Goal: Task Accomplishment & Management: Complete application form

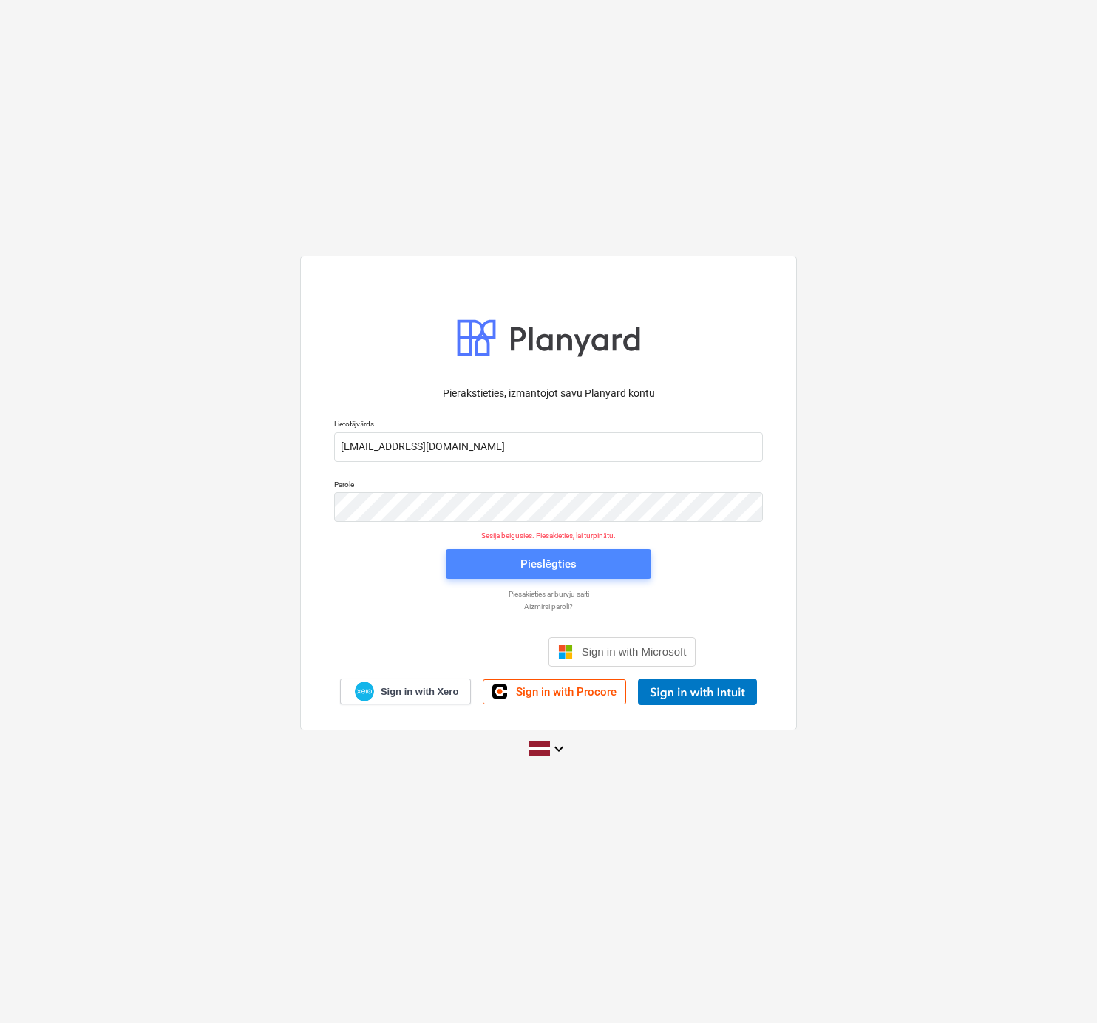
click at [529, 567] on div "Pieslēgties" at bounding box center [548, 563] width 56 height 19
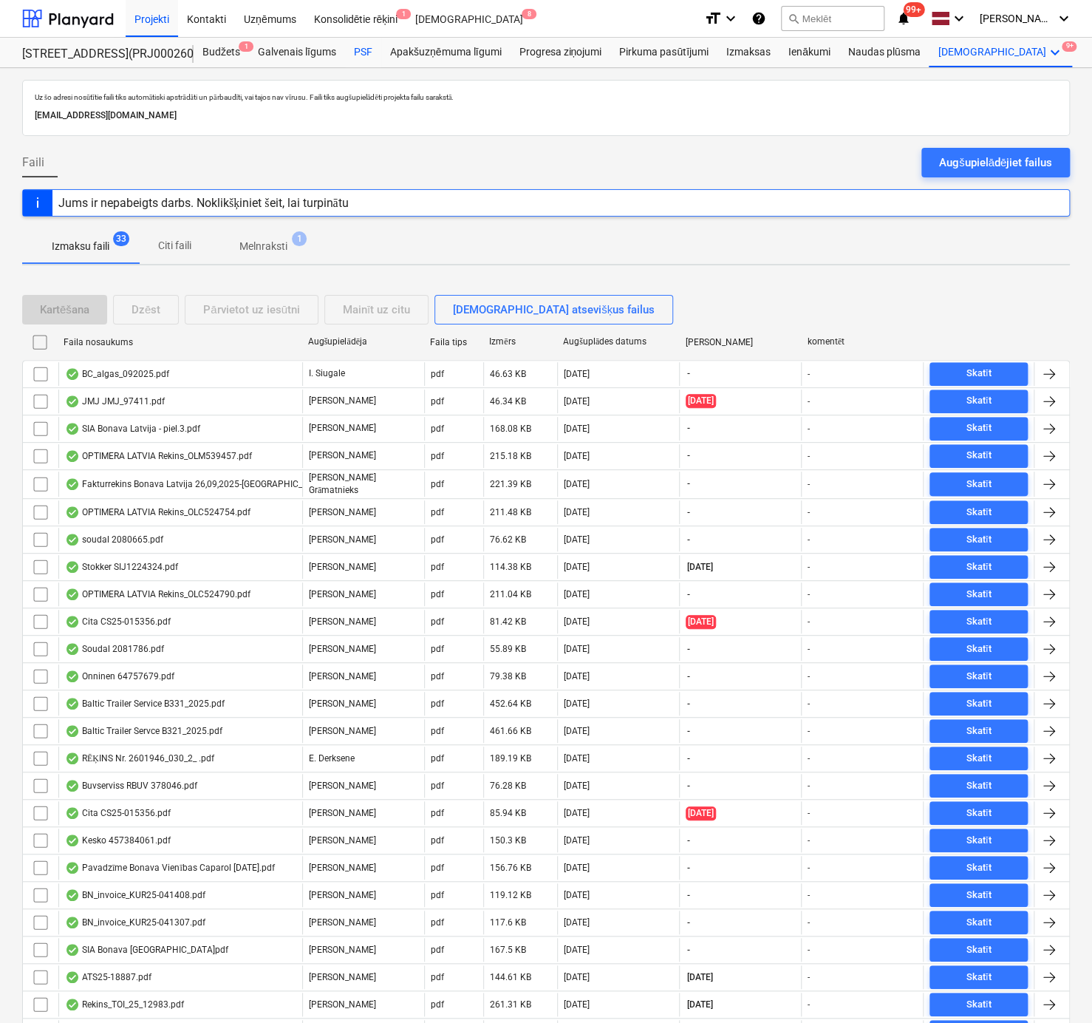
click at [364, 47] on div "PSF" at bounding box center [363, 53] width 36 height 30
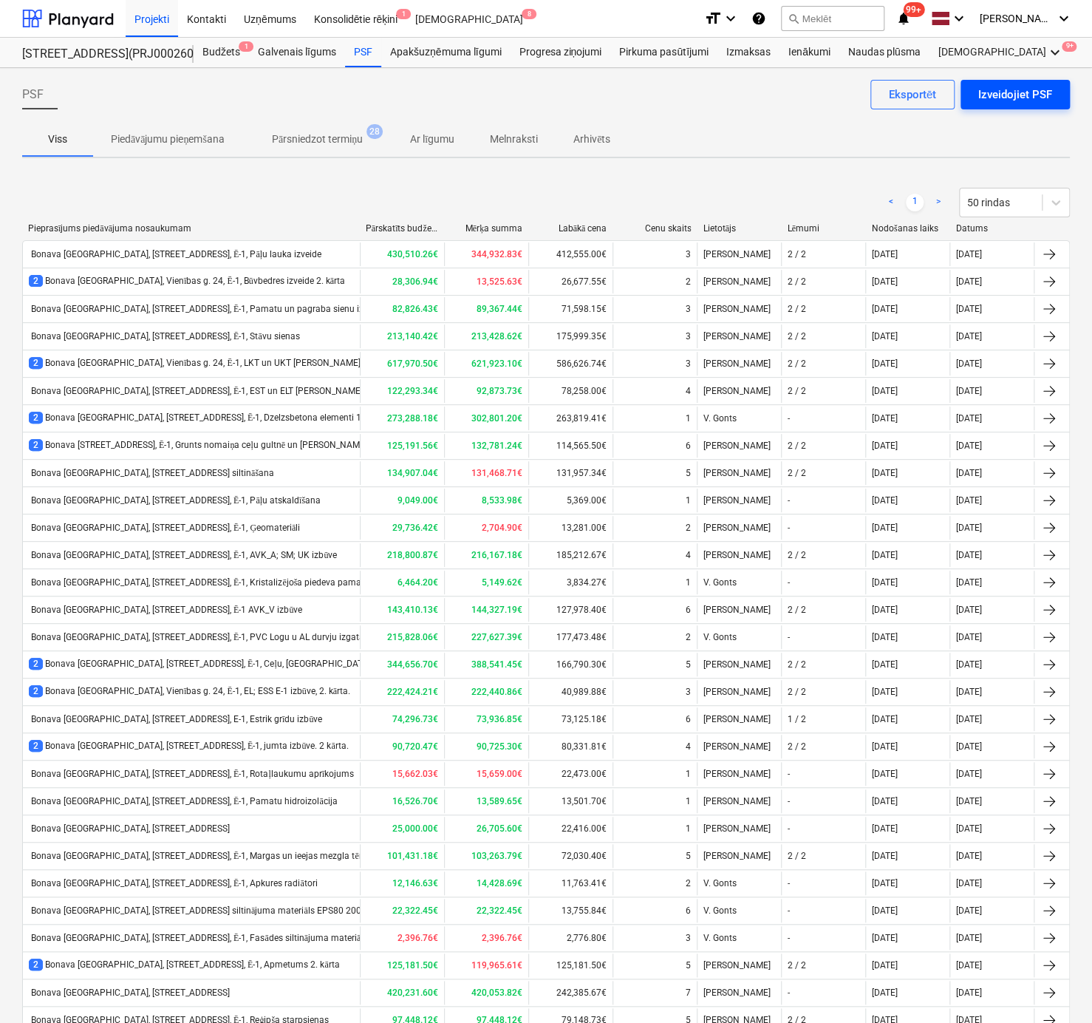
click at [1000, 95] on div "Izveidojiet PSF" at bounding box center [1015, 94] width 74 height 19
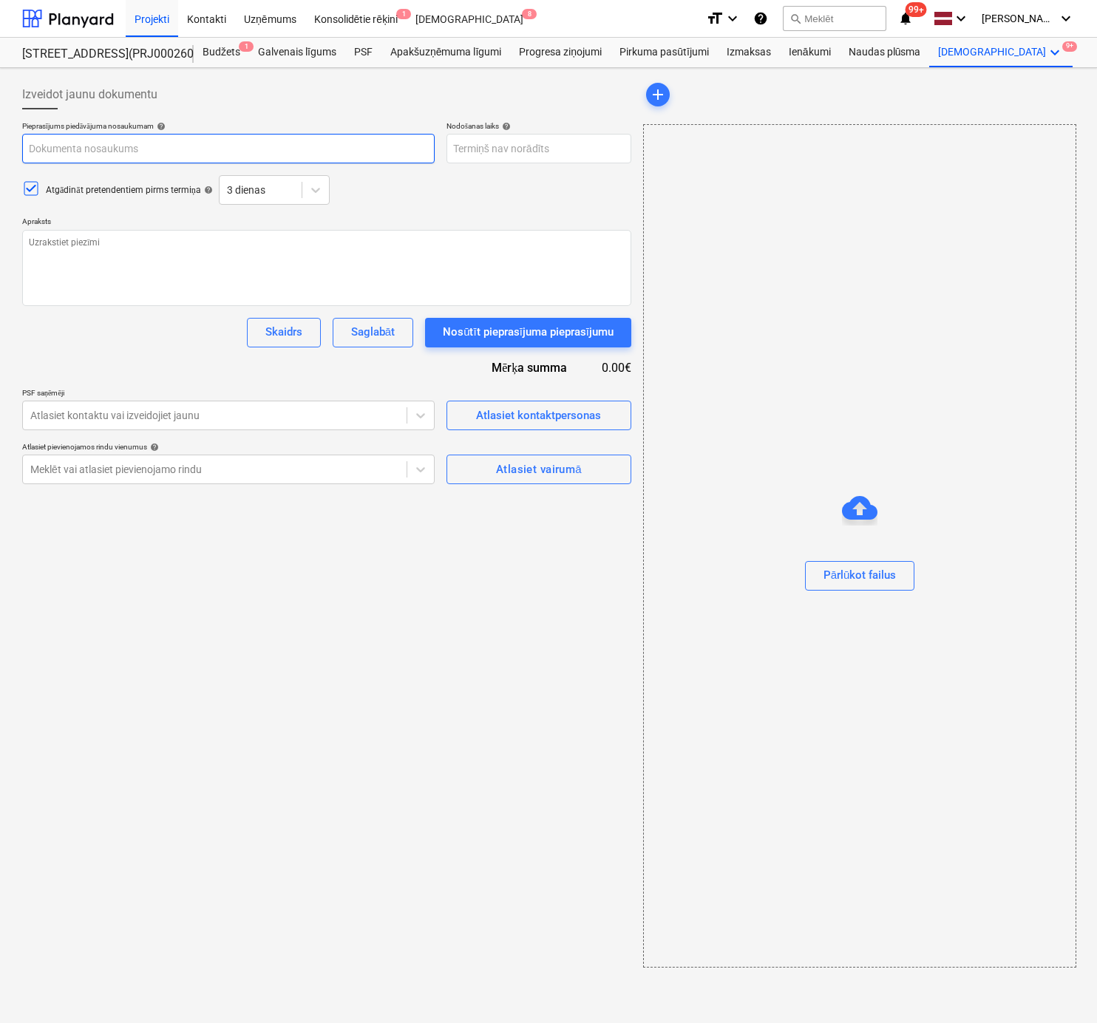
click at [177, 143] on input "text" at bounding box center [228, 149] width 412 height 30
paste input "Bonava [GEOGRAPHIC_DATA], [STREET_ADDRESS], Ē-1, Metāla durvis"
type textarea "x"
type input "Bonava [GEOGRAPHIC_DATA], [STREET_ADDRESS], Ē-1, Metāla durvis"
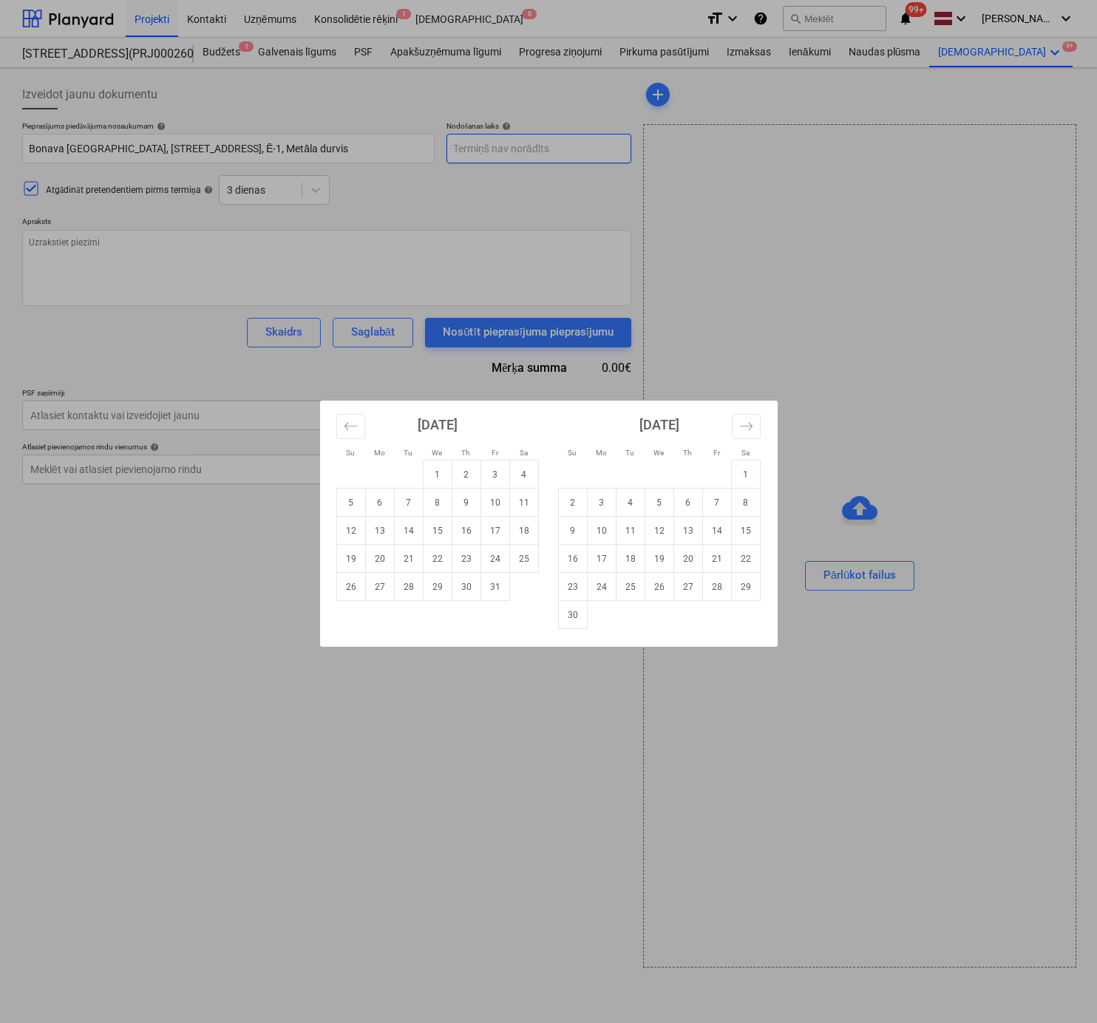
click at [517, 152] on body "Projekti Kontakti Uzņēmums Konsolidētie rēķini 1 Iesūtne 8 format_size keyboard…" at bounding box center [548, 511] width 1097 height 1023
type textarea "x"
type input "[DATE]"
click at [550, 186] on div "Su Mo Tu We Th Fr Sa Su Mo Tu We Th Fr Sa [DATE] 1 2 3 4 5 6 7 8 9 10 11 12 13 …" at bounding box center [548, 511] width 1097 height 1023
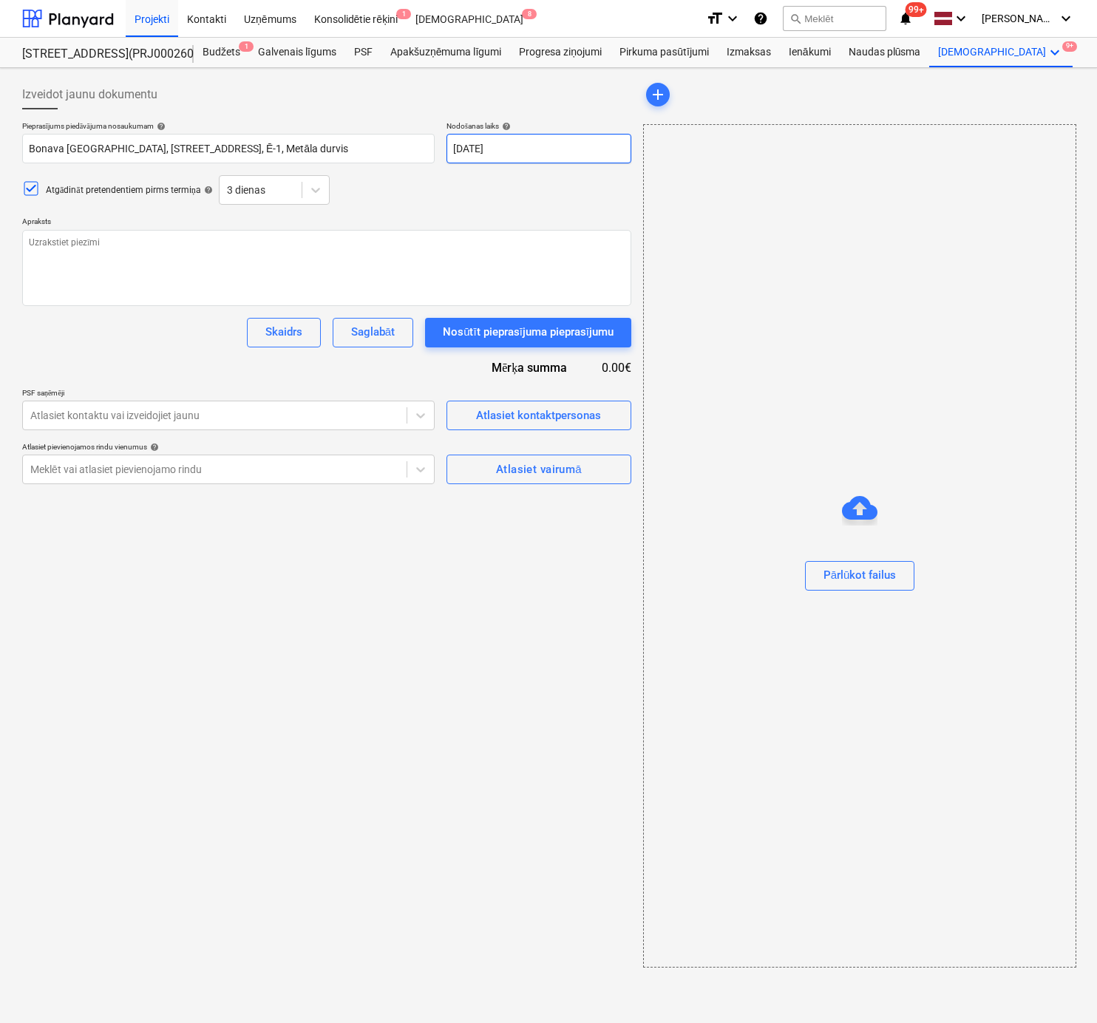
click at [520, 152] on body "Projekti Kontakti Uzņēmums Konsolidētie rēķini 1 Iesūtne 8 format_size keyboard…" at bounding box center [548, 511] width 1097 height 1023
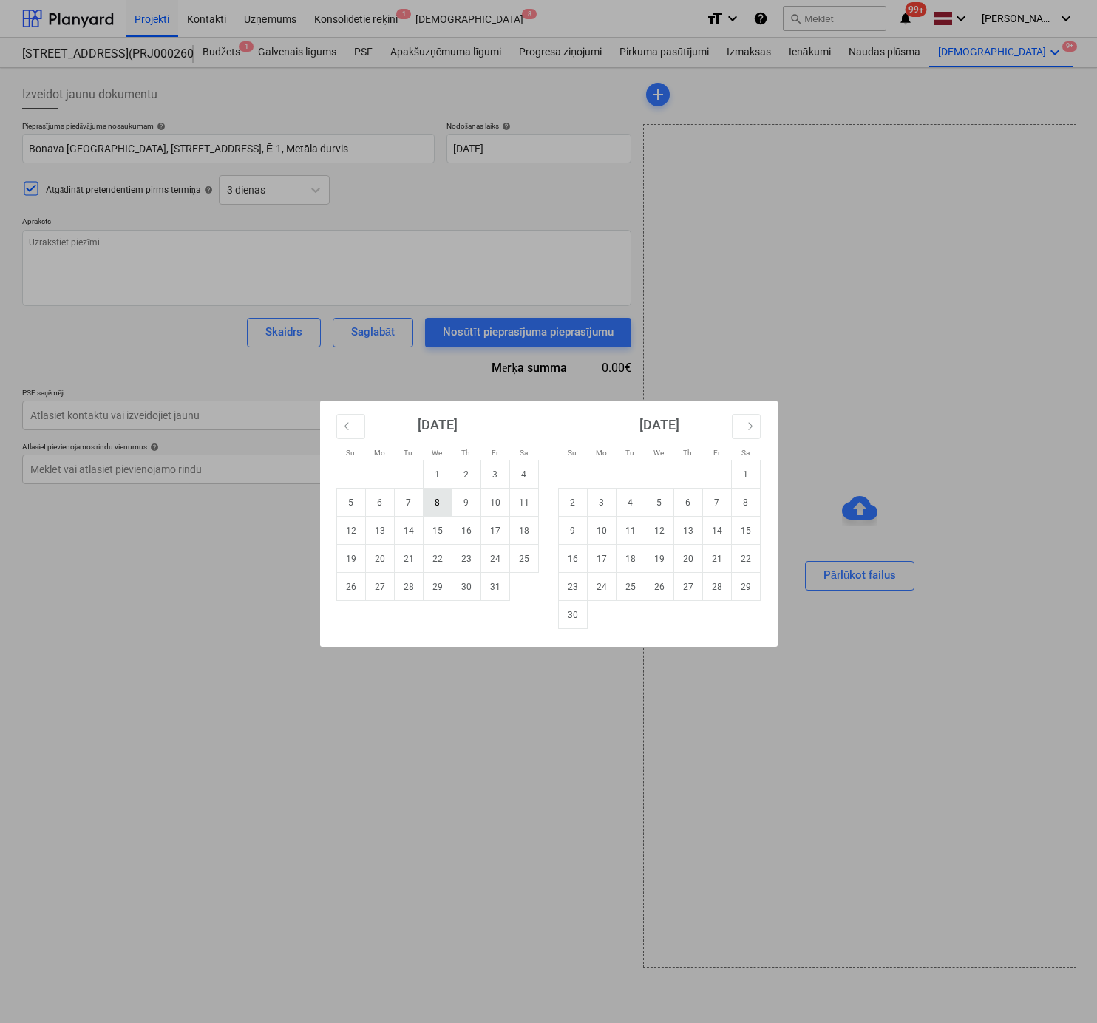
click at [438, 500] on td "8" at bounding box center [437, 503] width 29 height 28
type textarea "x"
type input "[DATE]"
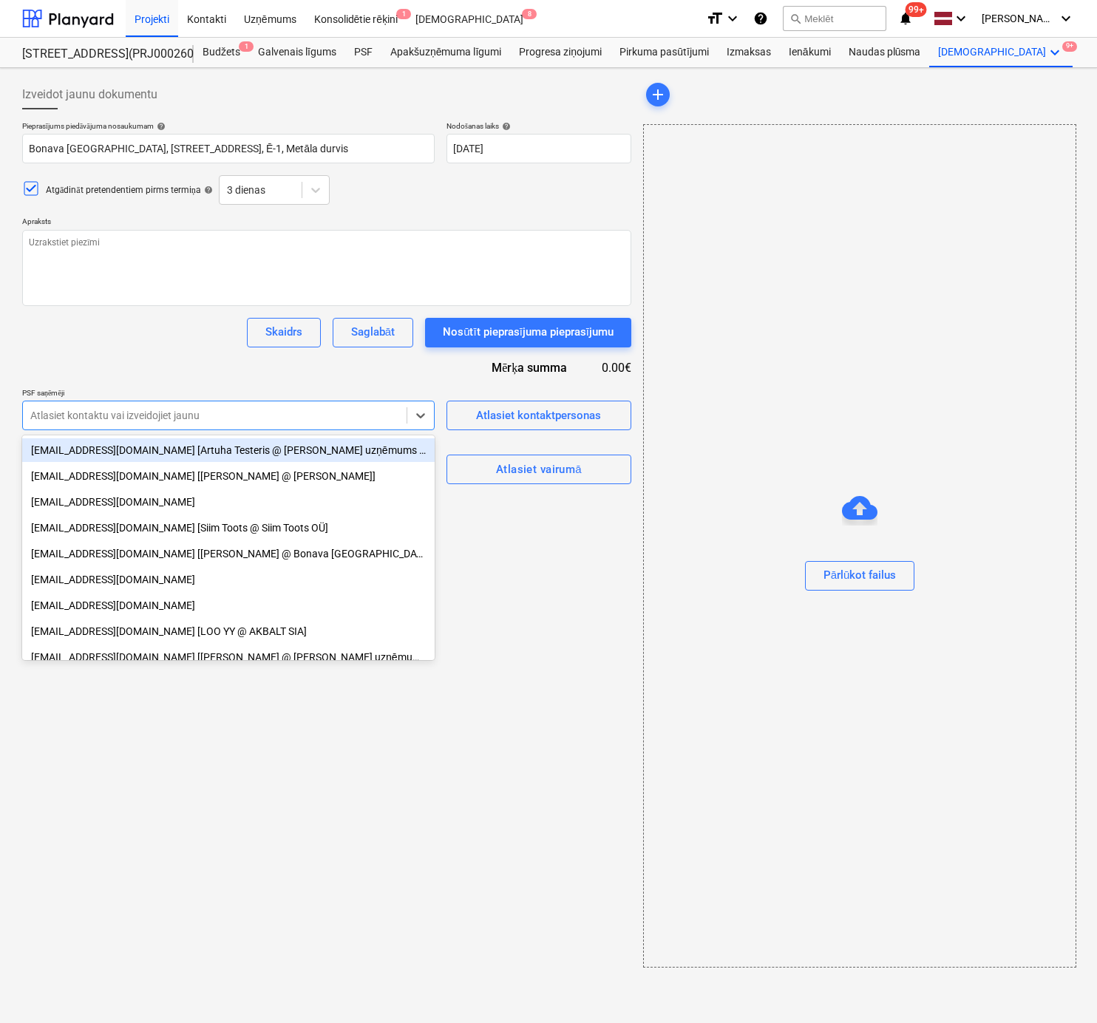
click at [262, 418] on div at bounding box center [214, 415] width 369 height 15
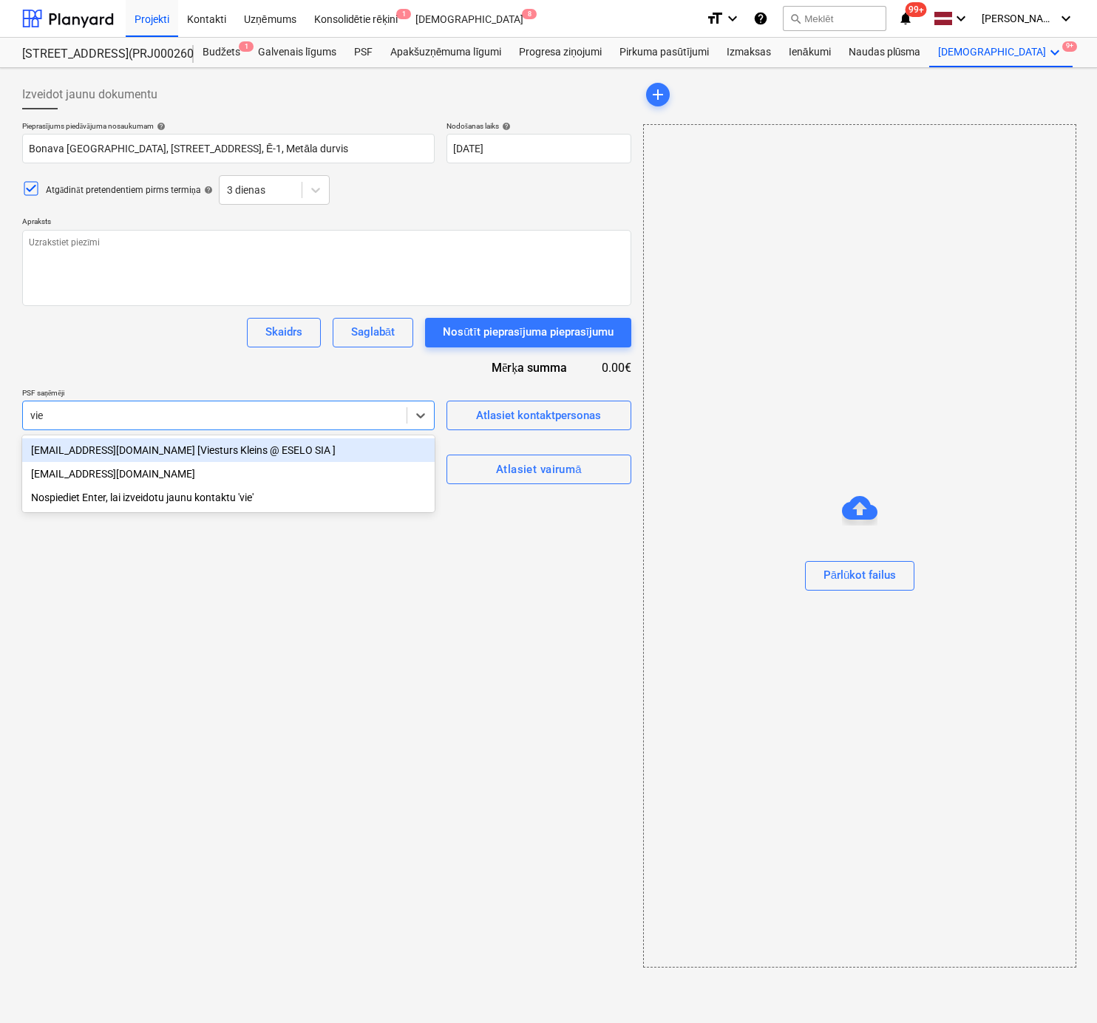
type input "vies"
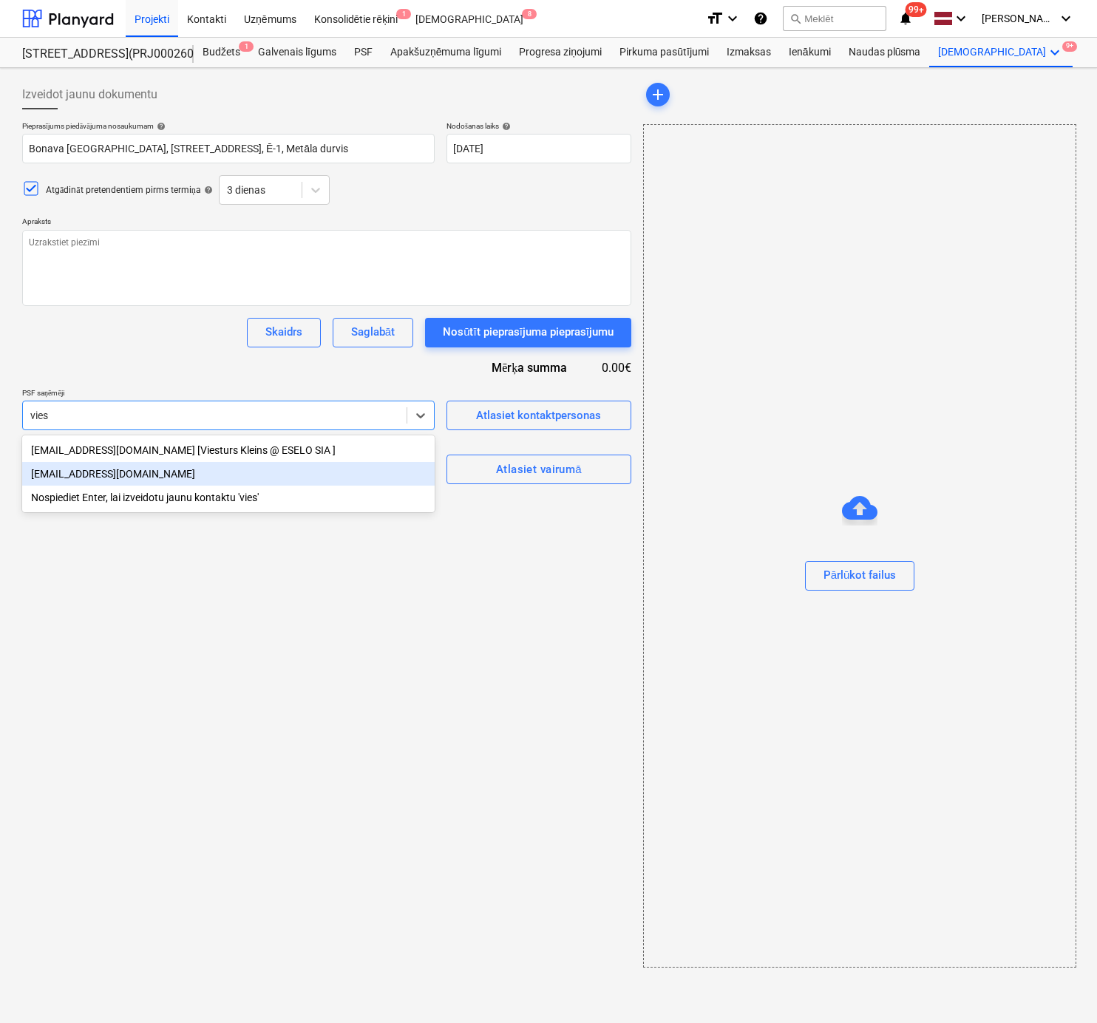
click at [140, 474] on div "[EMAIL_ADDRESS][DOMAIN_NAME]" at bounding box center [228, 474] width 412 height 24
type textarea "x"
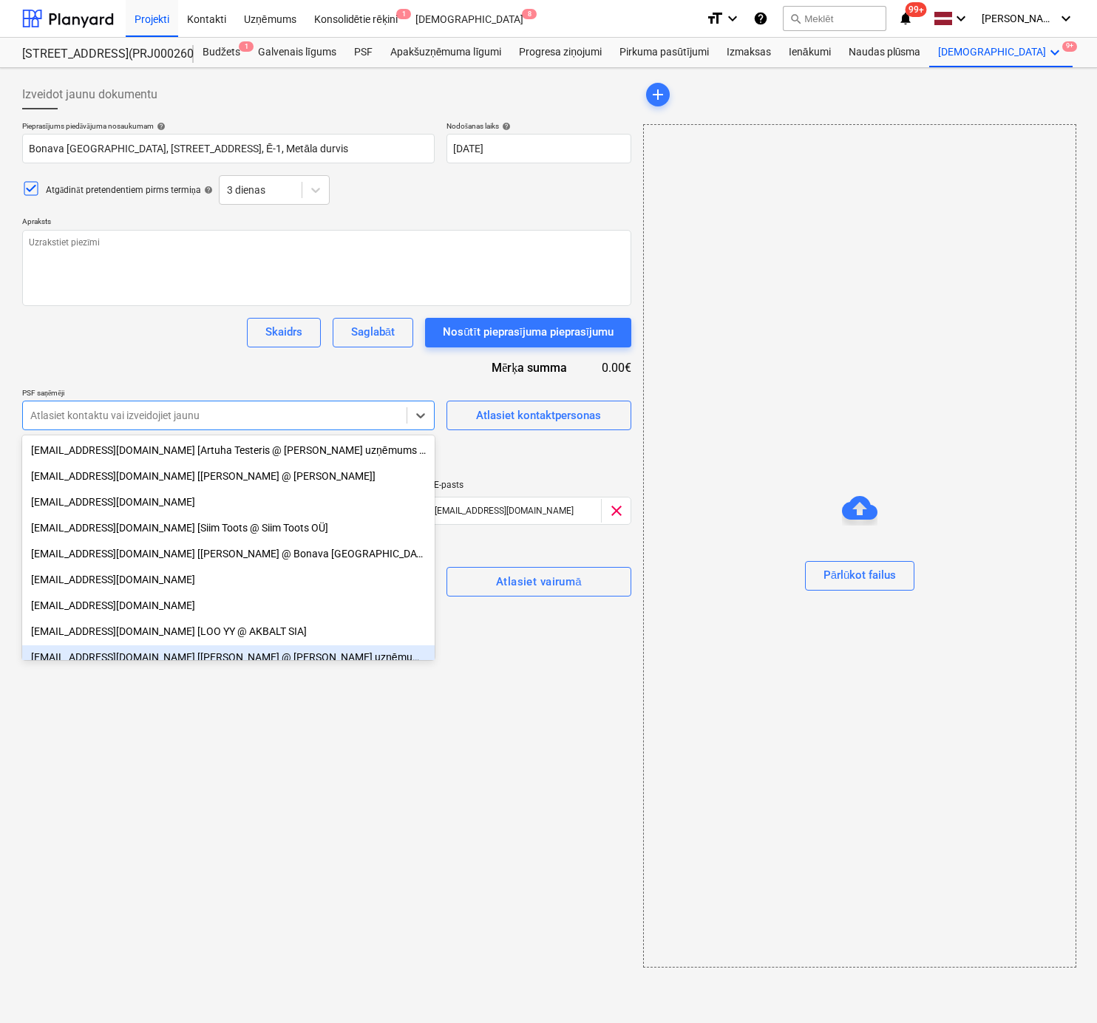
click at [570, 821] on div "Izveidot jaunu dokumentu Pieprasījums piedāvājuma nosaukumam help Bonava [GEOGR…" at bounding box center [326, 523] width 621 height 899
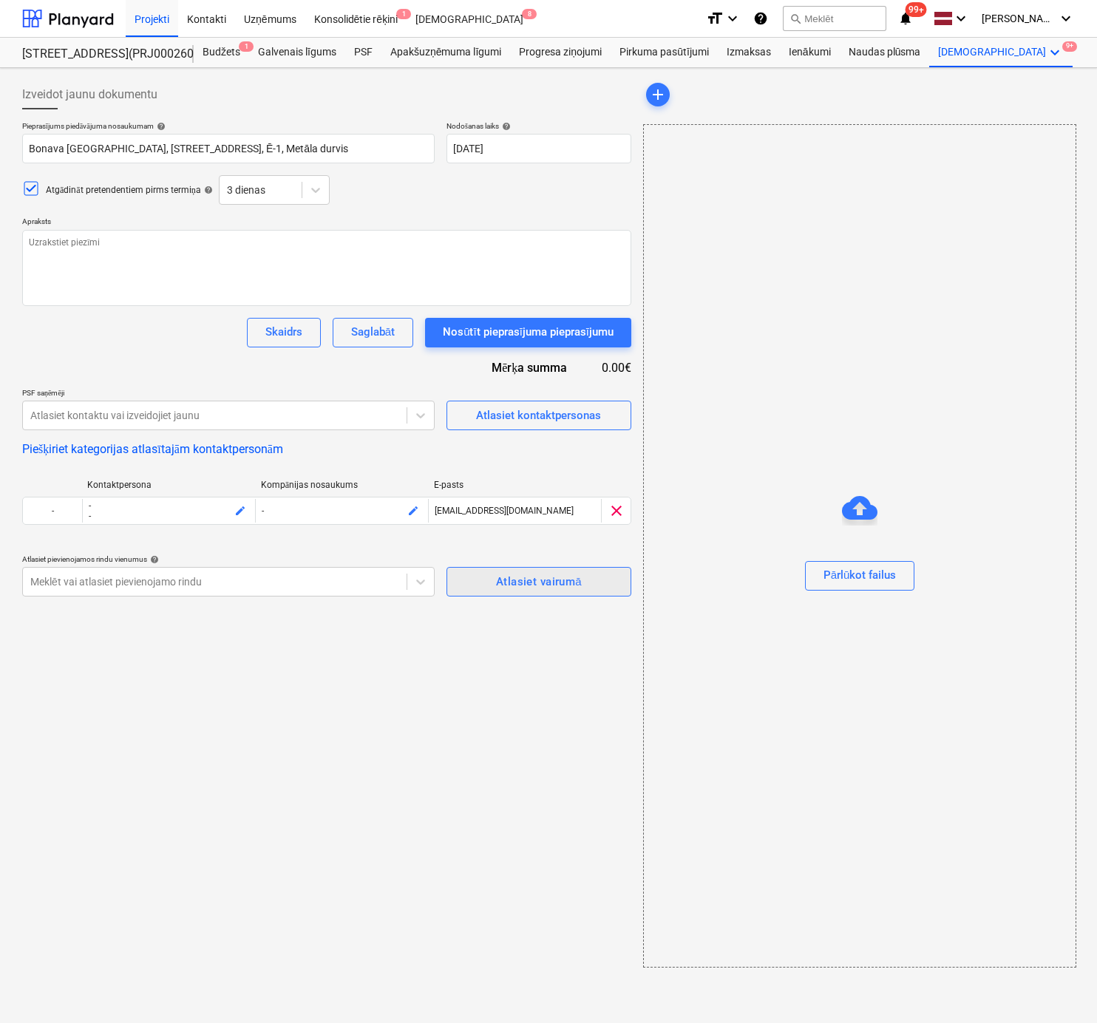
click at [501, 585] on div "Atlasiet vairumā" at bounding box center [539, 581] width 86 height 19
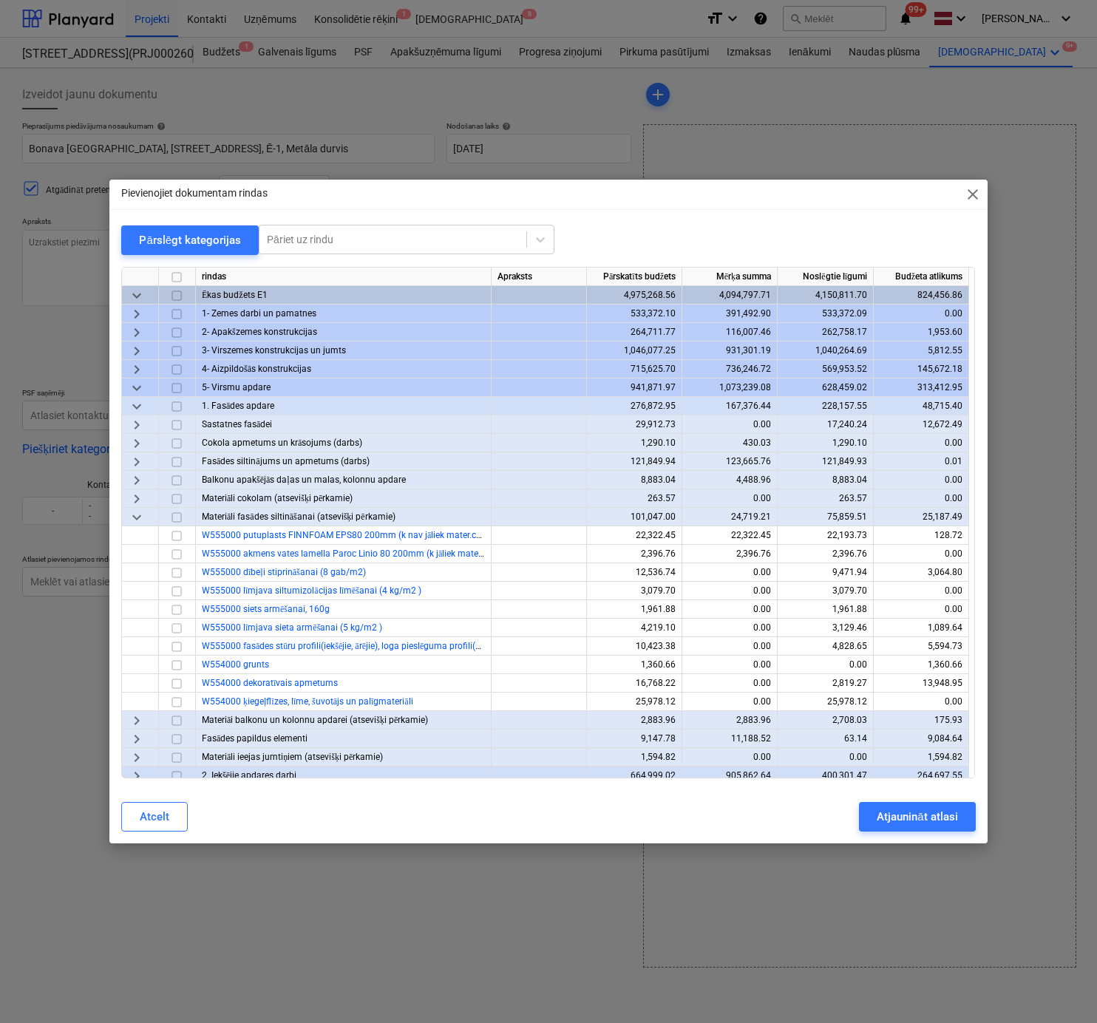
click at [136, 517] on span "keyboard_arrow_down" at bounding box center [137, 517] width 18 height 18
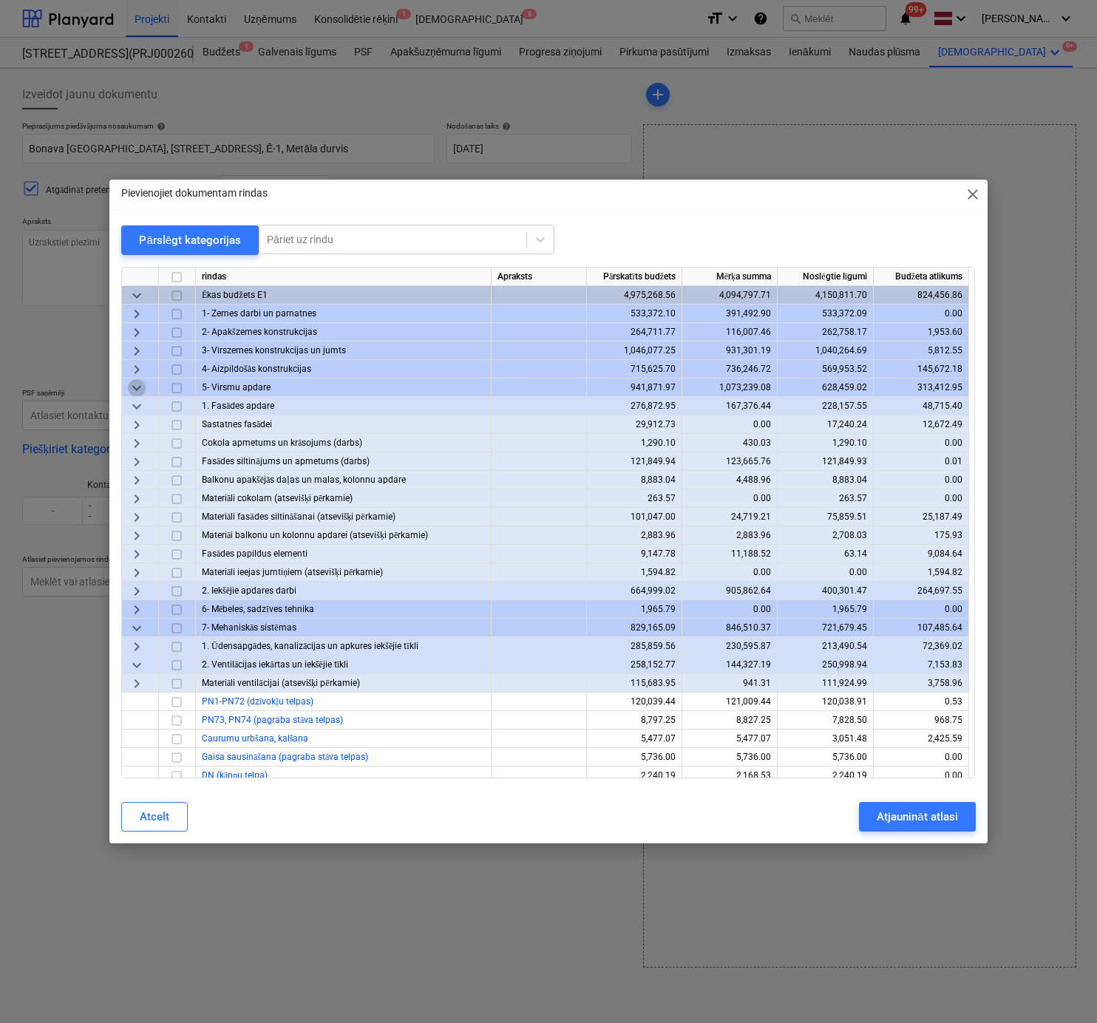
click at [135, 388] on span "keyboard_arrow_down" at bounding box center [137, 388] width 18 height 18
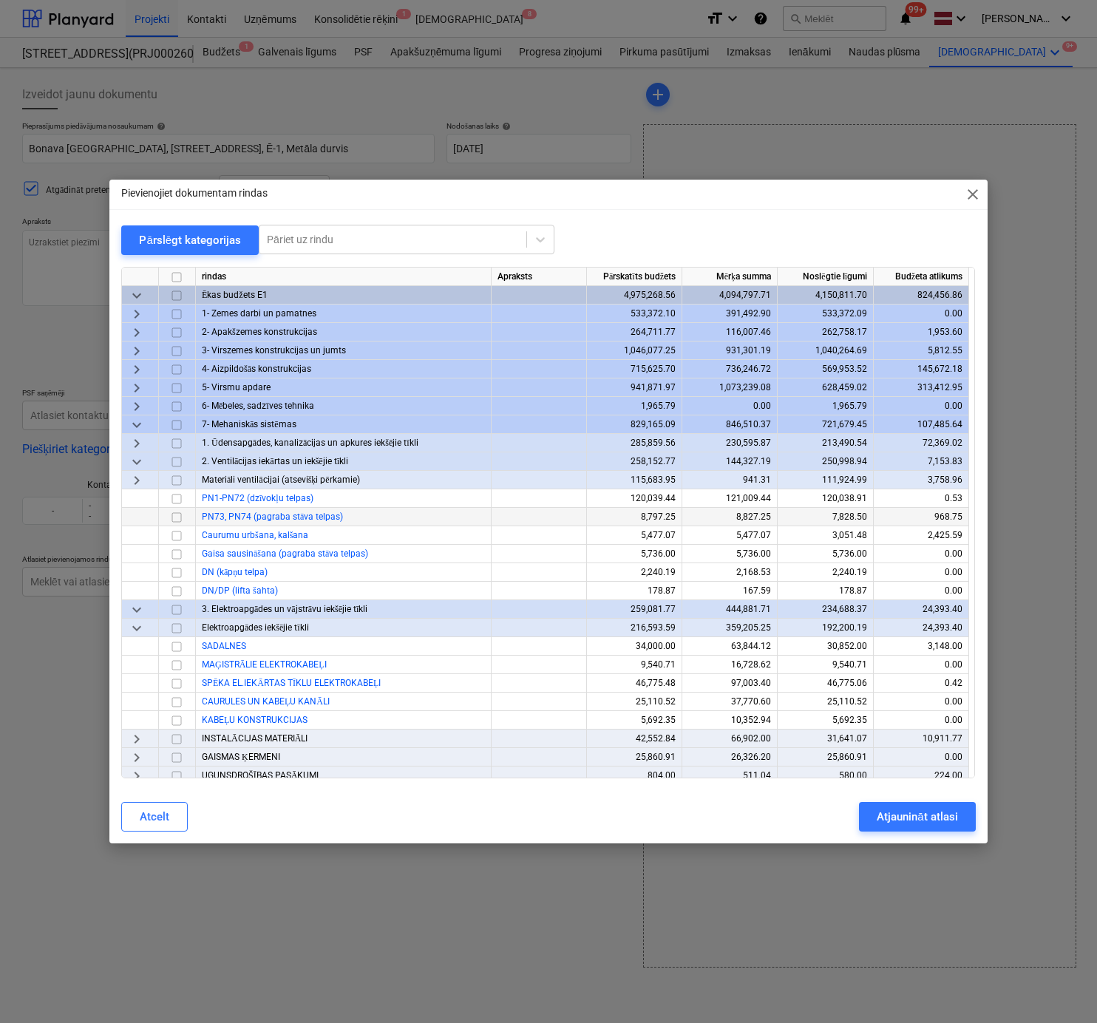
click at [136, 368] on span "keyboard_arrow_right" at bounding box center [137, 370] width 18 height 18
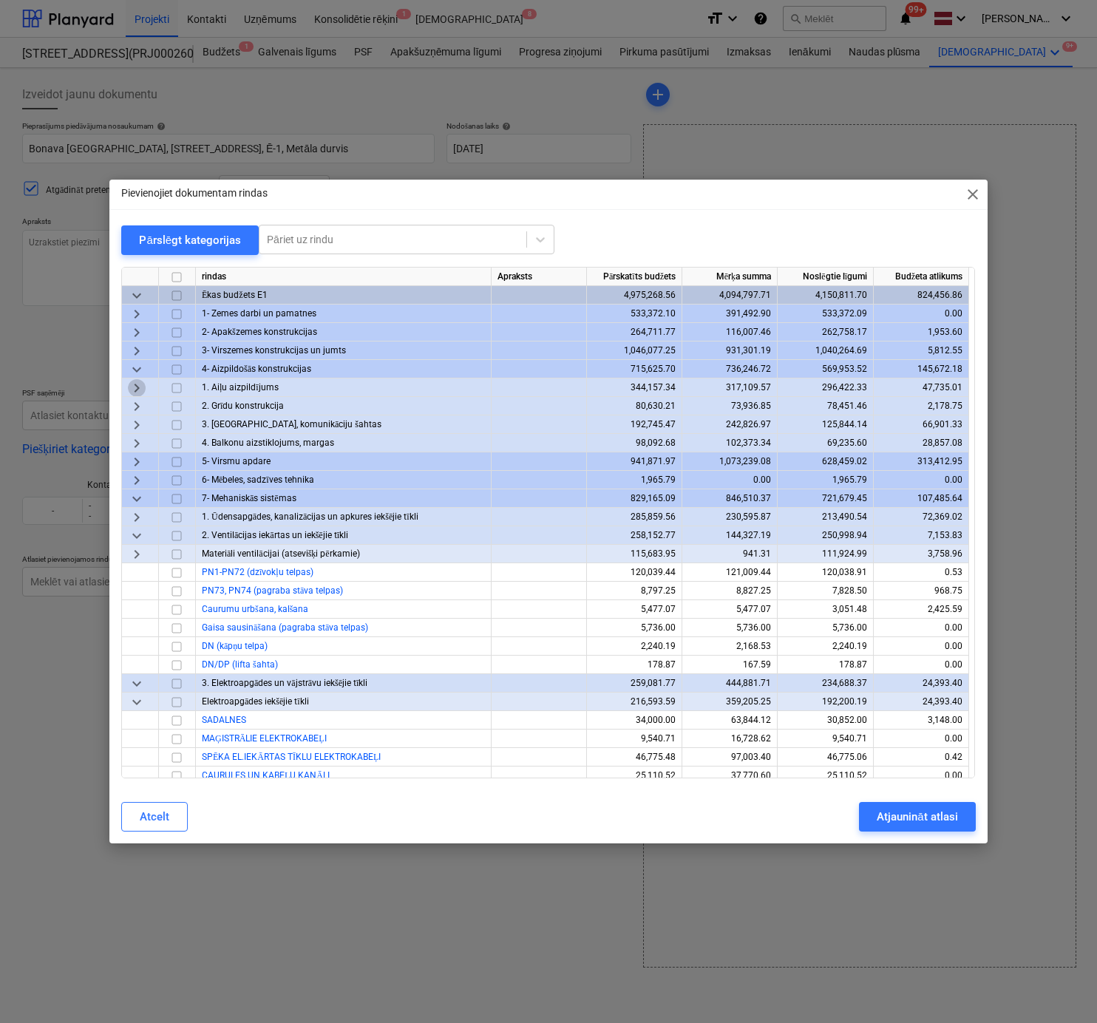
click at [135, 387] on span "keyboard_arrow_right" at bounding box center [137, 388] width 18 height 18
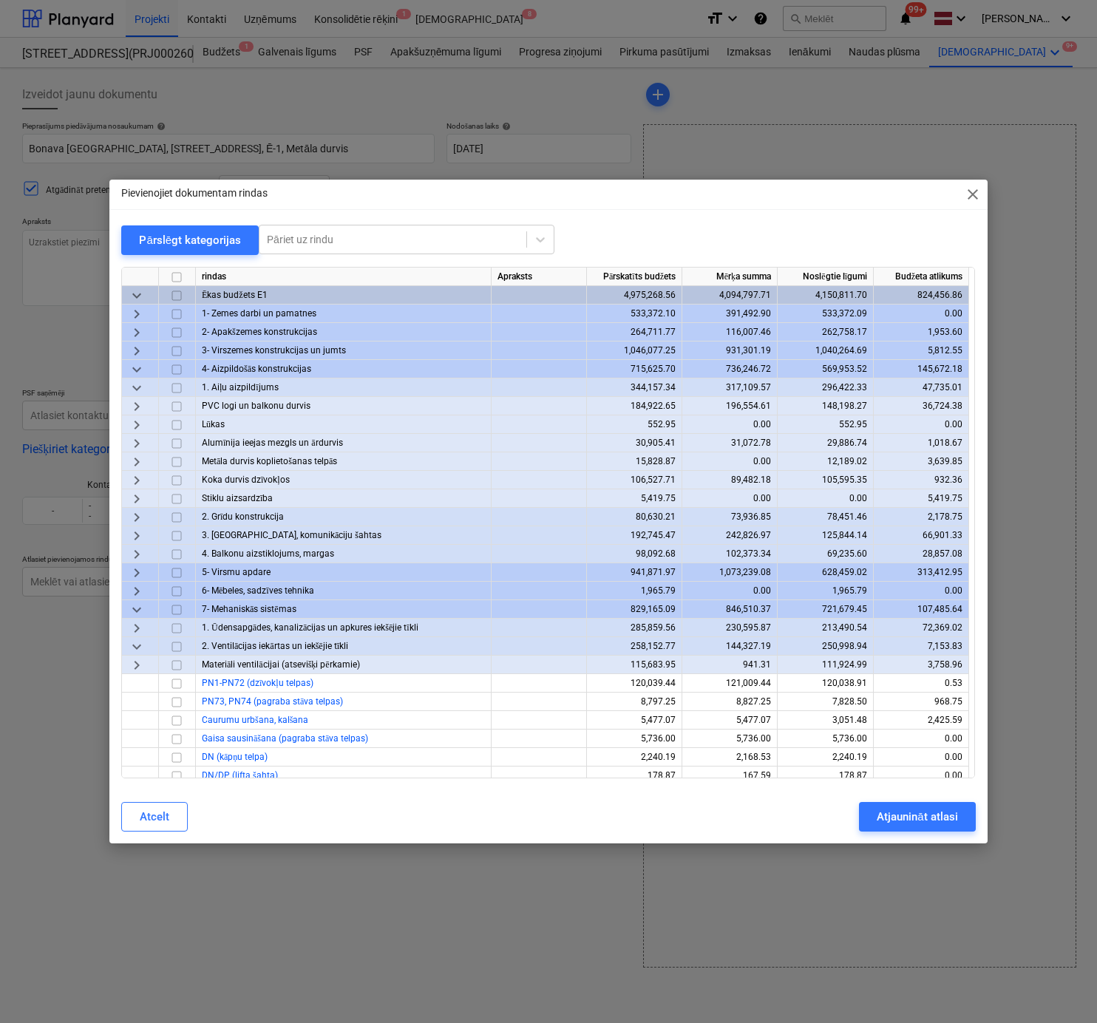
click at [140, 459] on span "keyboard_arrow_right" at bounding box center [137, 462] width 18 height 18
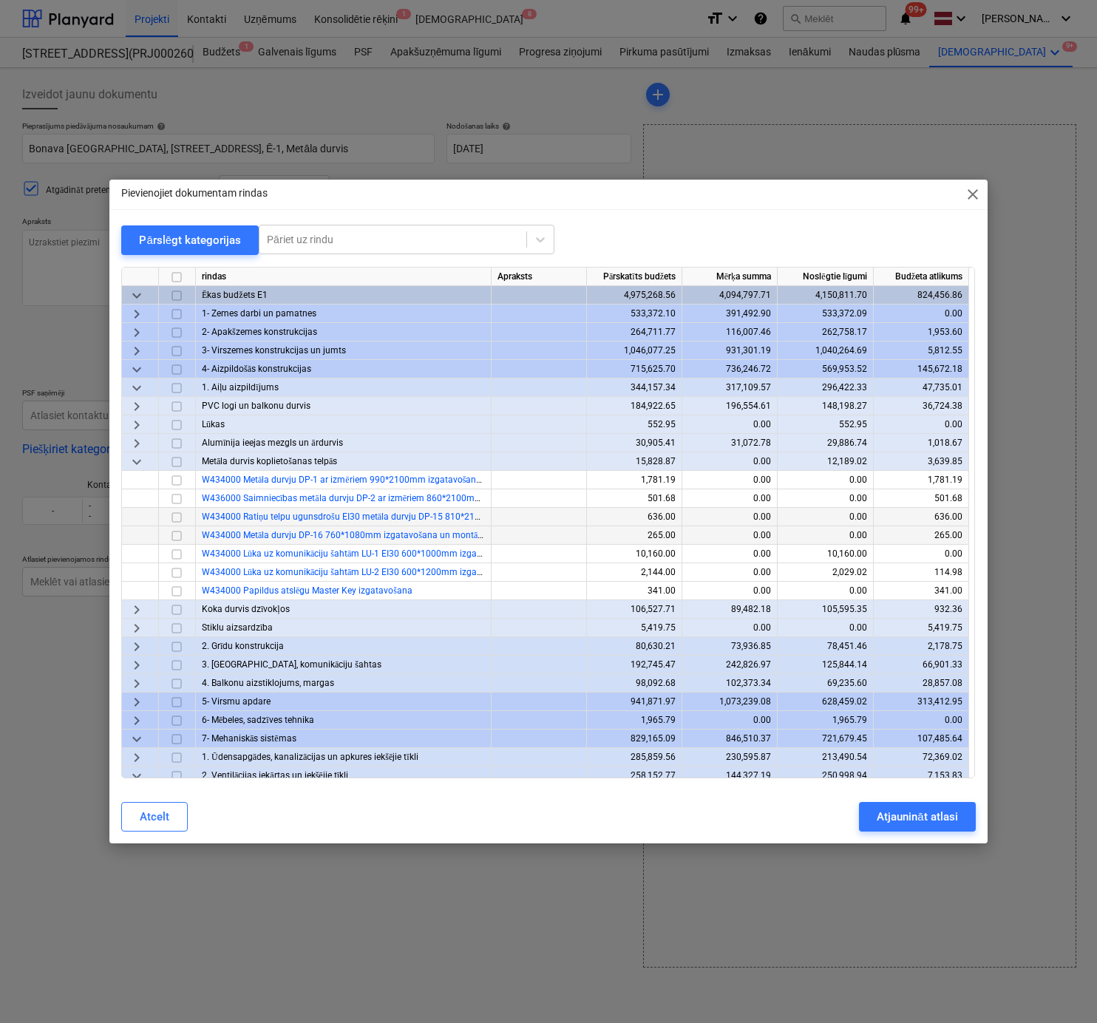
click at [180, 533] on input "checkbox" at bounding box center [177, 536] width 18 height 18
click at [177, 516] on input "checkbox" at bounding box center [177, 517] width 18 height 18
click at [175, 500] on input "checkbox" at bounding box center [177, 499] width 18 height 18
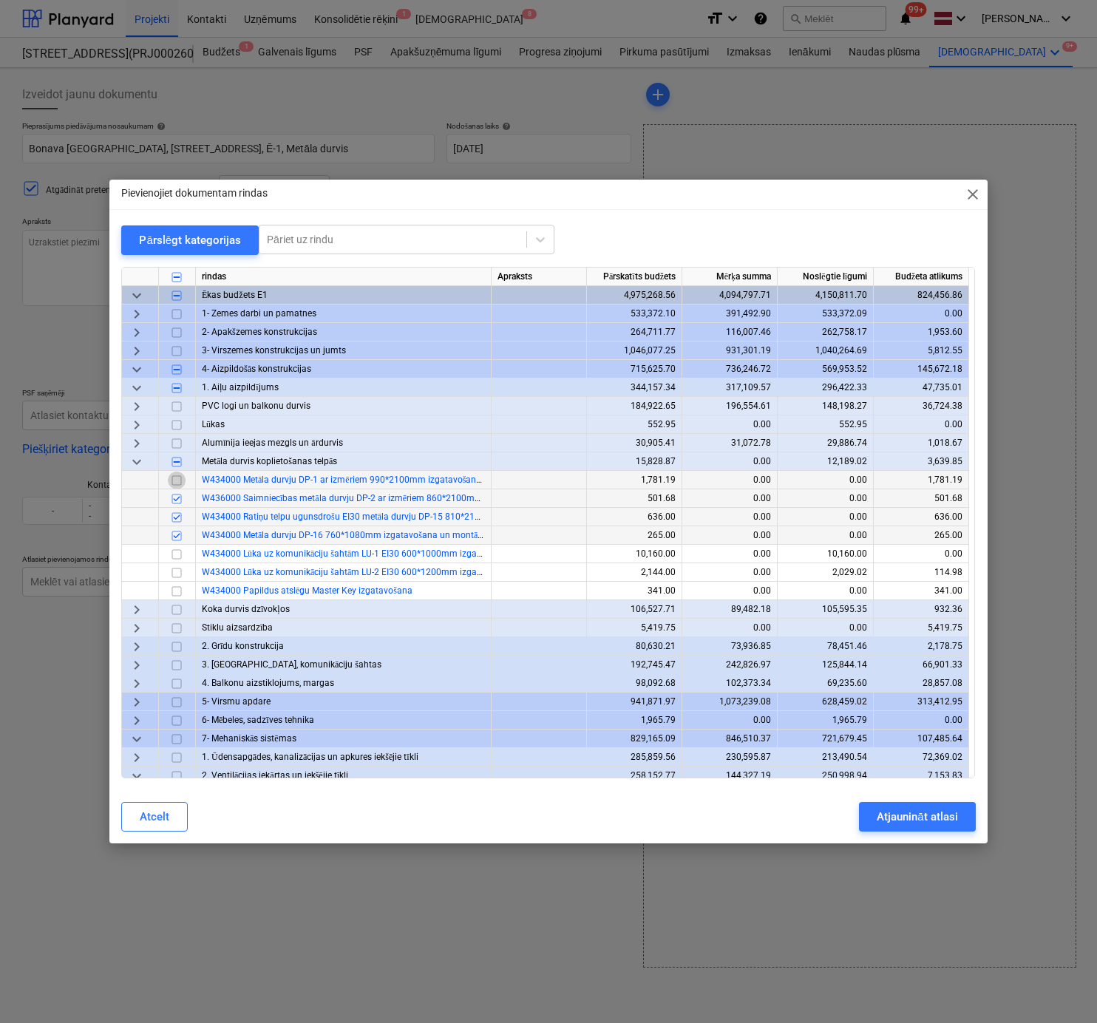
click at [176, 480] on input "checkbox" at bounding box center [177, 481] width 18 height 18
click at [902, 817] on div "Atjaunināt atlasi" at bounding box center [916, 816] width 81 height 19
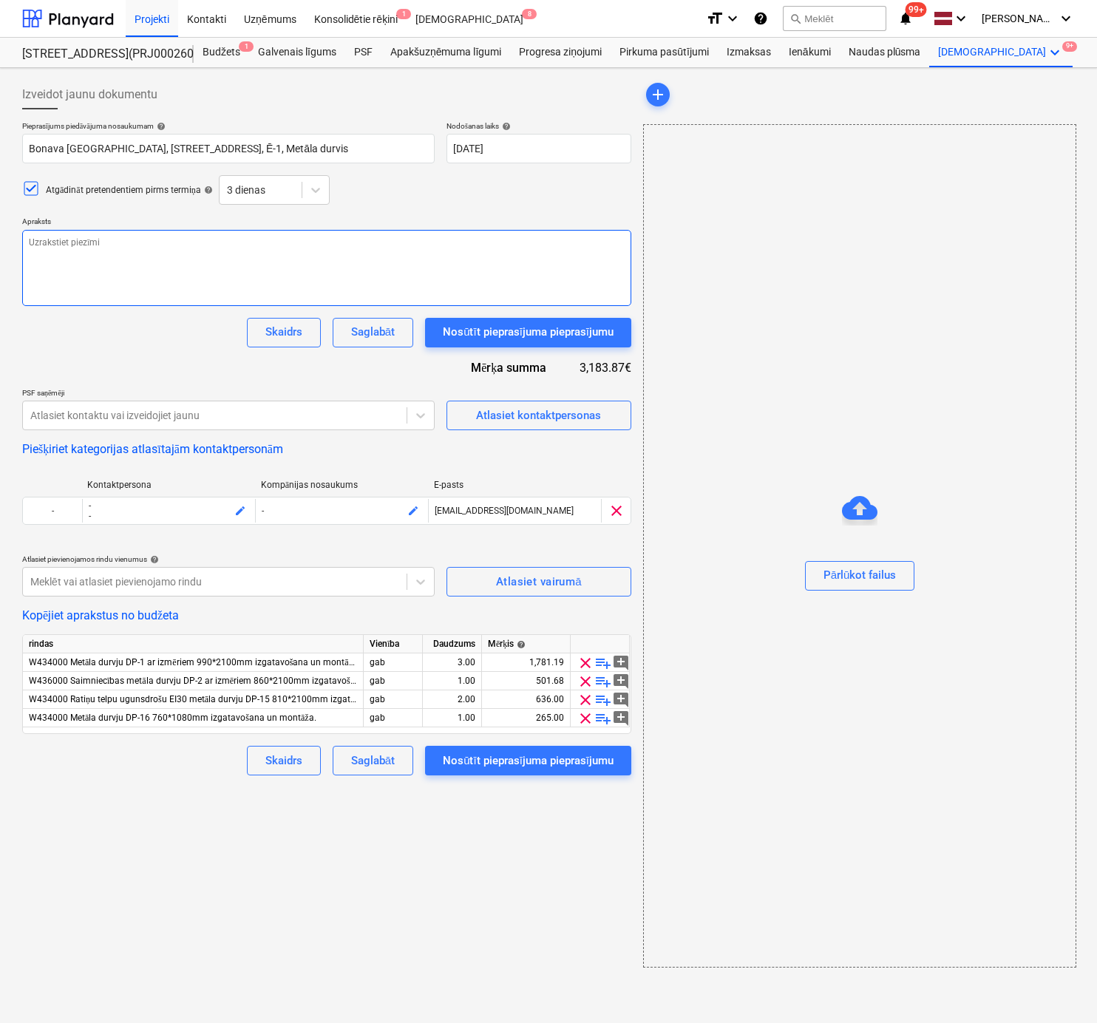
click at [205, 245] on textarea at bounding box center [326, 268] width 609 height 76
paste textarea "Labdien! SIA "Bonava Latvja", plāno sākt būvēt pirmo ēku E1 Hartmaņa kvartālā (…"
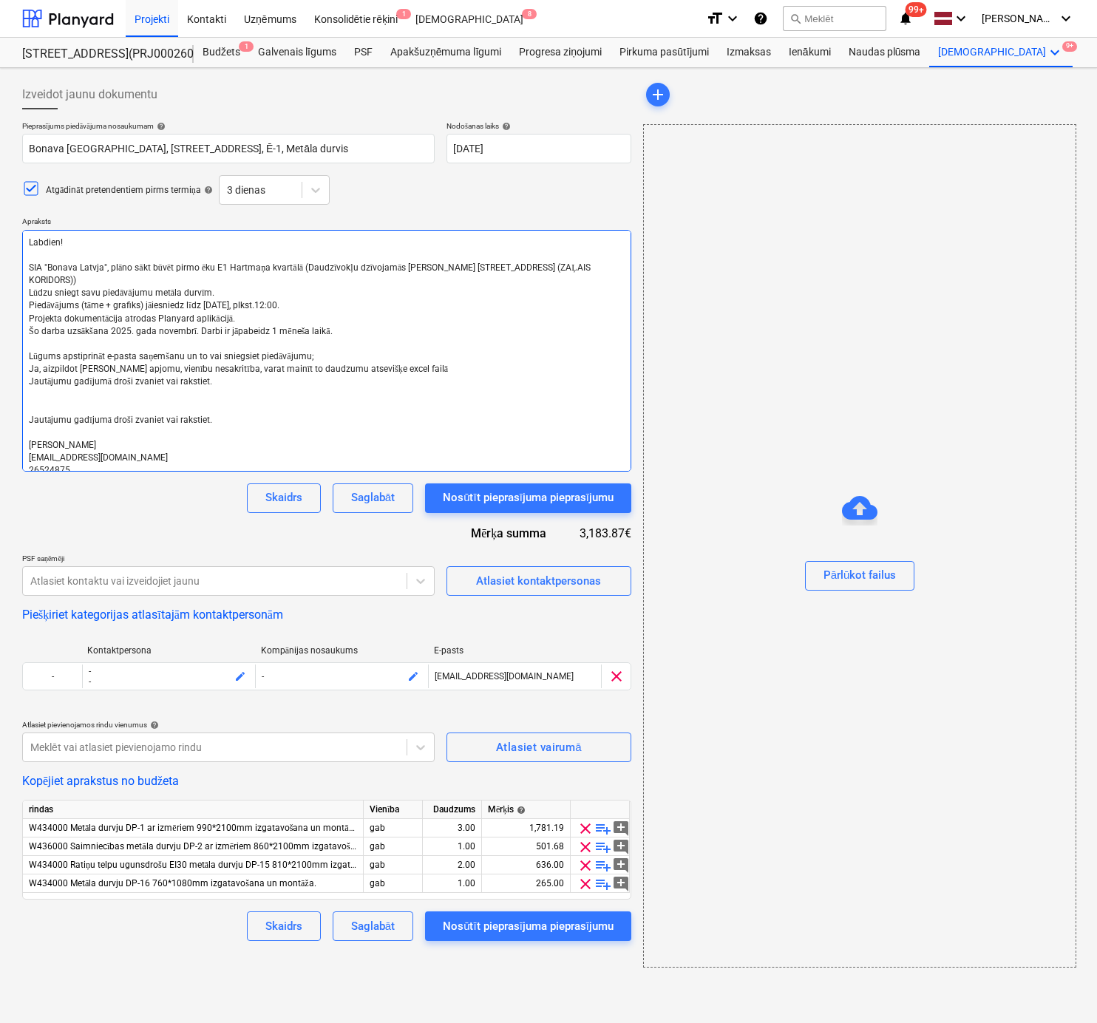
type textarea "x"
type textarea "Labdien! SIA "Bonava Latvja", plāno sākt būvēt pirmo ēku E1 Hartmaņa kvartālā (…"
type textarea "x"
type textarea "Labdien! SIA "Bonava Latvja", plāno sākt būvēt pirmo ēku E1 Hartmaņa kvartālā (…"
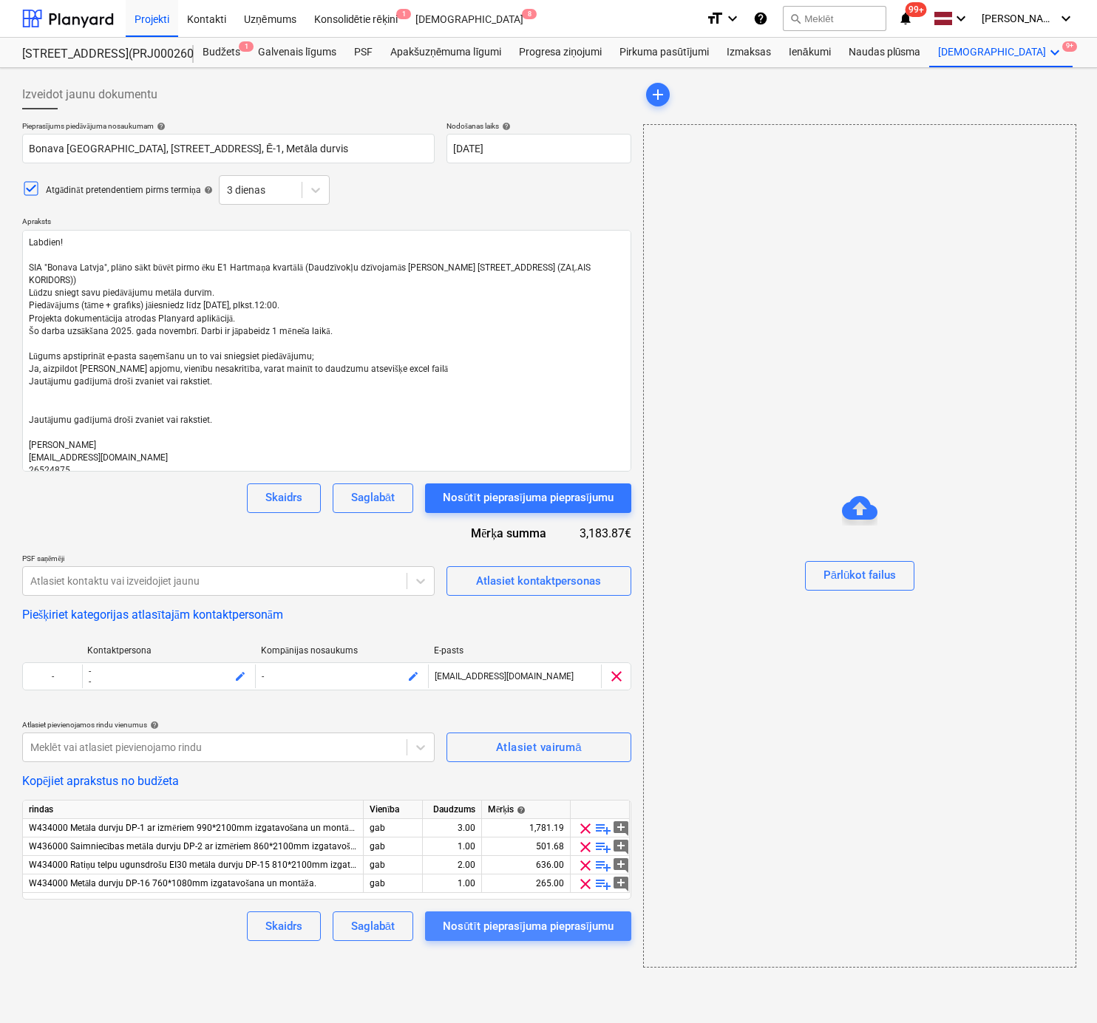
click at [503, 924] on div "Nosūtīt pieprasījuma pieprasījumu" at bounding box center [528, 925] width 171 height 19
type textarea "x"
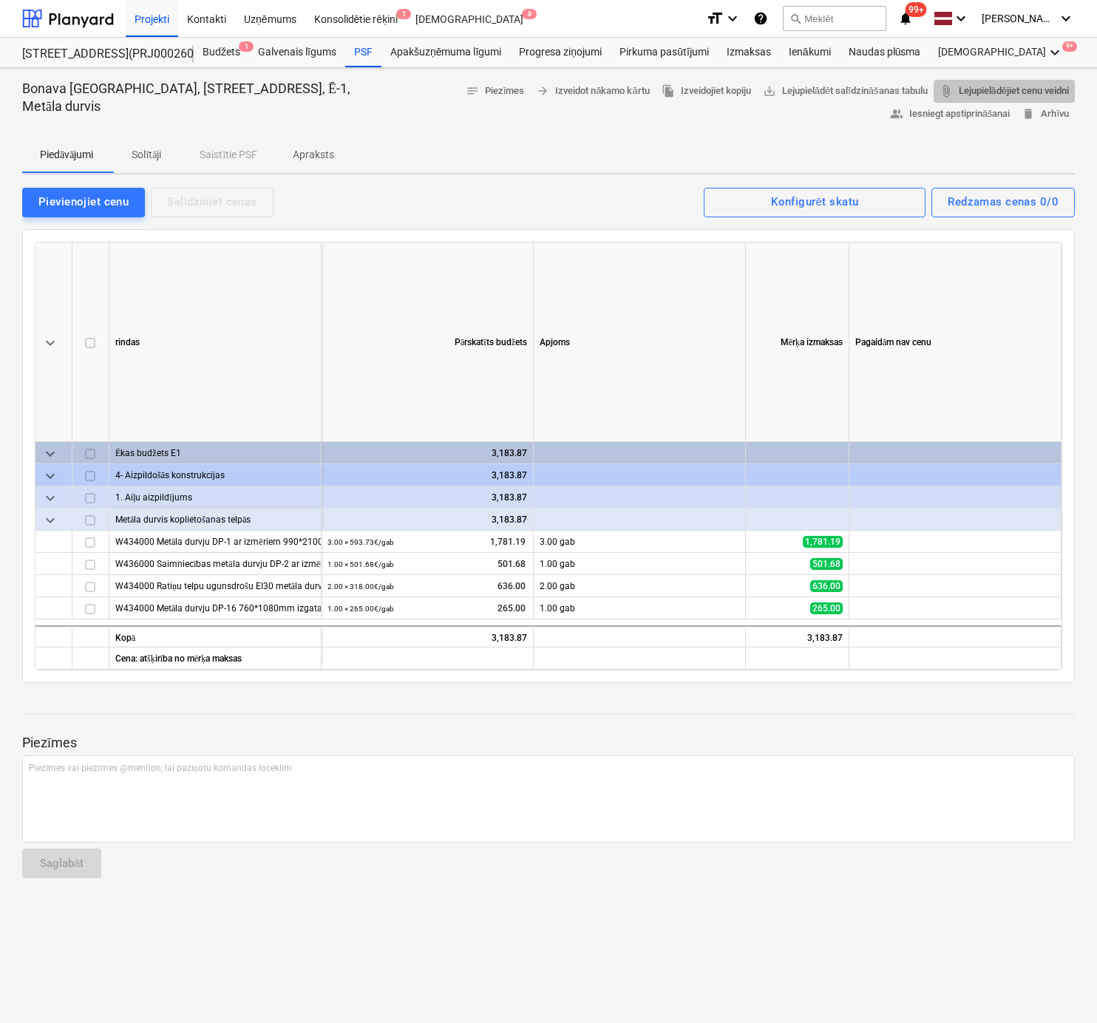
click at [939, 92] on span "attach_file Lejupielādējiet cenu veidni" at bounding box center [1003, 91] width 129 height 17
click at [998, 698] on div at bounding box center [548, 701] width 1052 height 12
click at [292, 857] on div "Piezīmes Piezīmes vai piezīmes @mention, lai paziņotu komandas loceklim ﻿ Sagla…" at bounding box center [548, 793] width 1052 height 196
click at [120, 197] on div "Pievienojiet cenu" at bounding box center [83, 201] width 90 height 19
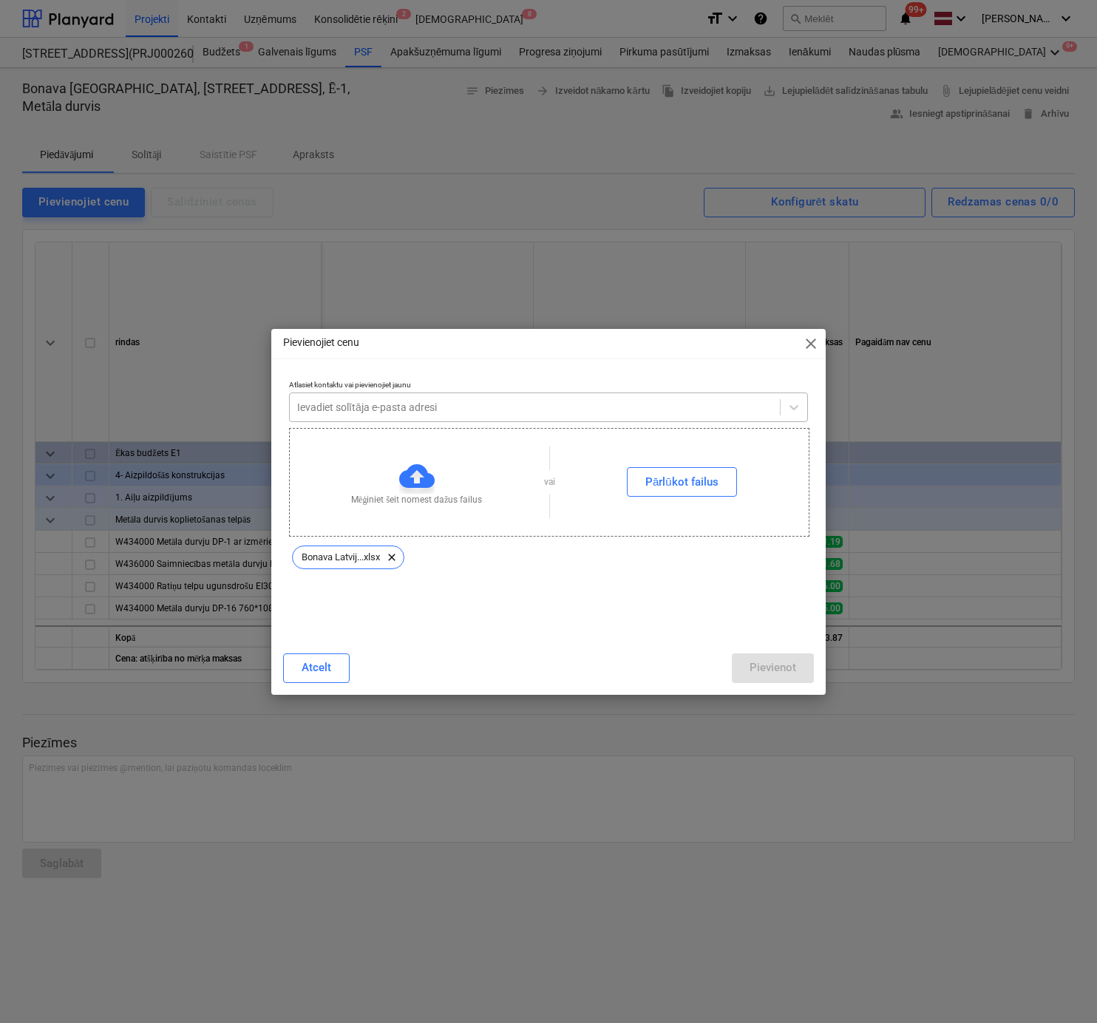
click at [485, 406] on div at bounding box center [534, 407] width 475 height 15
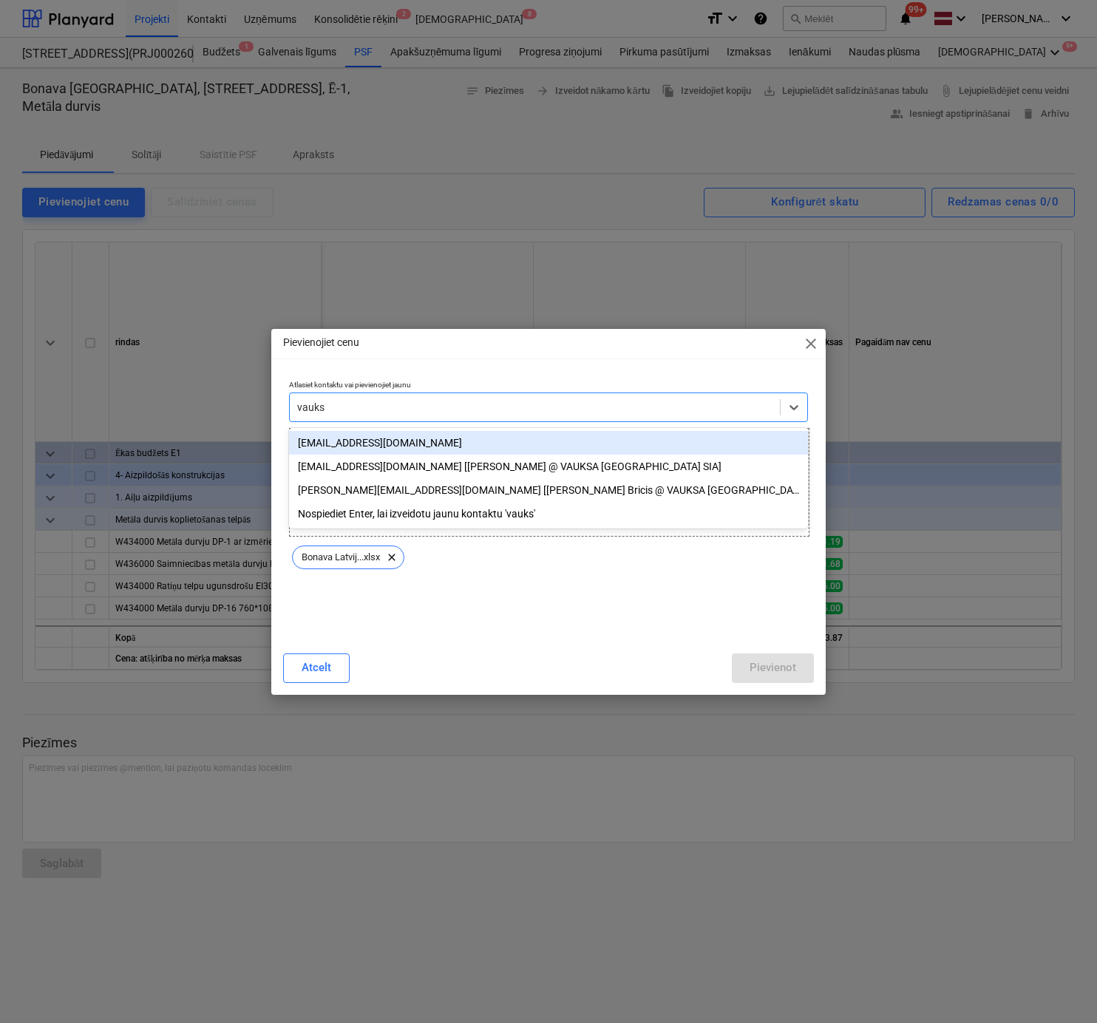
type input "vauksa"
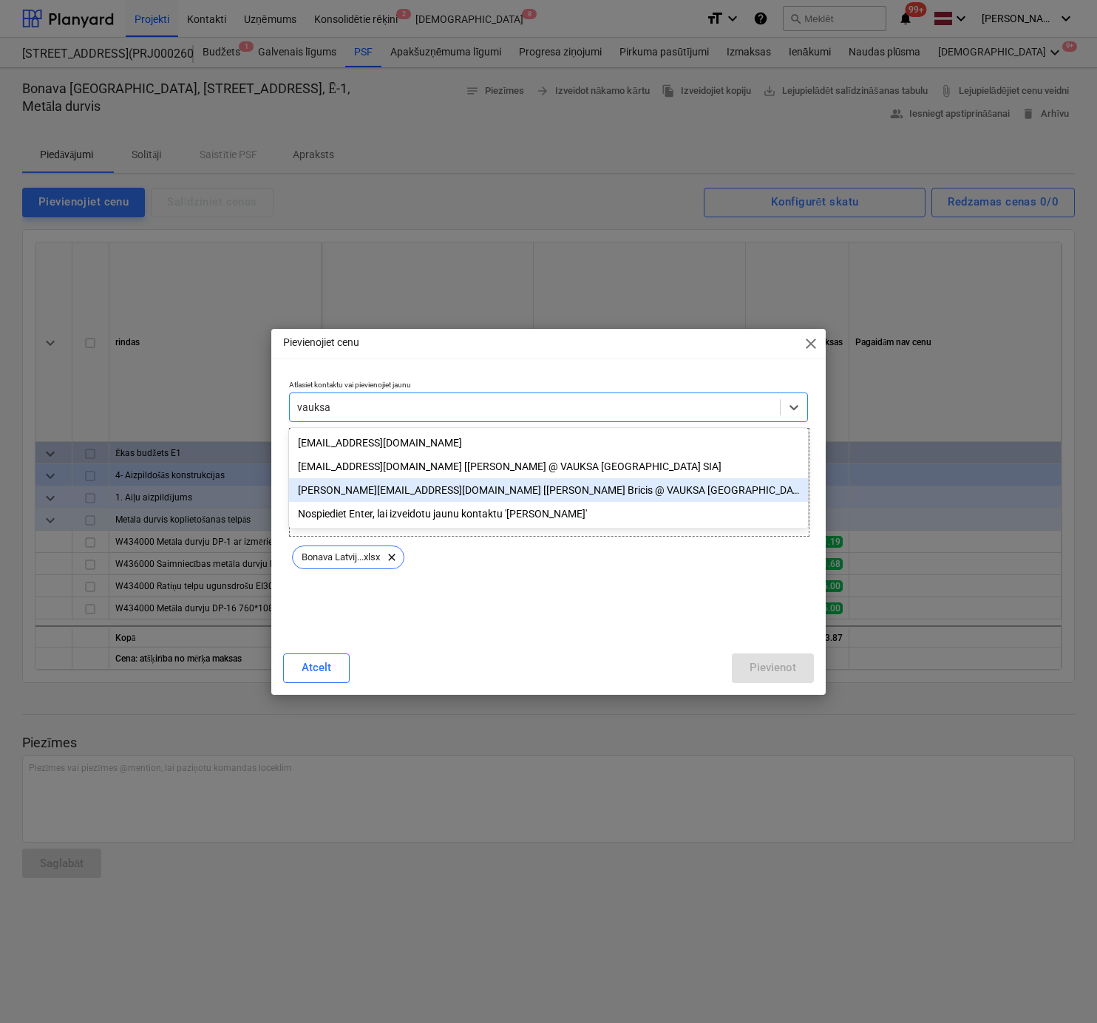
click at [450, 493] on div "[PERSON_NAME][EMAIL_ADDRESS][DOMAIN_NAME] [[PERSON_NAME] Bricis @ VAUKSA [GEOGR…" at bounding box center [548, 490] width 519 height 24
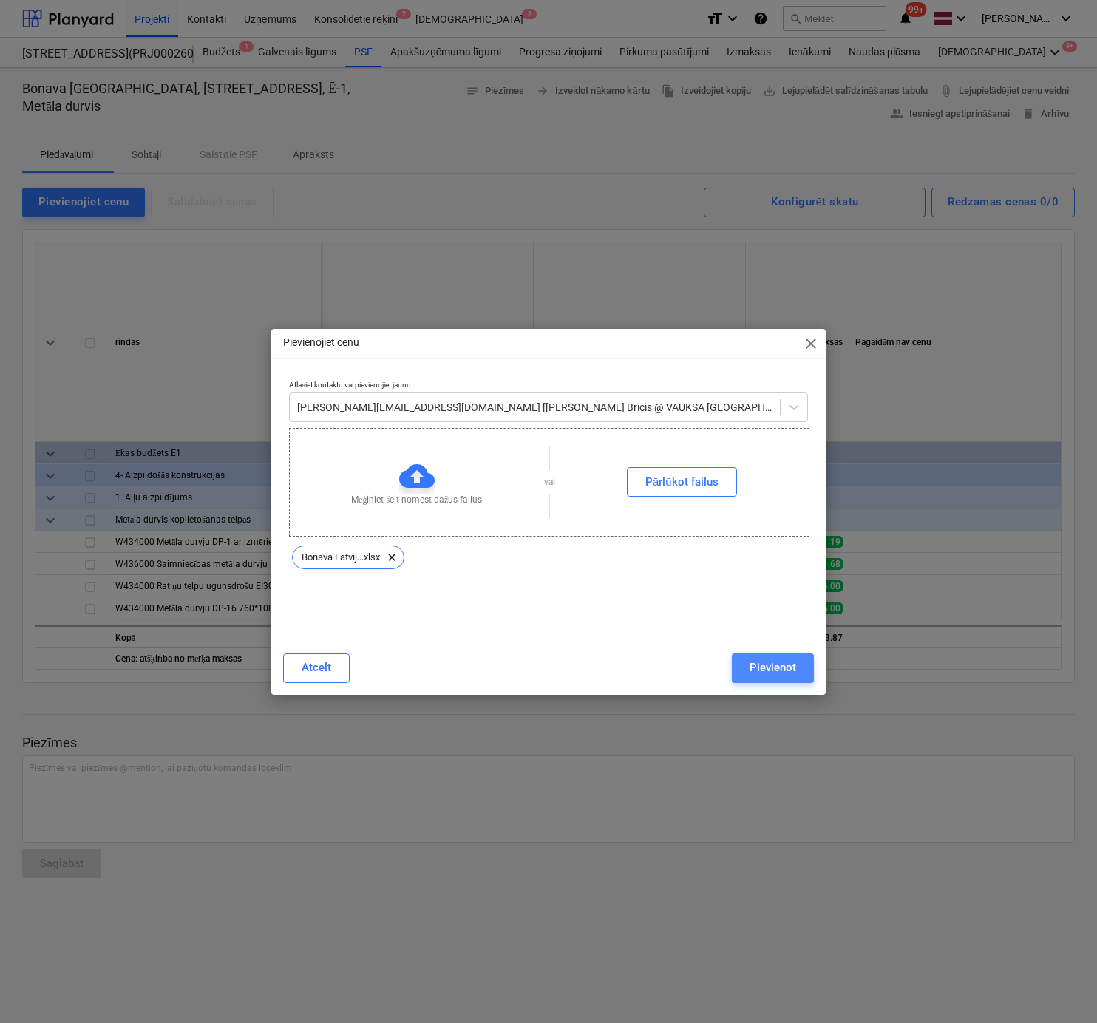
click at [769, 667] on div "Pievienot" at bounding box center [772, 667] width 47 height 19
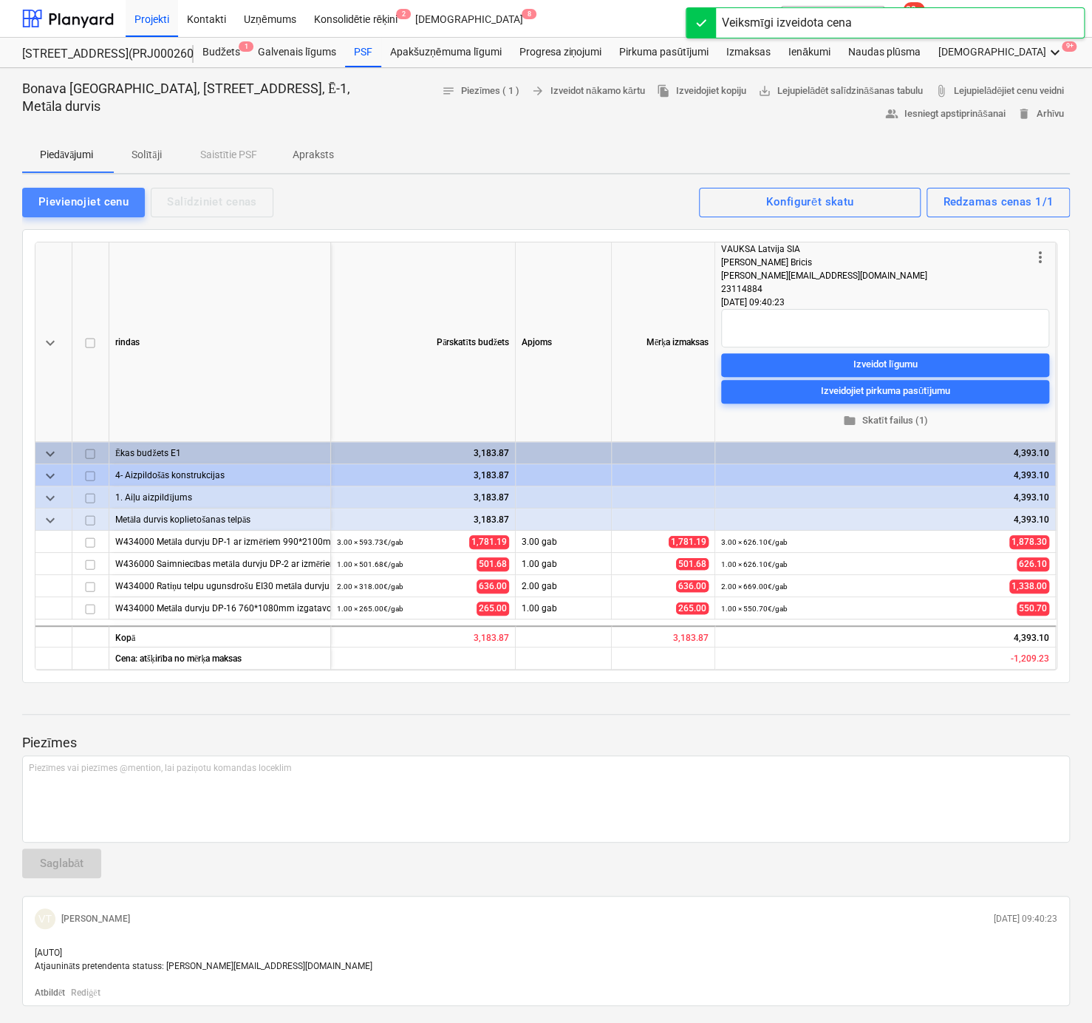
click at [62, 198] on div "Pievienojiet cenu" at bounding box center [83, 201] width 90 height 19
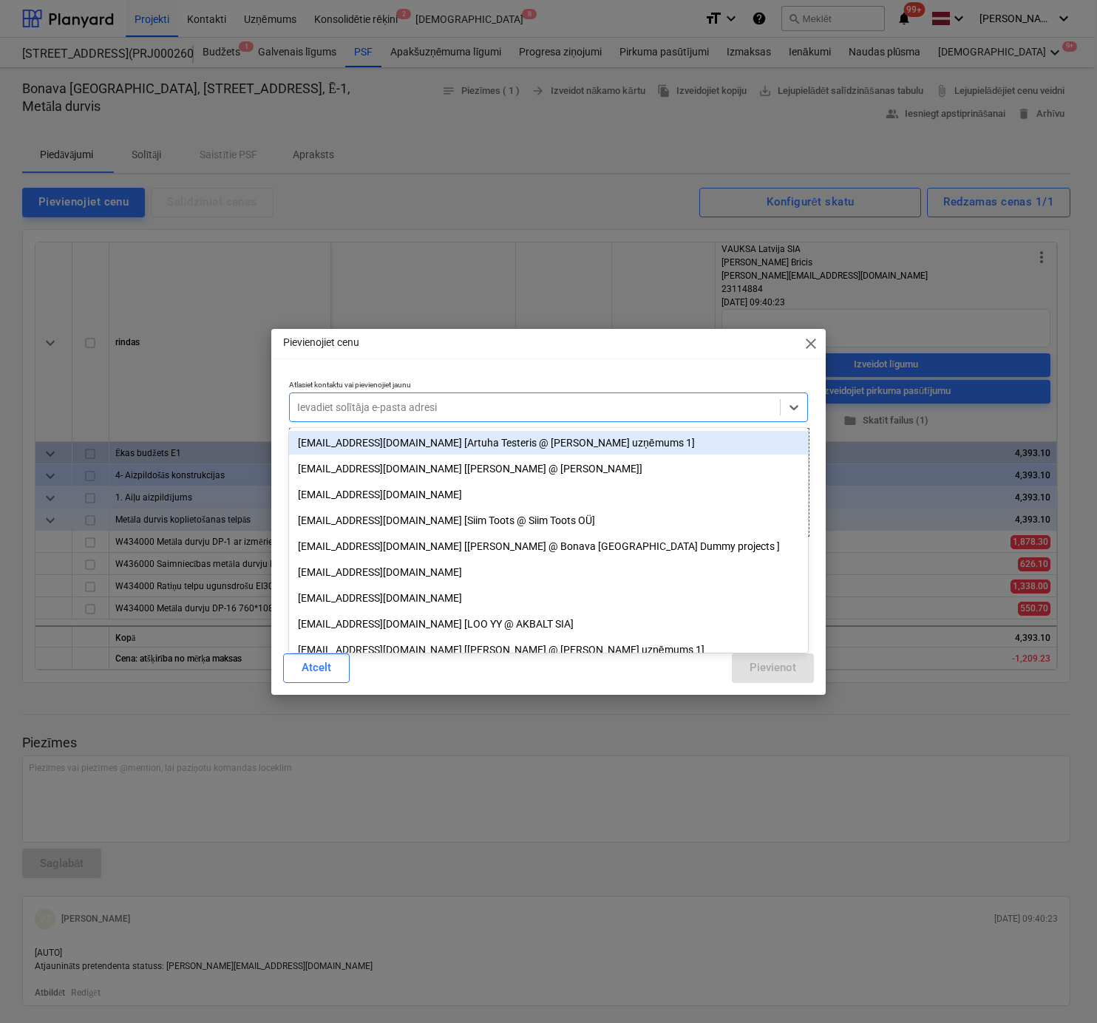
click at [486, 413] on div at bounding box center [534, 407] width 475 height 15
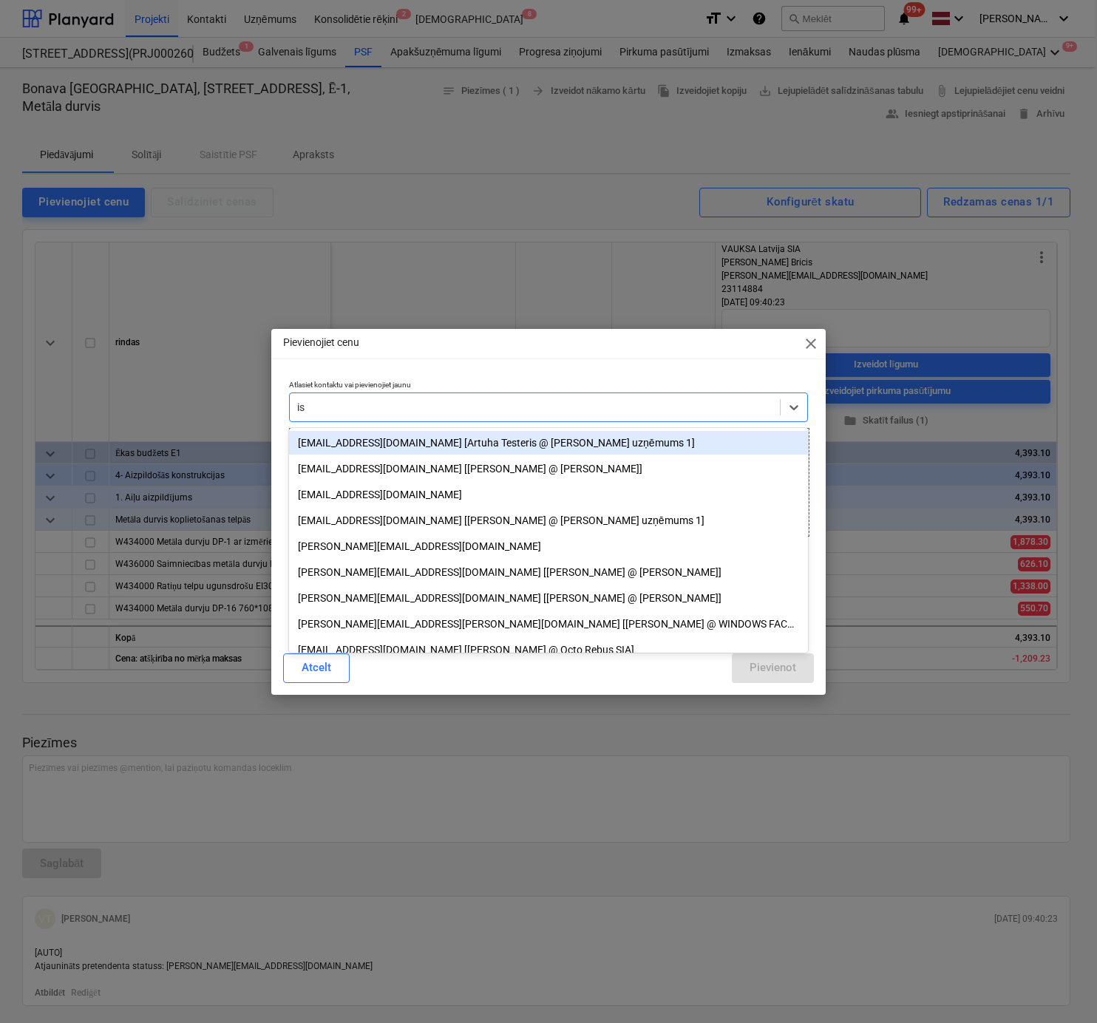
type input "isg"
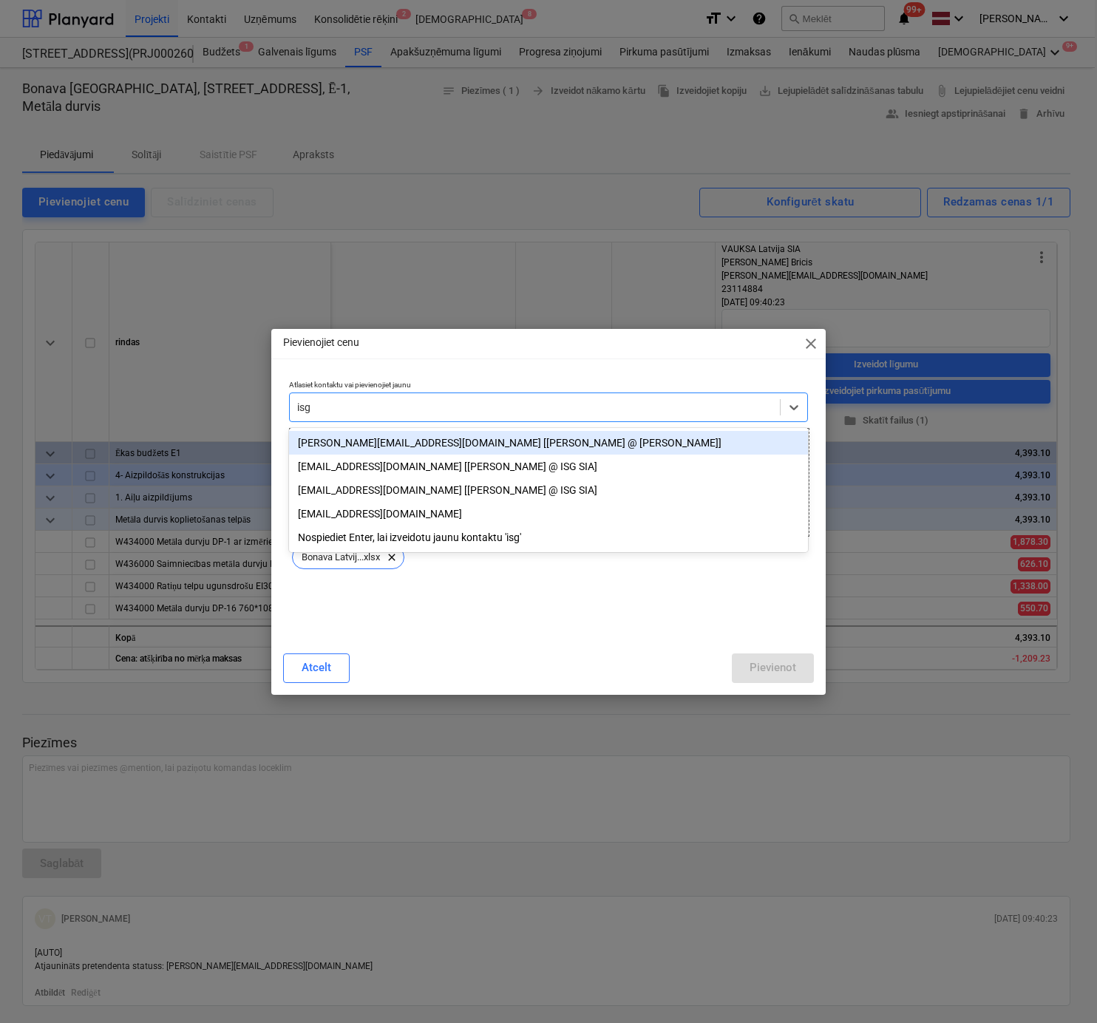
click at [422, 443] on div "[PERSON_NAME][EMAIL_ADDRESS][DOMAIN_NAME] [[PERSON_NAME] @ [PERSON_NAME]]" at bounding box center [548, 443] width 519 height 24
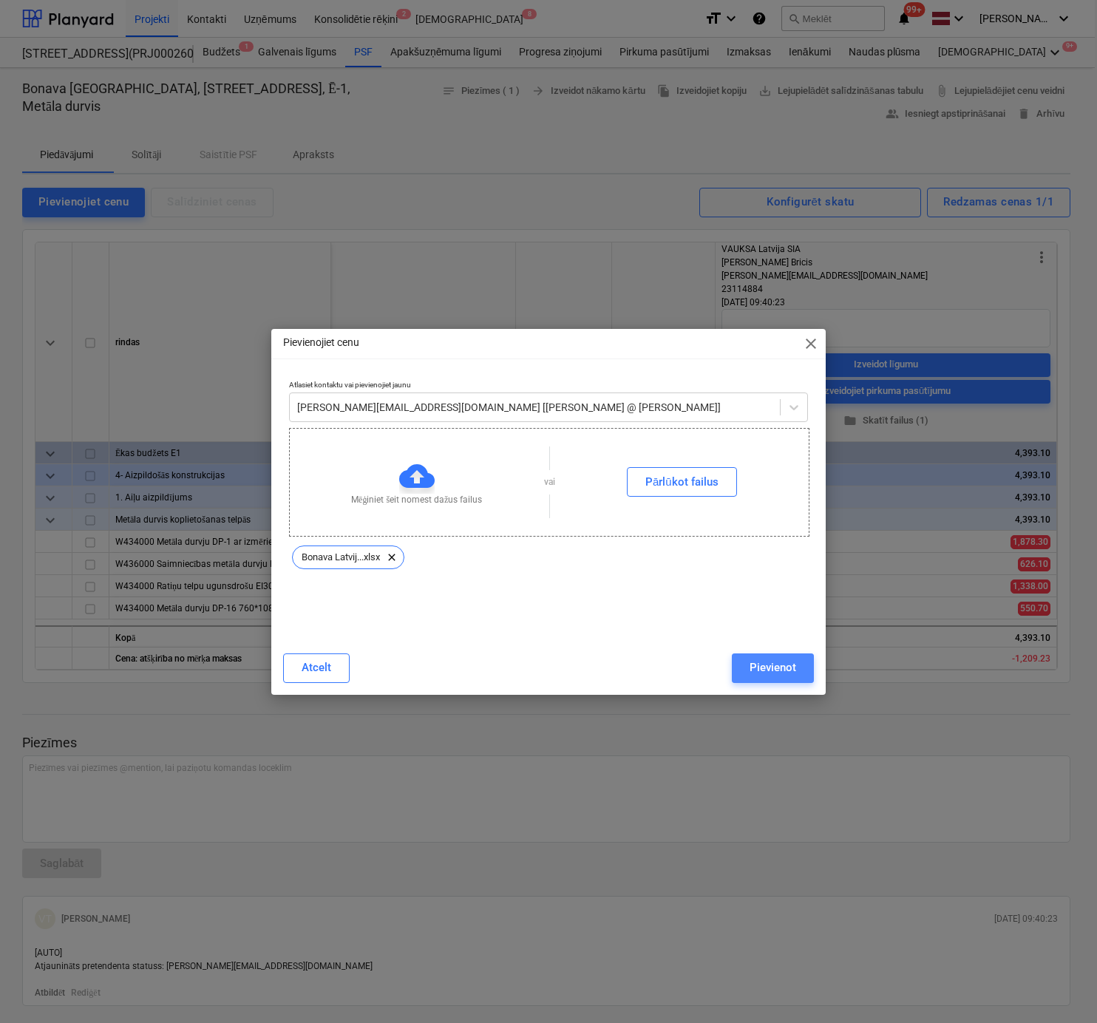
click at [786, 672] on div "Pievienot" at bounding box center [772, 667] width 47 height 19
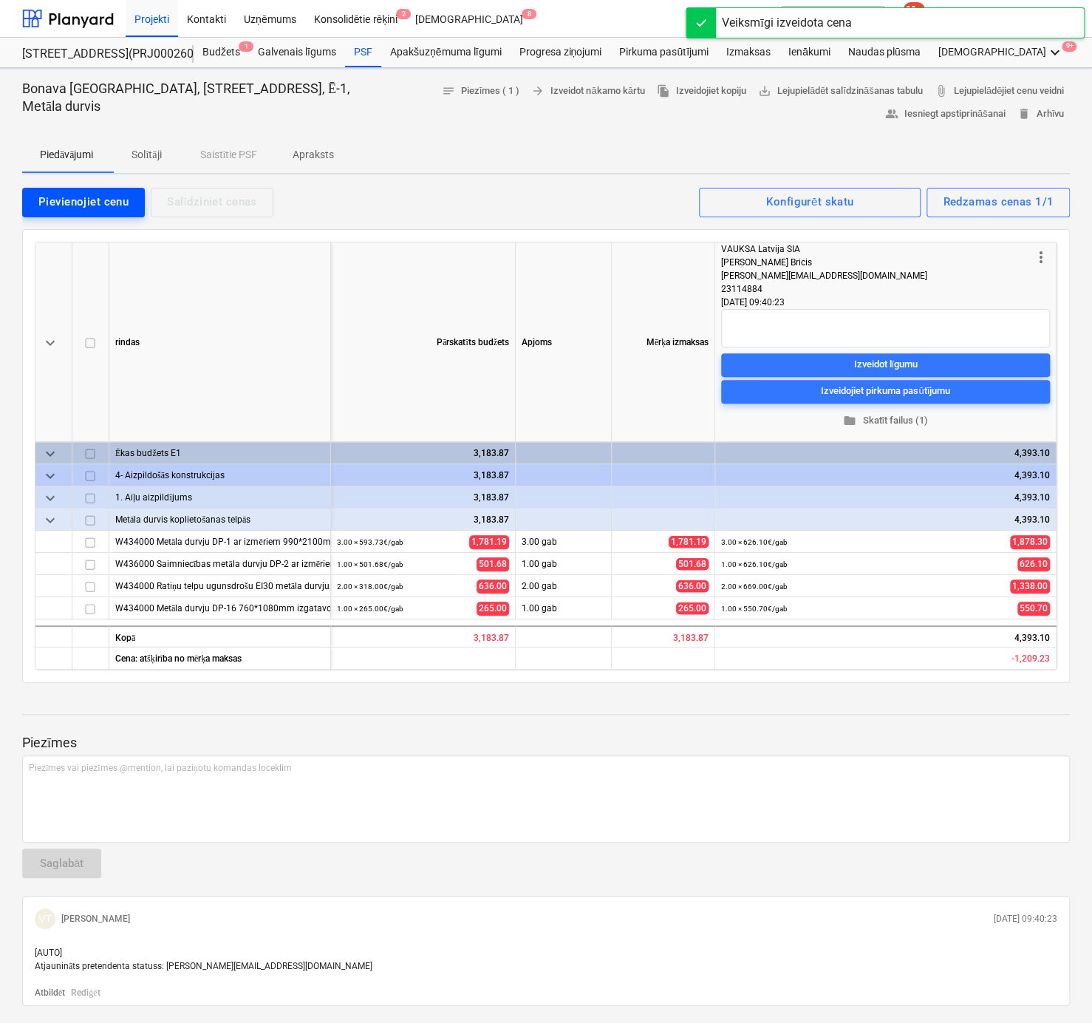
click at [92, 200] on div "Pievienojiet cenu" at bounding box center [83, 201] width 90 height 19
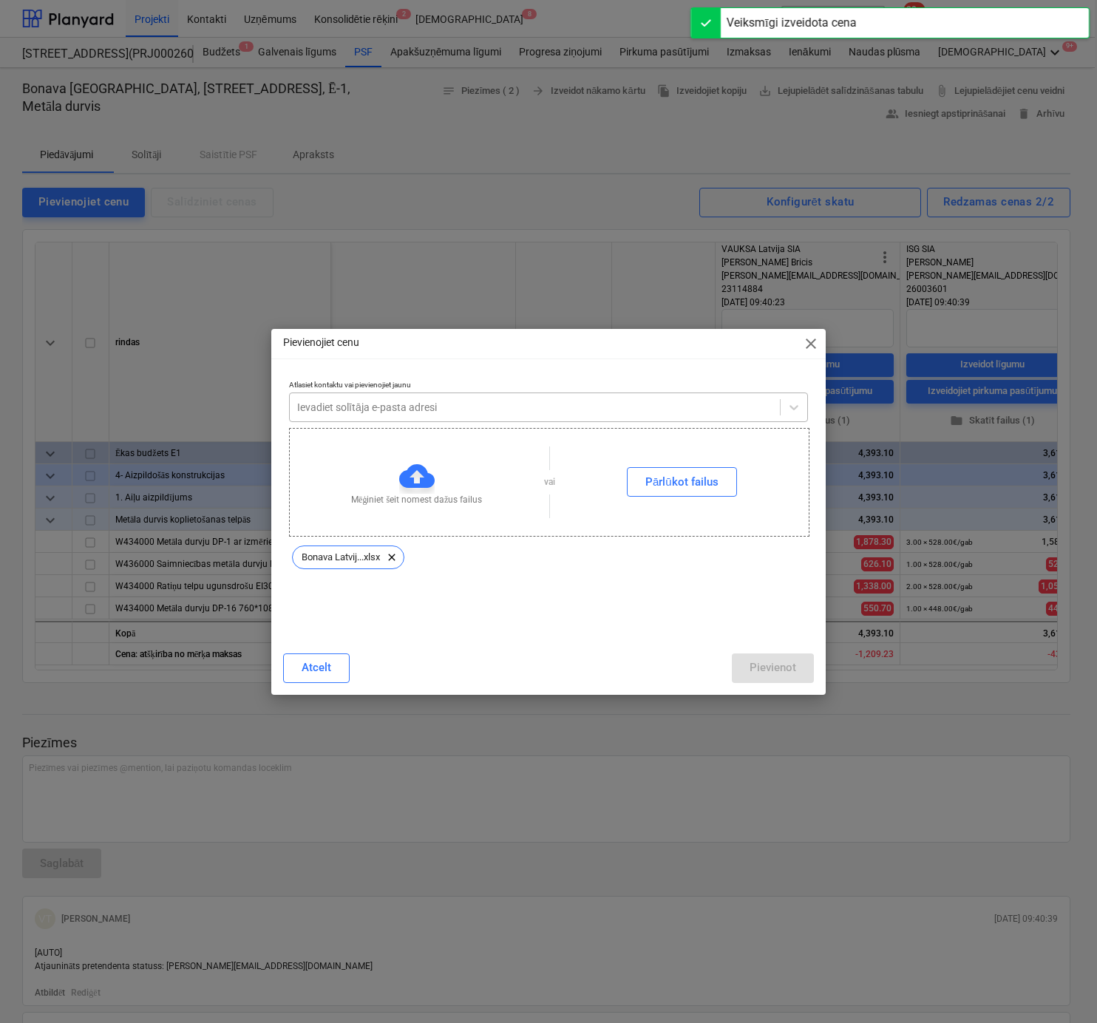
click at [462, 418] on div "Ievadiet solītāja e-pasta adresi" at bounding box center [548, 407] width 519 height 30
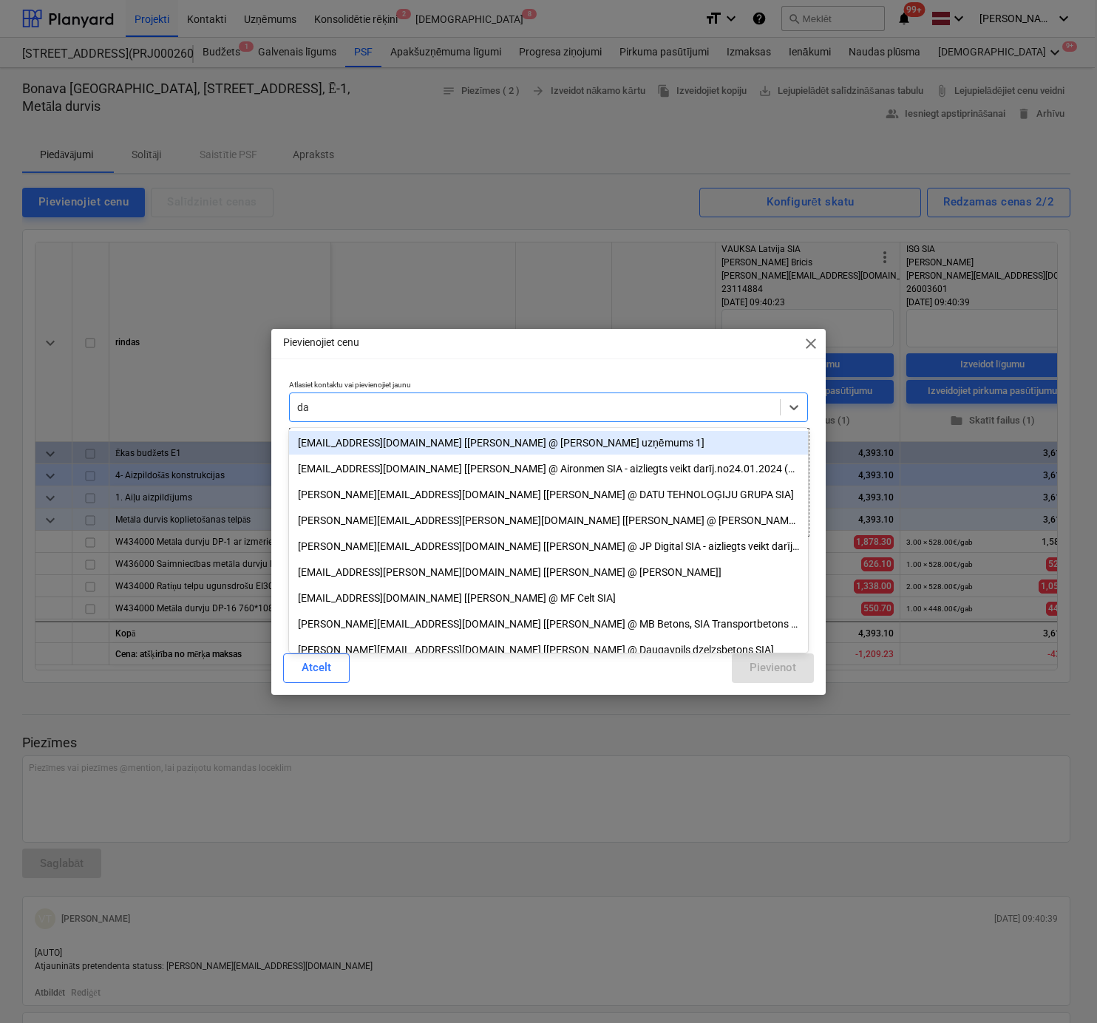
type input "d"
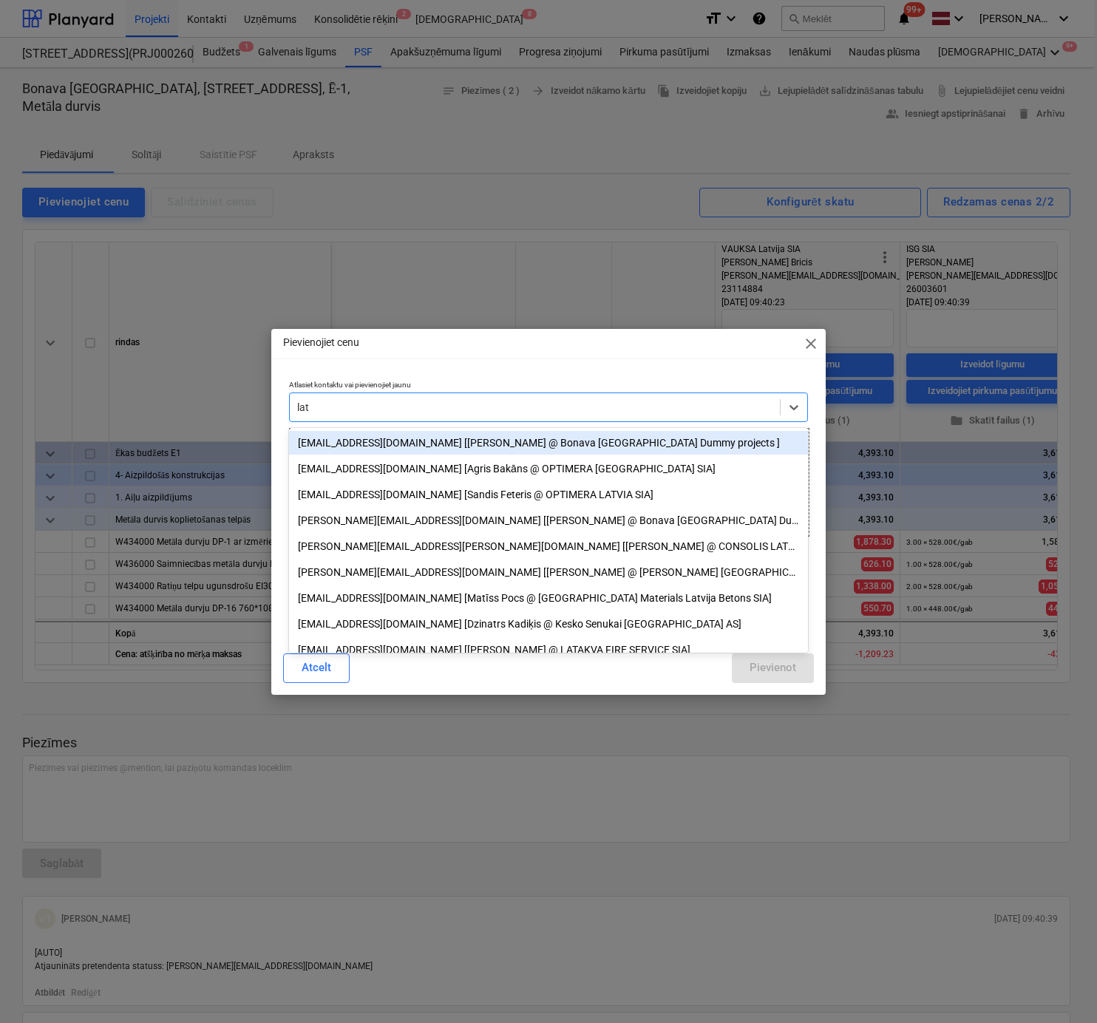
type input "latf"
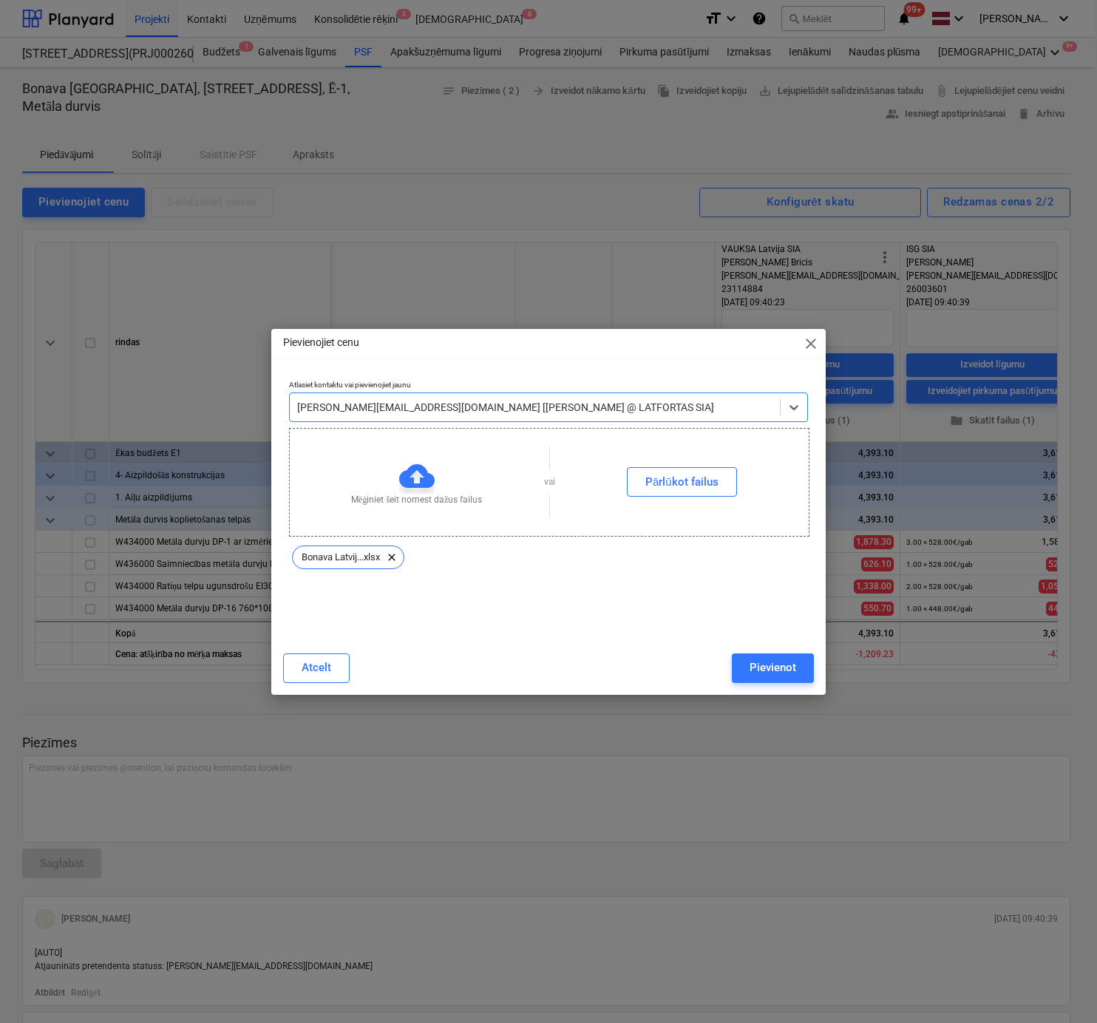
click at [774, 669] on div "Pievienot" at bounding box center [772, 667] width 47 height 19
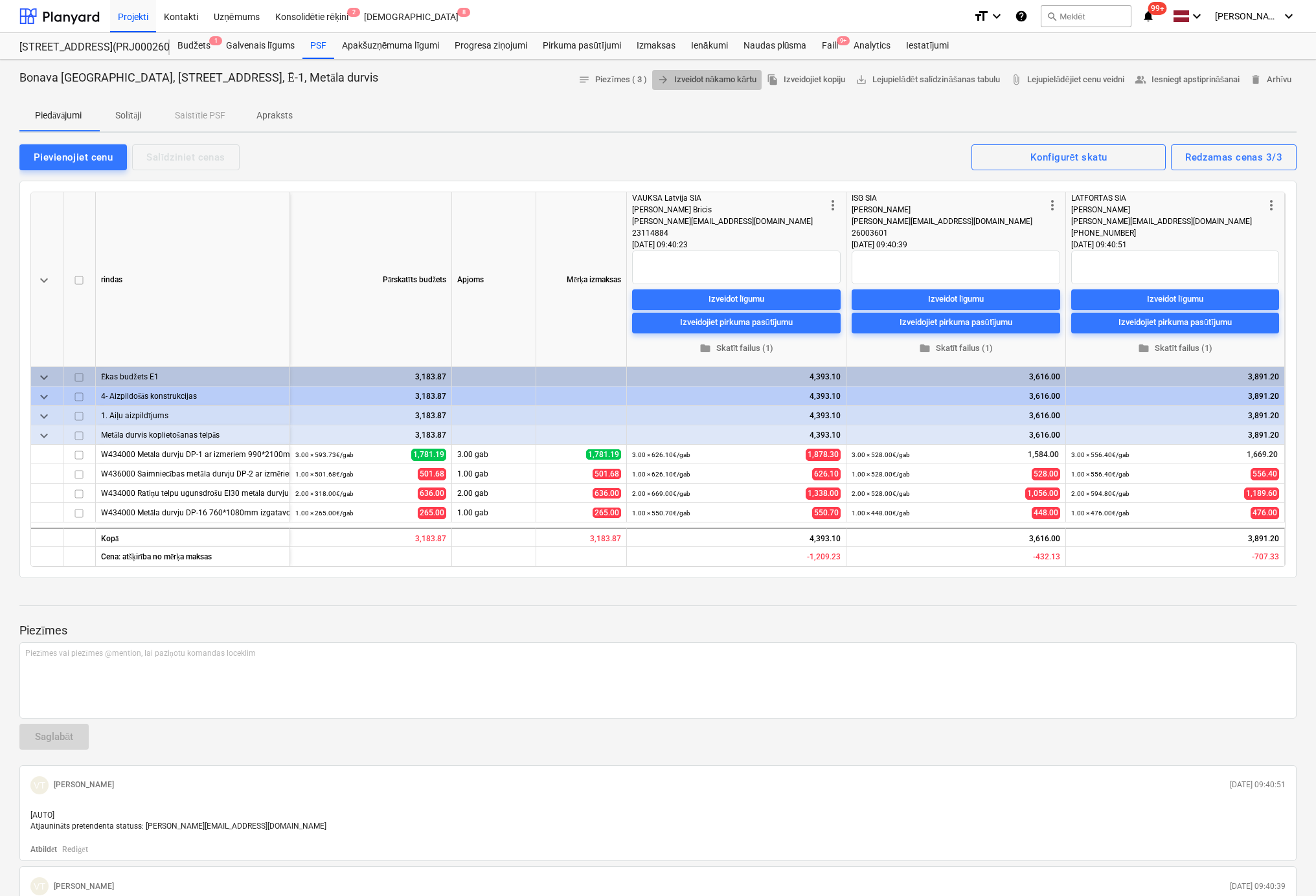
click at [718, 78] on span "arrow_forward [PERSON_NAME] nākamo kārtu" at bounding box center [706, 80] width 99 height 15
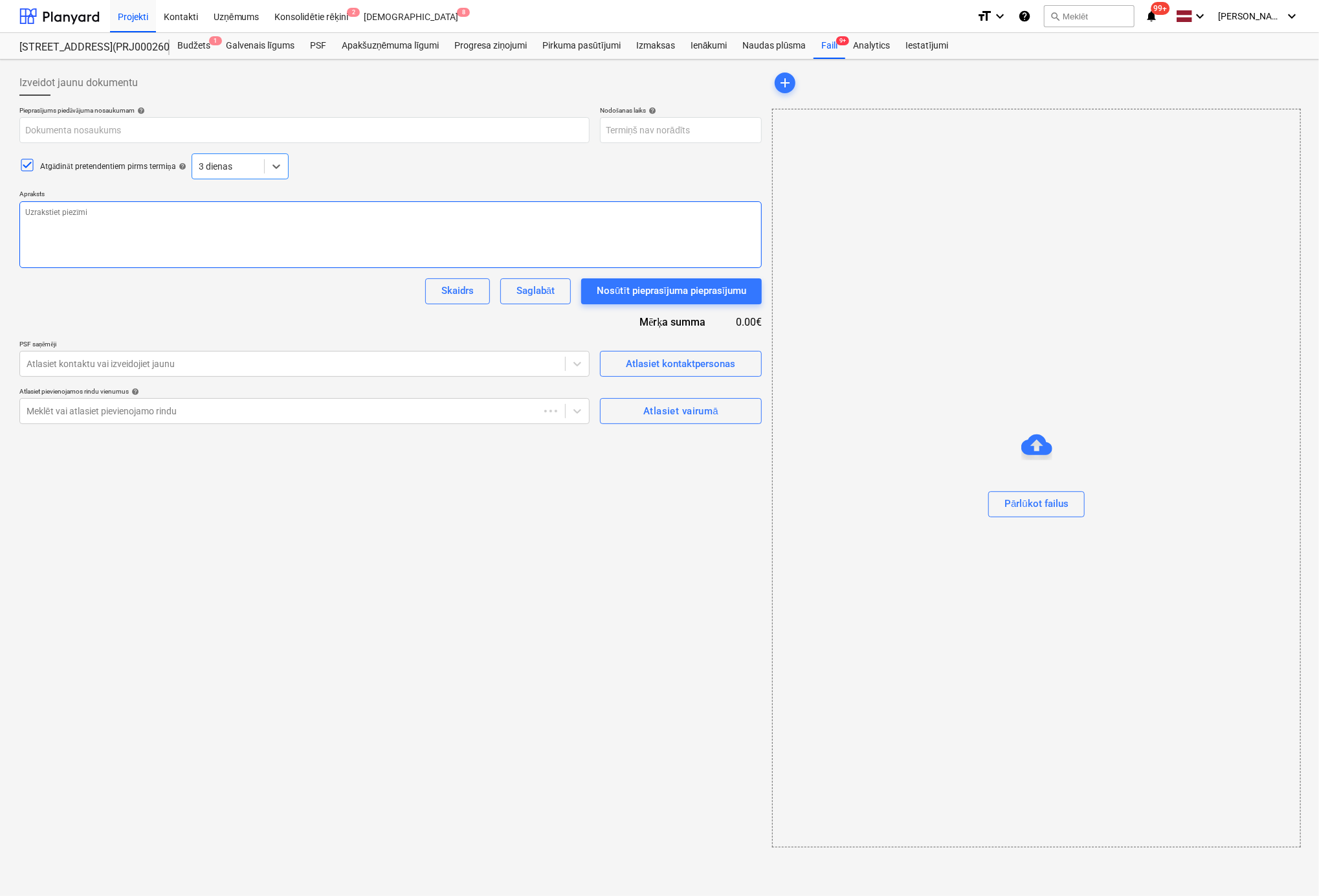
type textarea "x"
type input "Bonava [GEOGRAPHIC_DATA], [STREET_ADDRESS], Ē-1, Metāla durvis"
type textarea "Labdien! SIA "Bonava Latvja", plāno sākt būvēt pirmo ēku E1 Hartmaņa kvartālā (…"
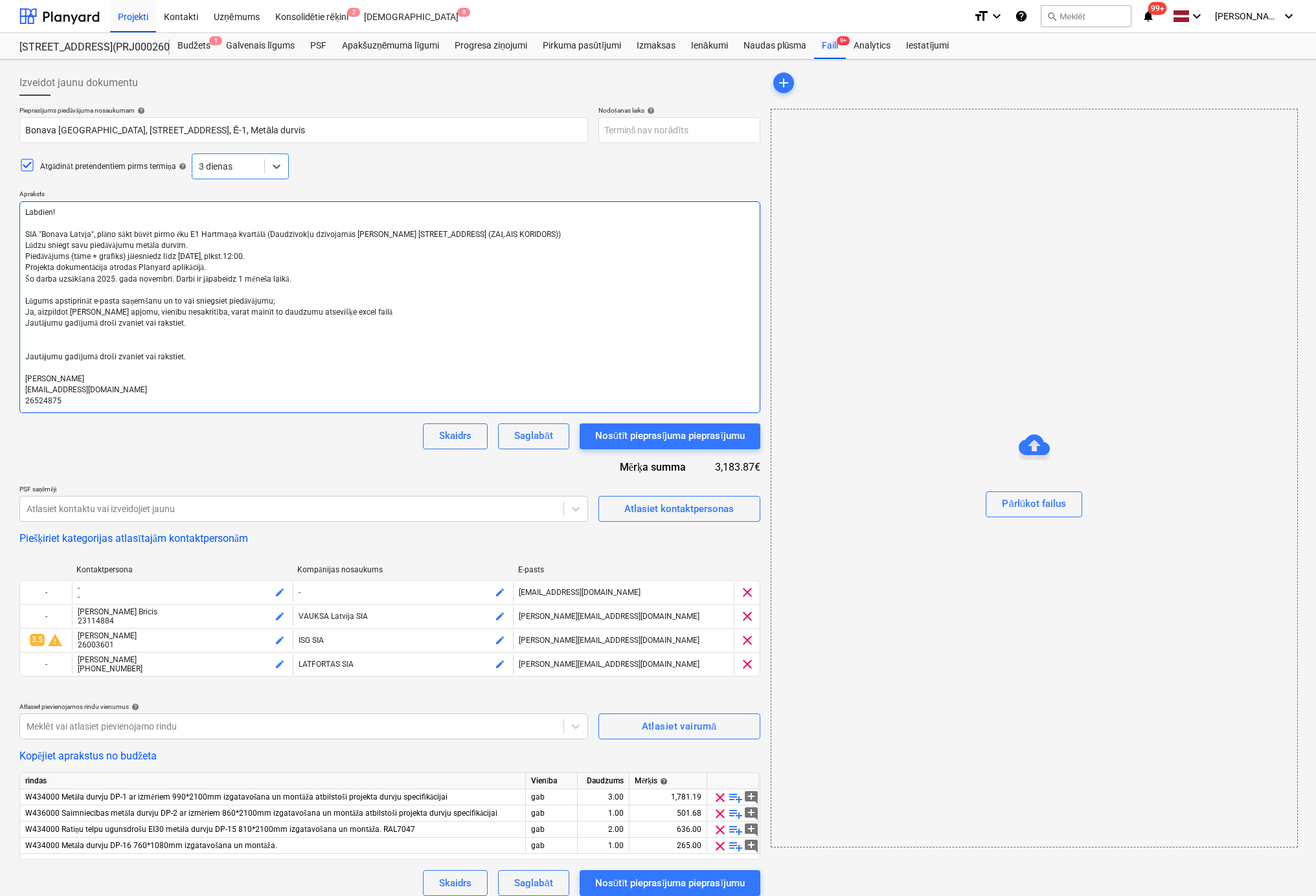
type textarea "x"
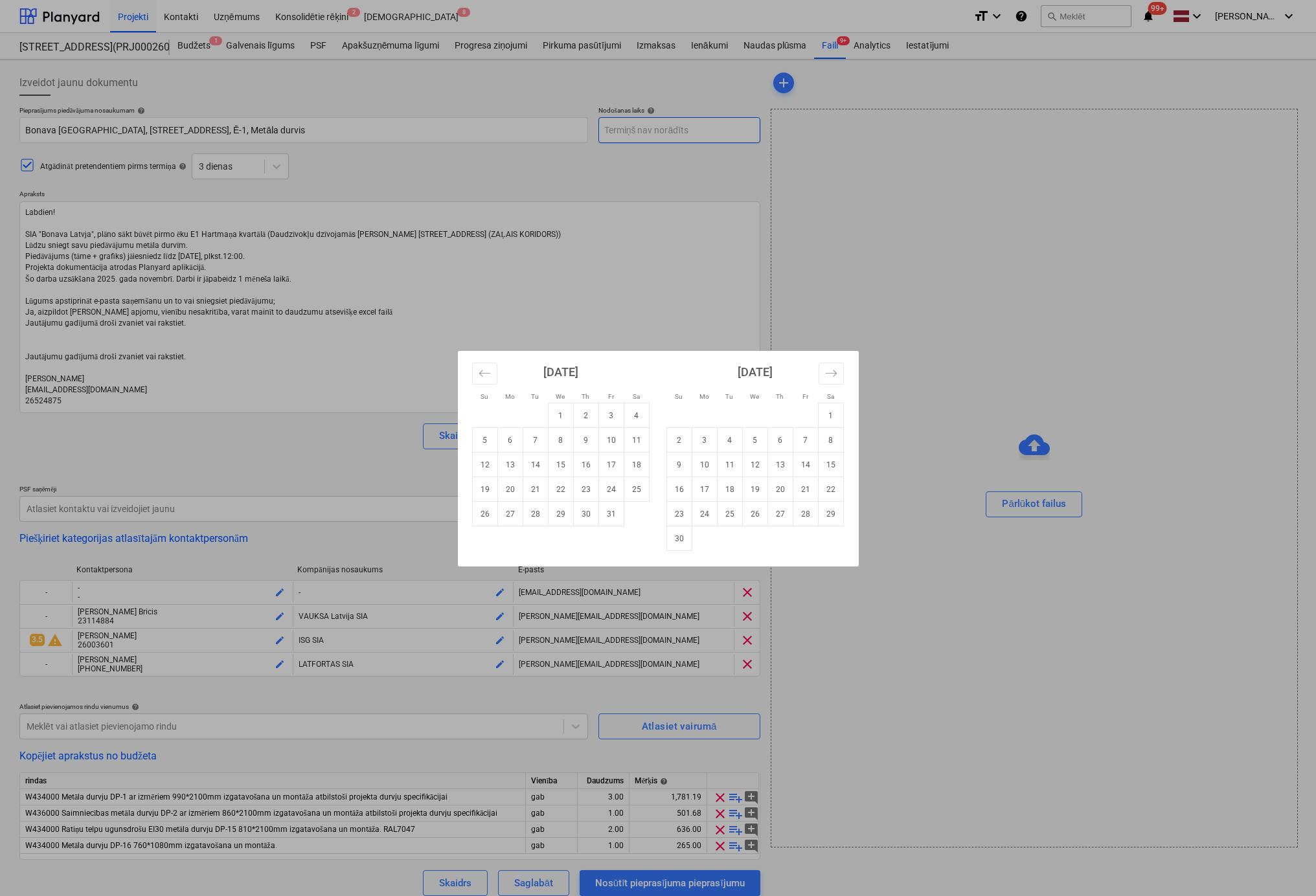
click at [614, 133] on body "Projekti Kontakti Uzņēmums Konsolidētie rēķini 2 Iesūtne 8 format_size keyboard…" at bounding box center [658, 448] width 1316 height 896
type input "[DATE]"
click at [306, 447] on div "Su Mo Tu We Th Fr Sa Su Mo Tu We Th Fr Sa [DATE] 1 2 3 4 5 6 7 8 9 10 11 12 13 …" at bounding box center [658, 448] width 1316 height 896
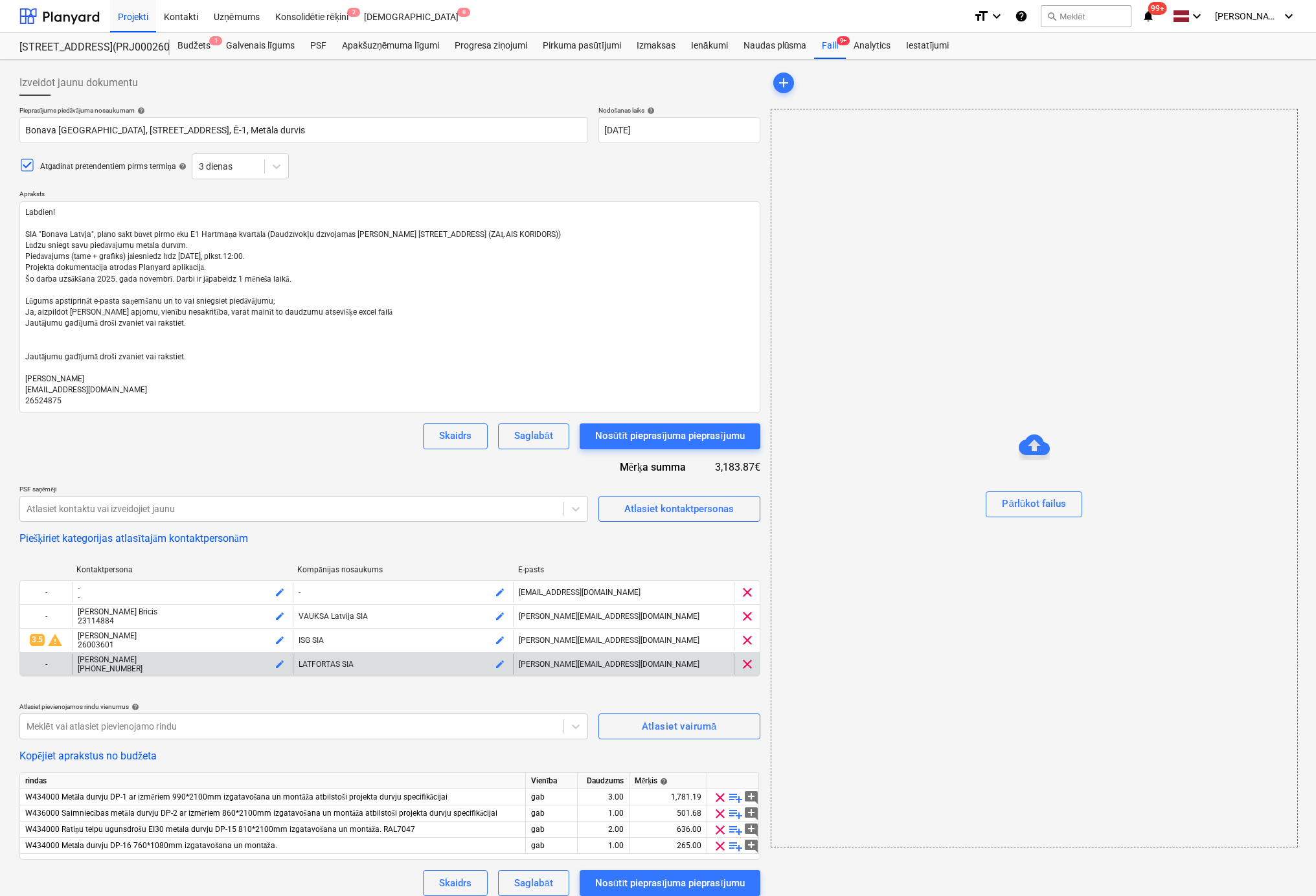
click at [745, 661] on span "clear" at bounding box center [747, 664] width 16 height 16
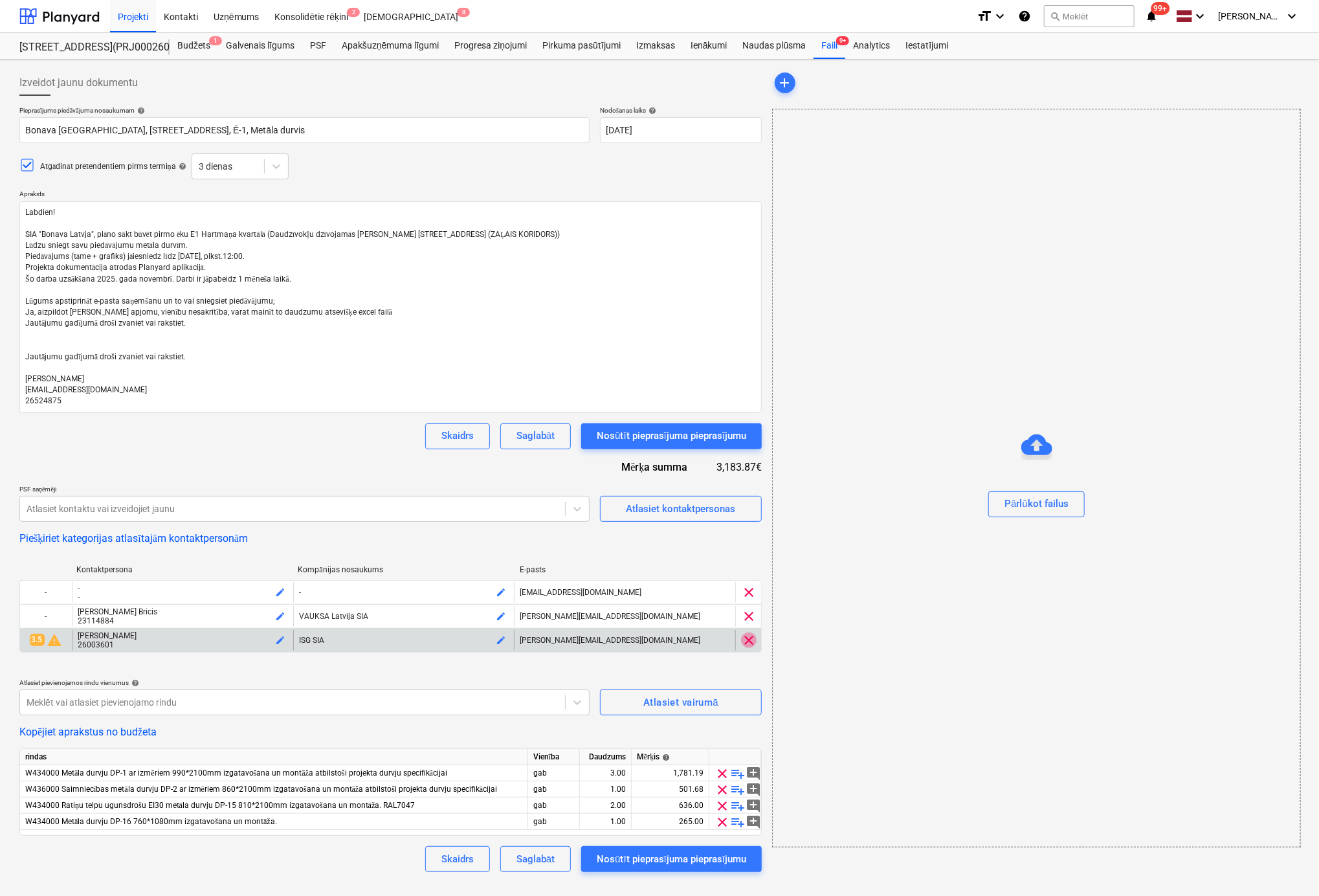
click at [748, 642] on span "clear" at bounding box center [749, 640] width 16 height 16
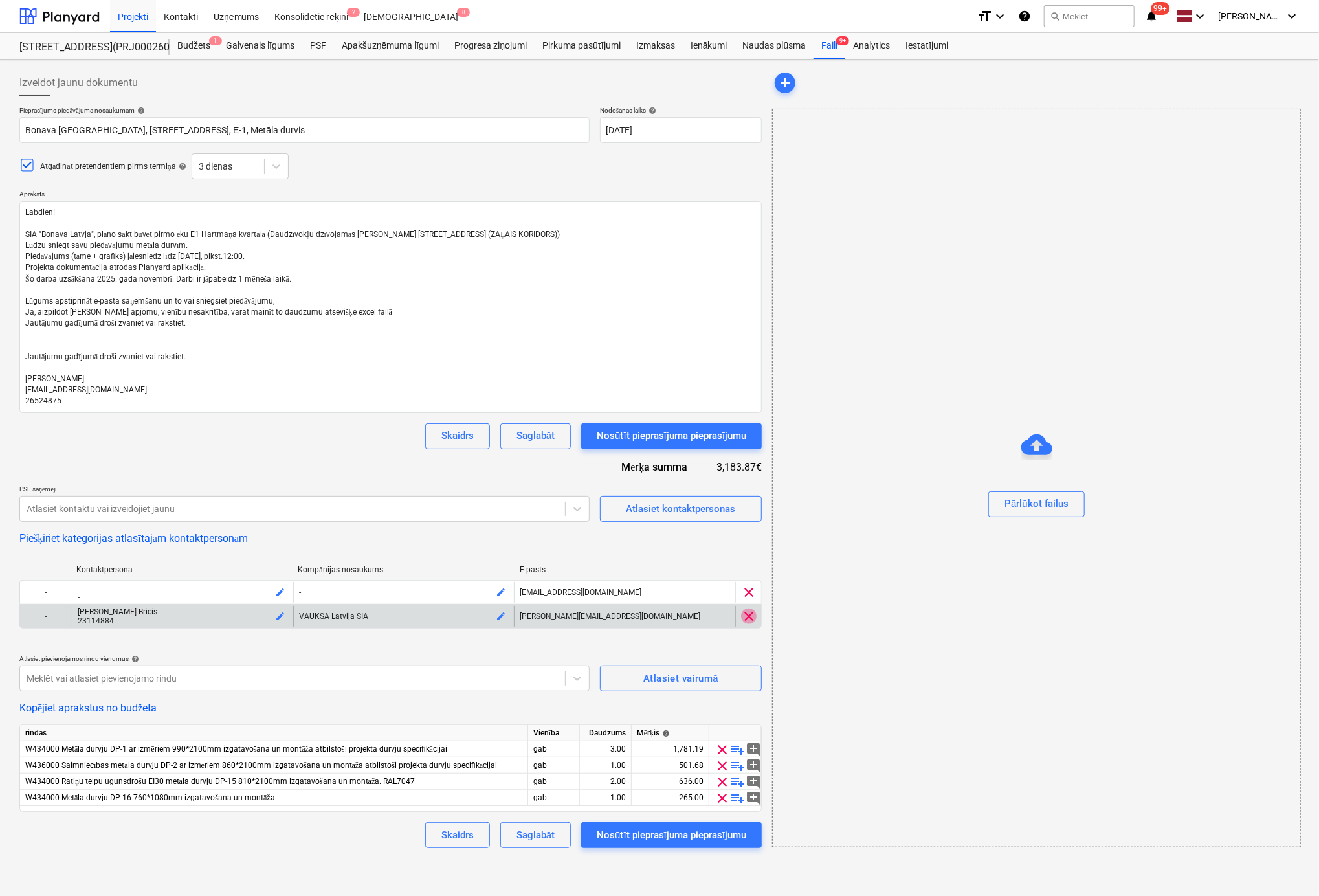
click at [747, 617] on span "clear" at bounding box center [749, 617] width 16 height 16
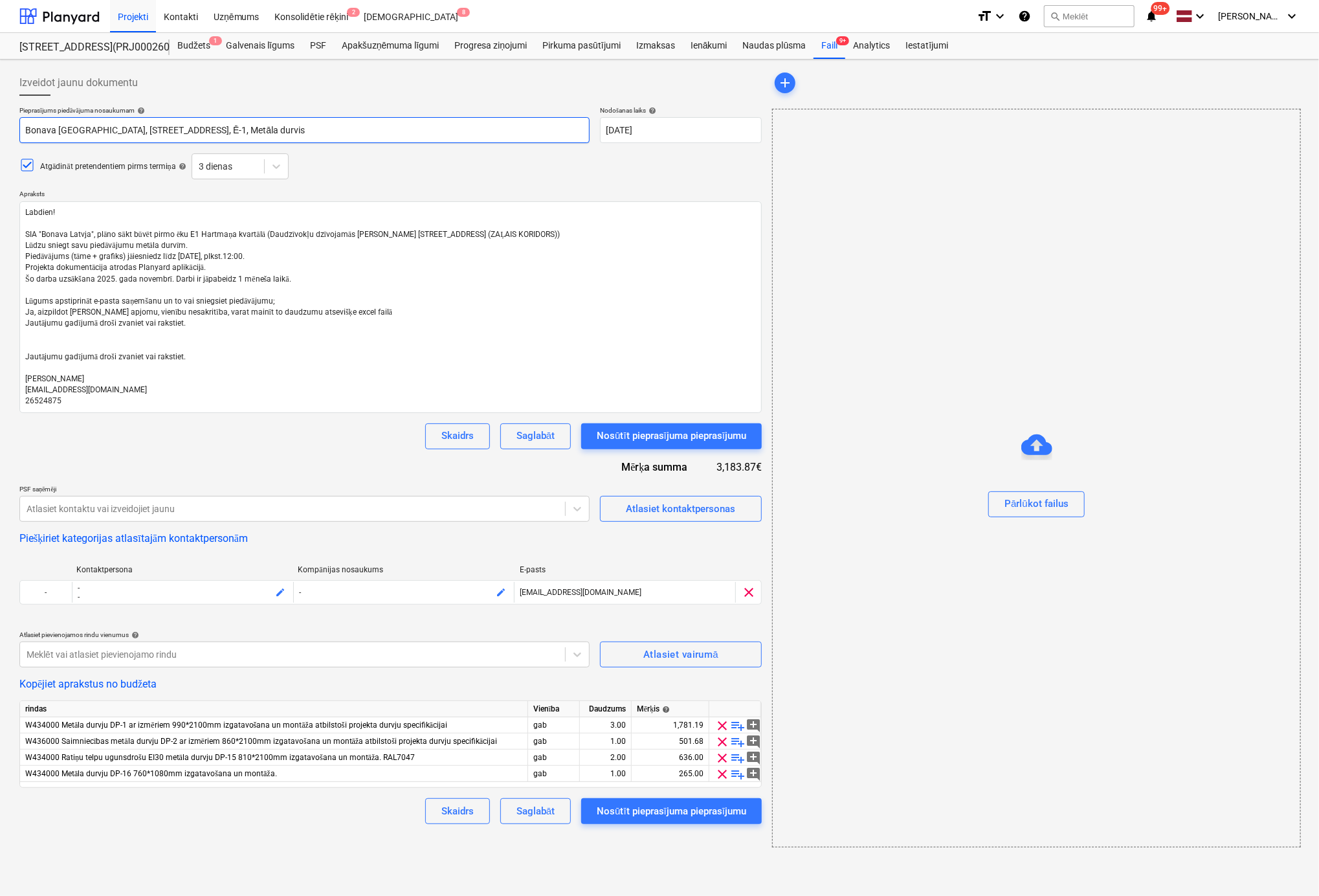
drag, startPoint x: 145, startPoint y: 128, endPoint x: 152, endPoint y: 131, distance: 7.6
click at [145, 128] on input "Bonava [GEOGRAPHIC_DATA], [STREET_ADDRESS], Ē-1, Metāla durvis" at bounding box center [304, 131] width 570 height 26
type textarea "x"
type input "Bonava [GEOGRAPHIC_DATA], [STREET_ADDRESS], Ē-1, Metāla durvis"
type textarea "x"
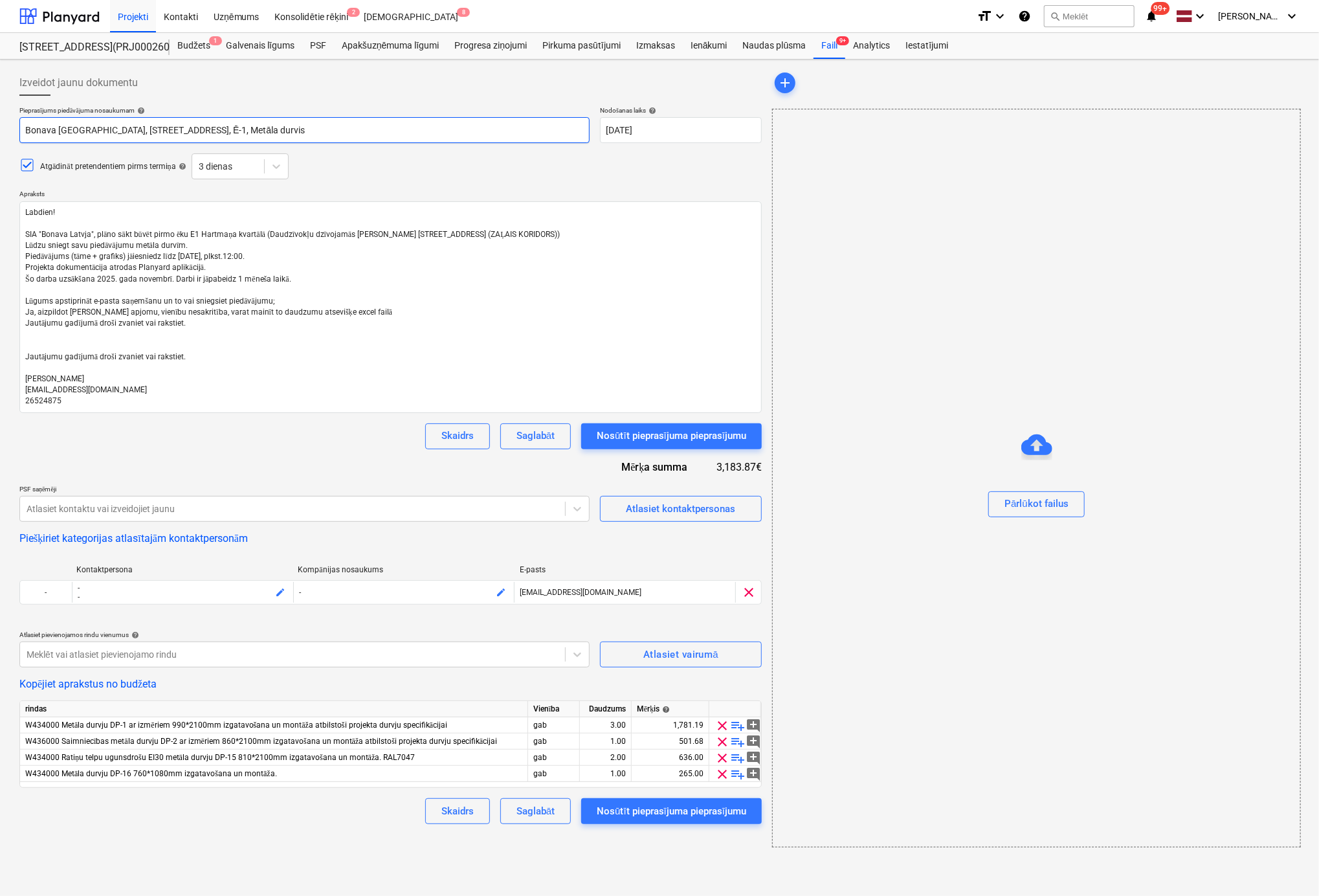
type input "Bonava [GEOGRAPHIC_DATA], [STREET_ADDRESS], Metāla durvis"
type textarea "x"
type input "Bonava [GEOGRAPHIC_DATA], Vienības ga 24, Ē-1, Metāla durvis"
type textarea "x"
type input "Bonava [GEOGRAPHIC_DATA], Vienības g 24, Ē-1, Metāla durvis"
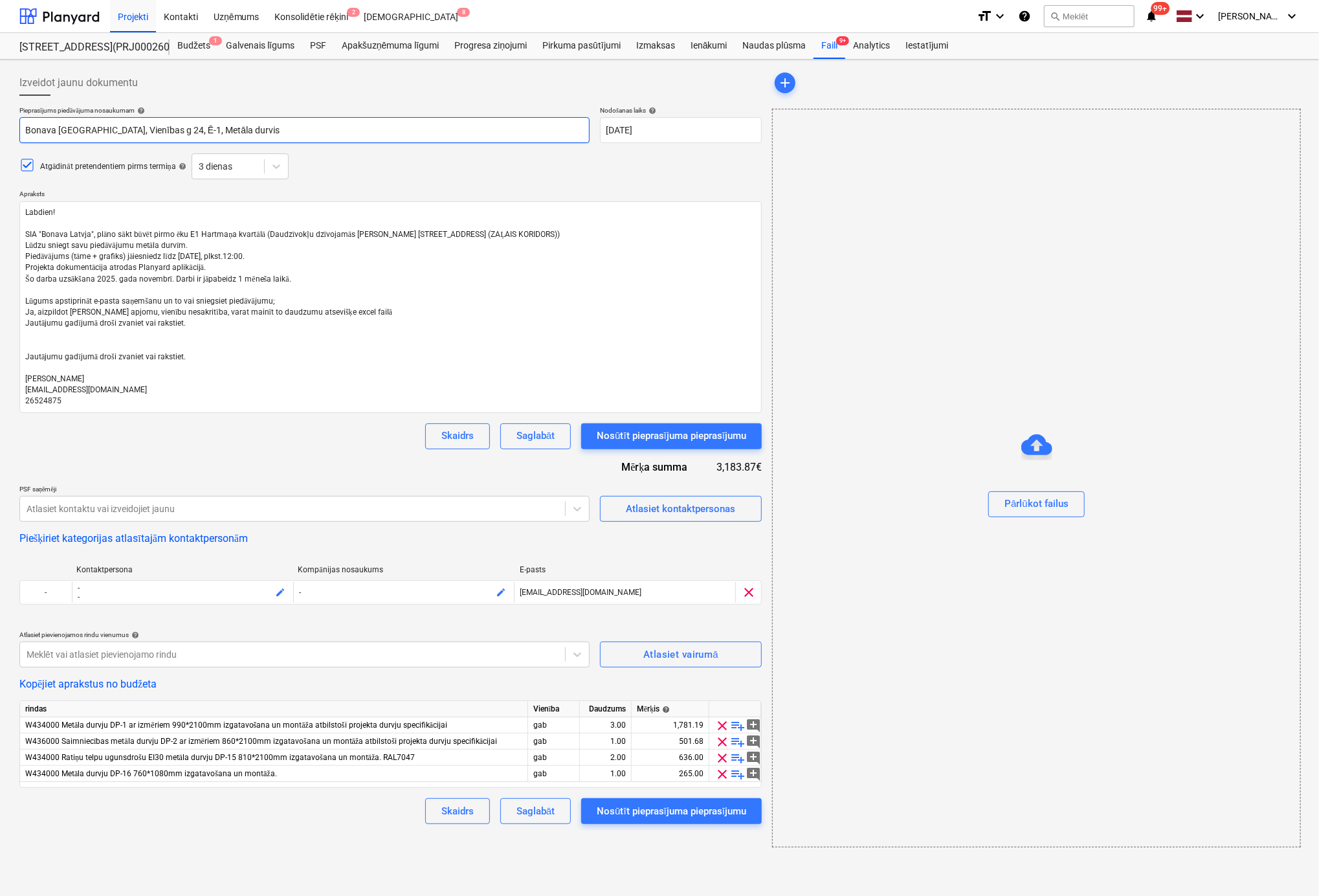
type textarea "x"
type input "Bonava [GEOGRAPHIC_DATA], [STREET_ADDRESS], Ē-1, Metāla durvis"
type textarea "x"
type input "Bonava [GEOGRAPHIC_DATA], [STREET_ADDRESS], Ē-1, Metāla durvis,"
type textarea "x"
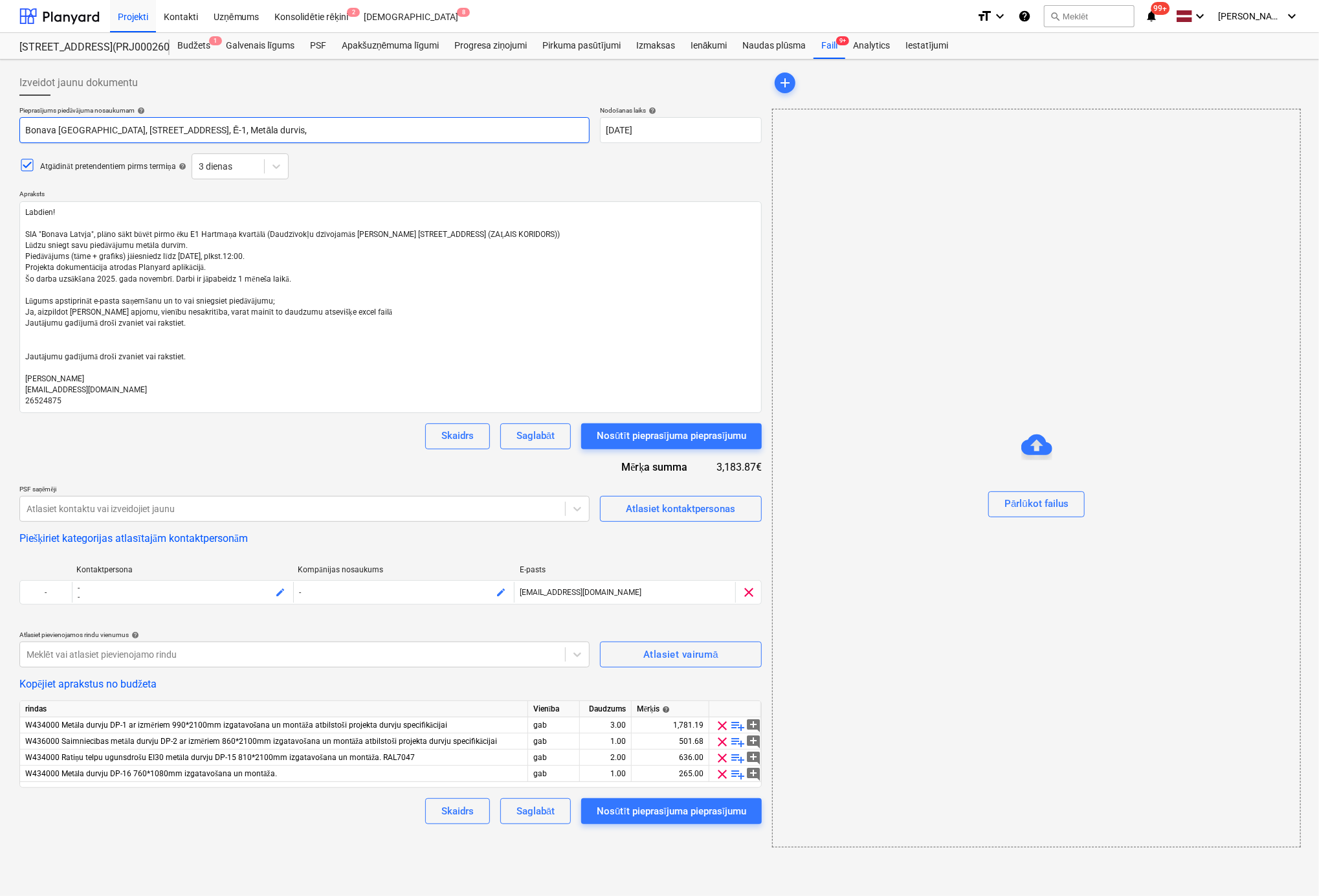
type input "Bonava [GEOGRAPHIC_DATA], [STREET_ADDRESS], Ē-1, Metāla durvis,"
type textarea "x"
type input "Bonava [GEOGRAPHIC_DATA], [STREET_ADDRESS], Ē-1, Metāla durvis, 2"
type textarea "x"
type input "Bonava [GEOGRAPHIC_DATA], [STREET_ADDRESS], Ē-1, Metāla durvis, 2."
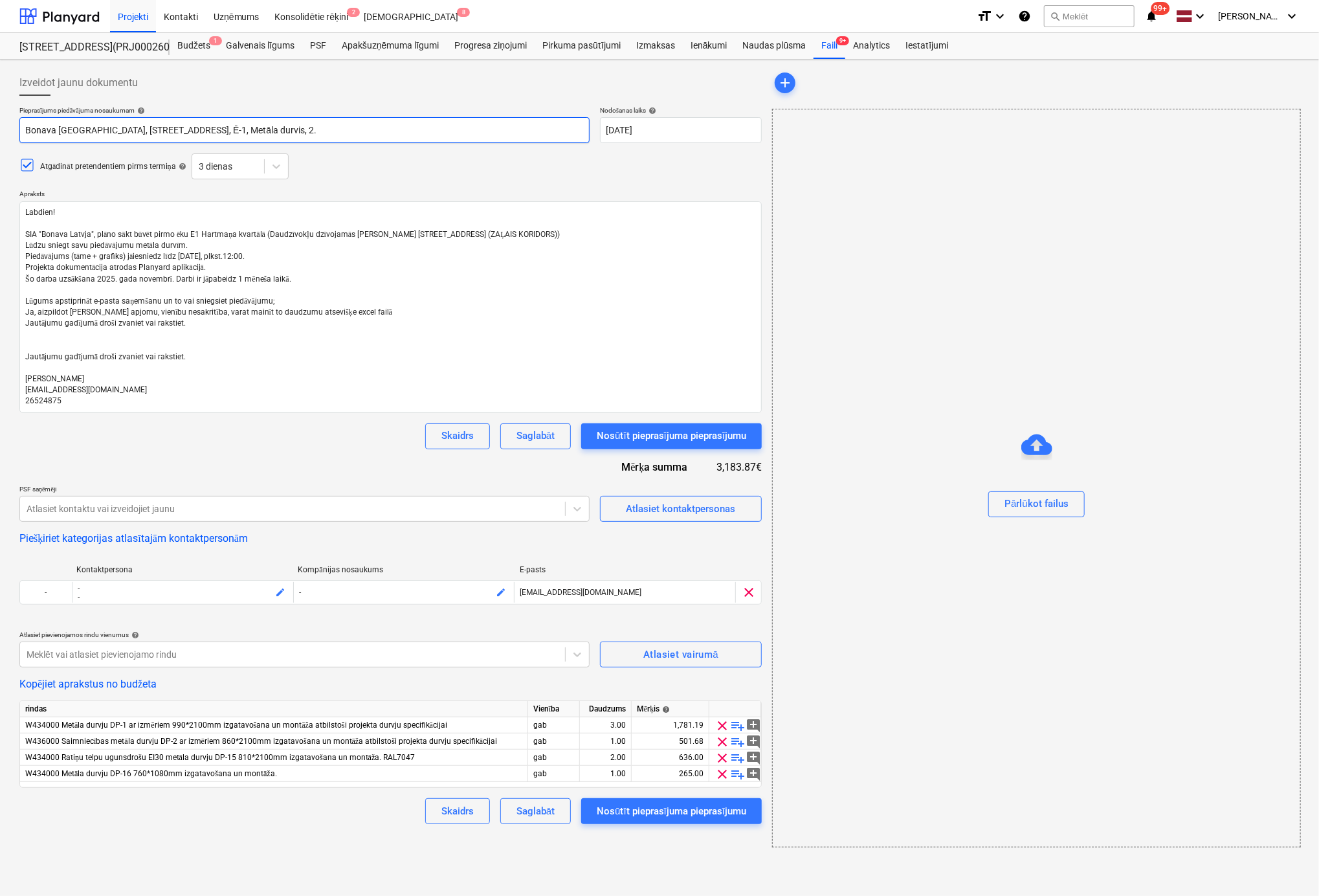
type textarea "x"
type input "Bonava [GEOGRAPHIC_DATA], [STREET_ADDRESS], Ē-1, Metāla durvis, 2."
type textarea "x"
type input "Bonava [GEOGRAPHIC_DATA], [STREET_ADDRESS], Ē-1, Metāla durvis, 2. k"
type textarea "x"
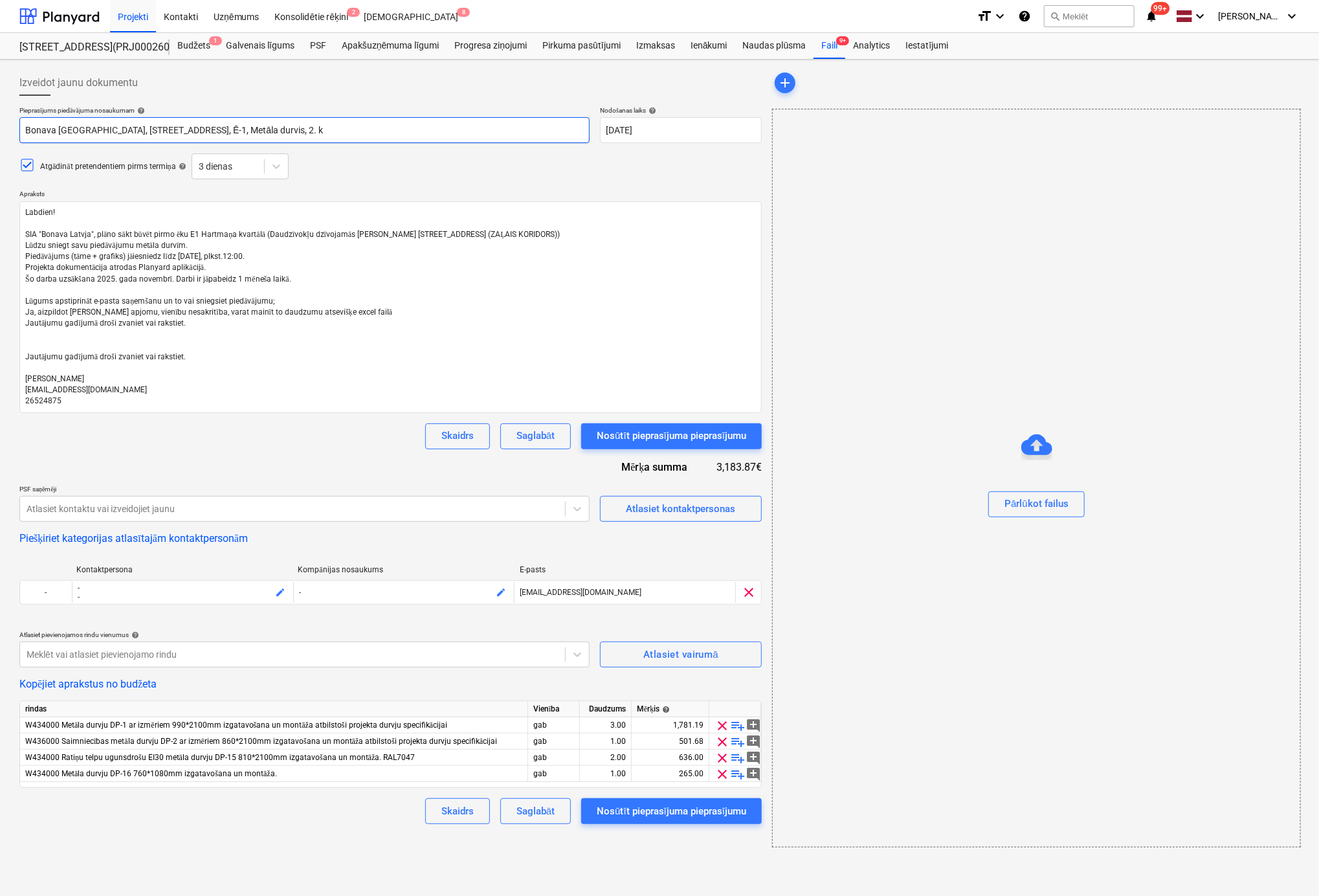
type input "Bonava [GEOGRAPHIC_DATA], [STREET_ADDRESS], Ē-1, Metāla durvis, 2. kā"
type textarea "x"
type input "Bonava [GEOGRAPHIC_DATA], [STREET_ADDRESS], Ē-1, Metāla durvis, 2. kār"
type textarea "x"
type input "Bonava [GEOGRAPHIC_DATA], [STREET_ADDRESS], Ē-1, Metāla durvis, 2. kārt"
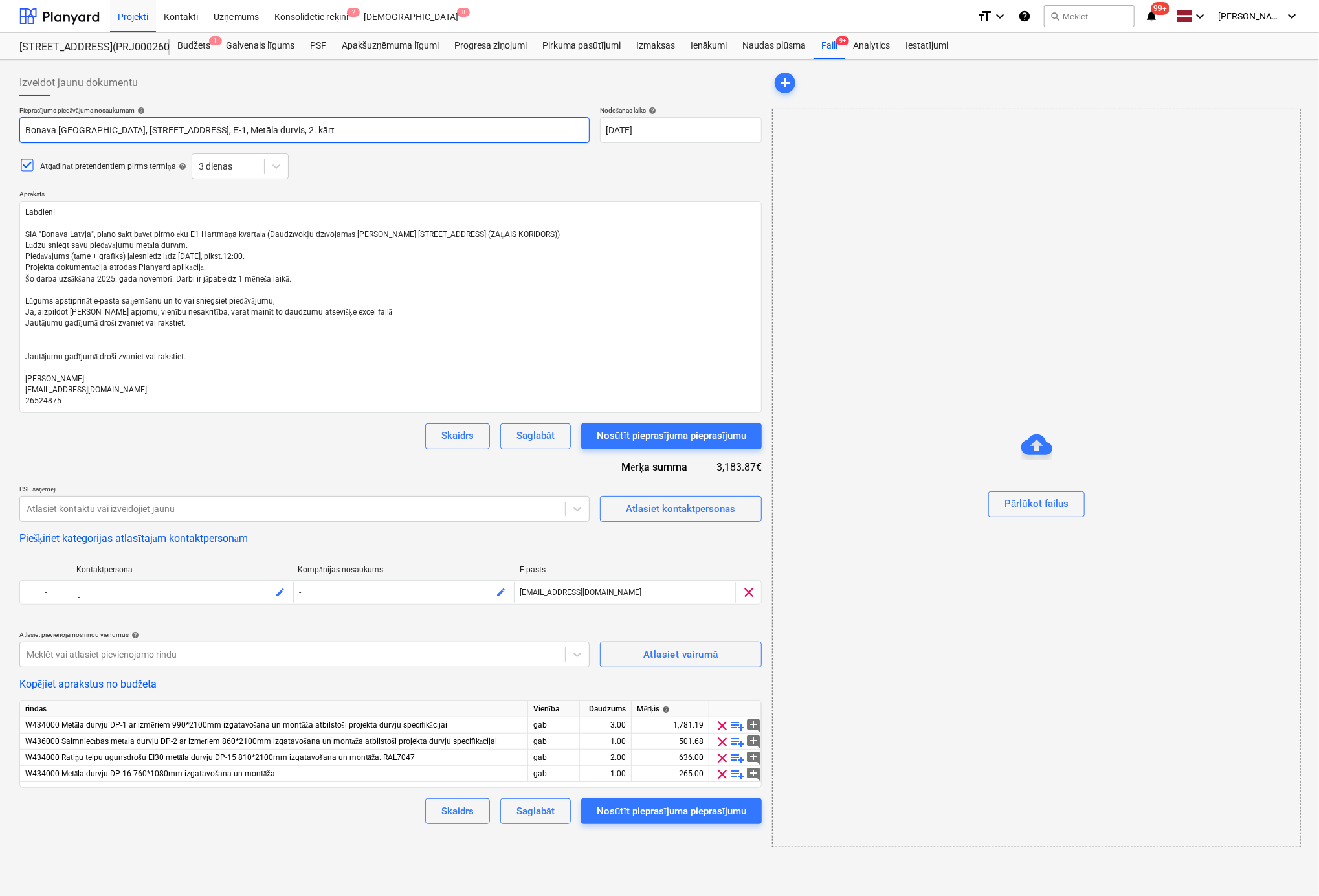
type textarea "x"
type input "Bonava [GEOGRAPHIC_DATA], [STREET_ADDRESS], Ē-1, Metāla durvis, 2. kārta"
type textarea "x"
type input "Bonava [GEOGRAPHIC_DATA], [STREET_ADDRESS], Ē-1, Metāla durvis, 2. kārta."
type textarea "x"
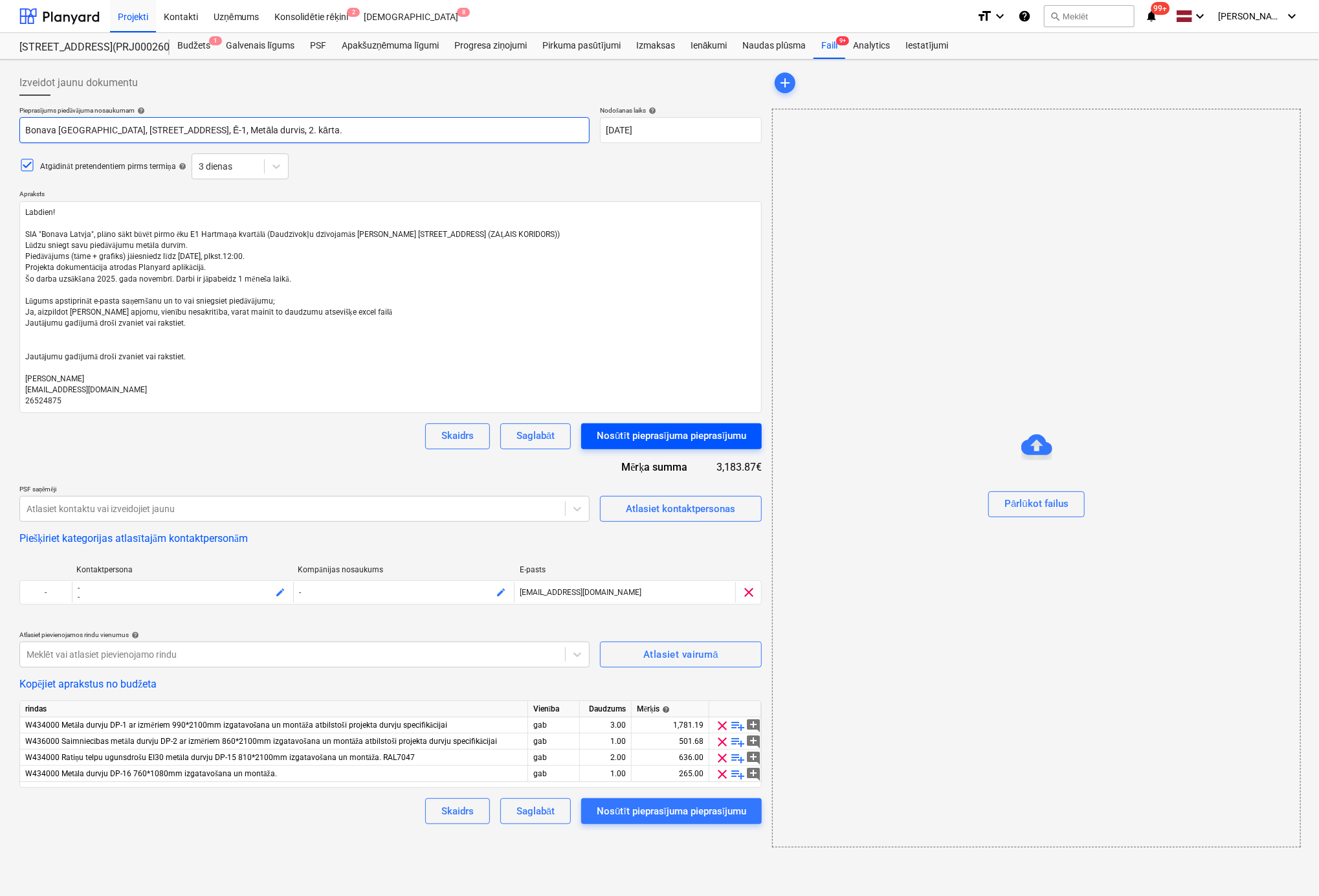
type input "Bonava [GEOGRAPHIC_DATA], [STREET_ADDRESS], Ē-1, Metāla durvis, 2. kārta."
click at [723, 433] on div "Nosūtīt pieprasījuma pieprasījumu" at bounding box center [671, 435] width 150 height 17
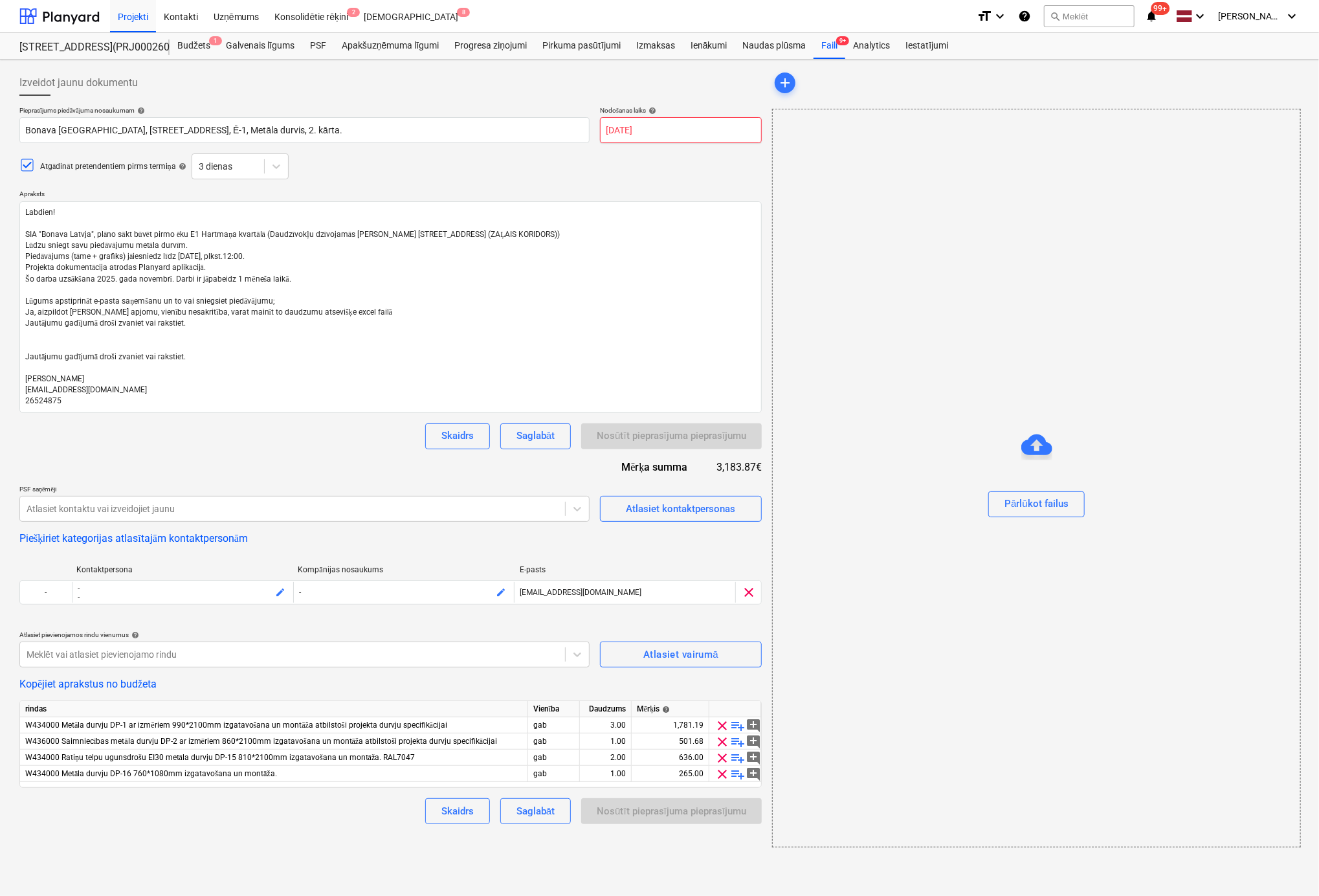
click at [671, 128] on body "Projekti Kontakti Uzņēmums Konsolidētie rēķini 2 Iesūtne 8 format_size keyboard…" at bounding box center [660, 448] width 1319 height 896
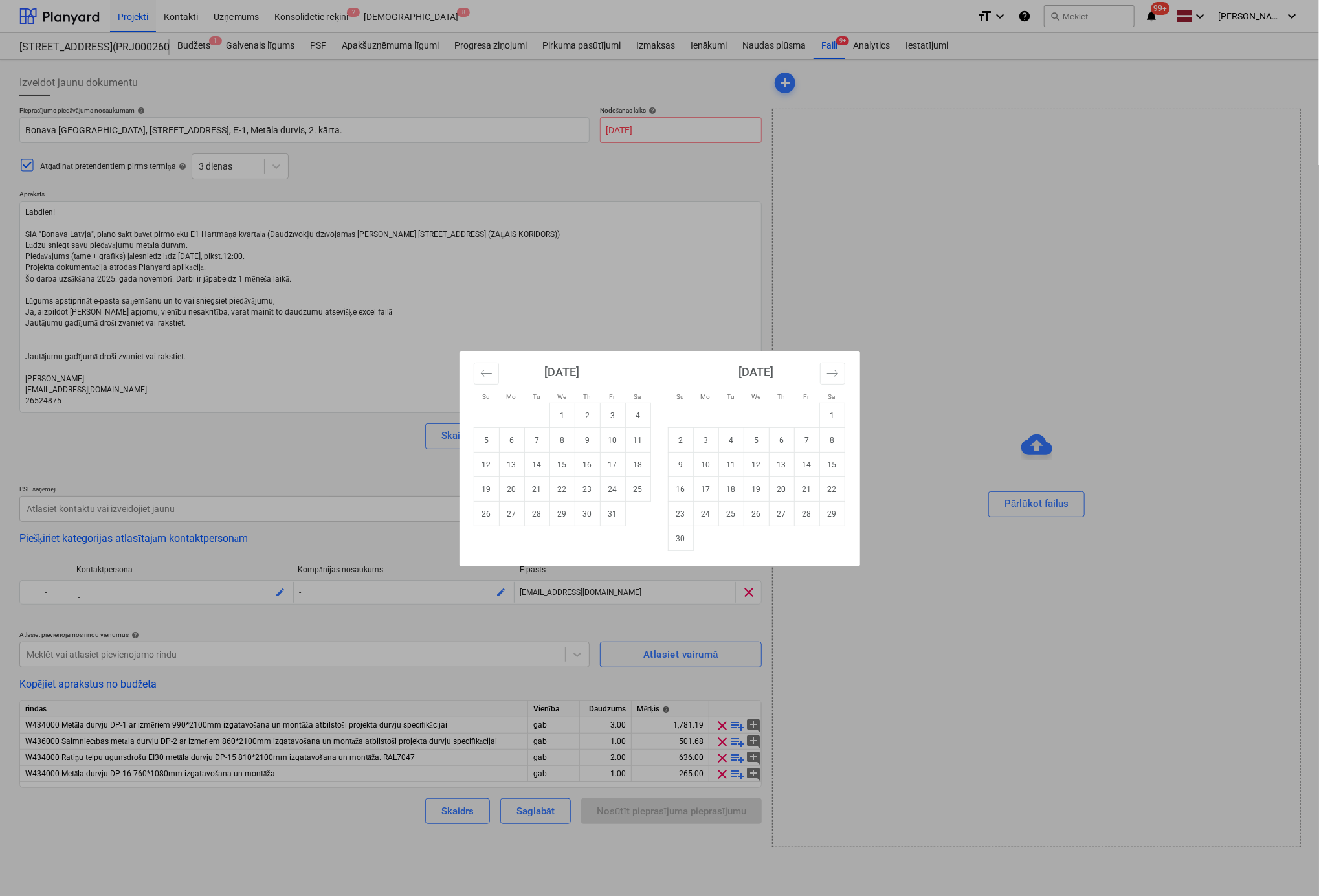
click at [618, 132] on div "Su Mo Tu We Th Fr Sa Su Mo Tu We Th Fr Sa [DATE] 1 2 3 4 5 6 7 8 9 10 11 12 13 …" at bounding box center [660, 448] width 1319 height 896
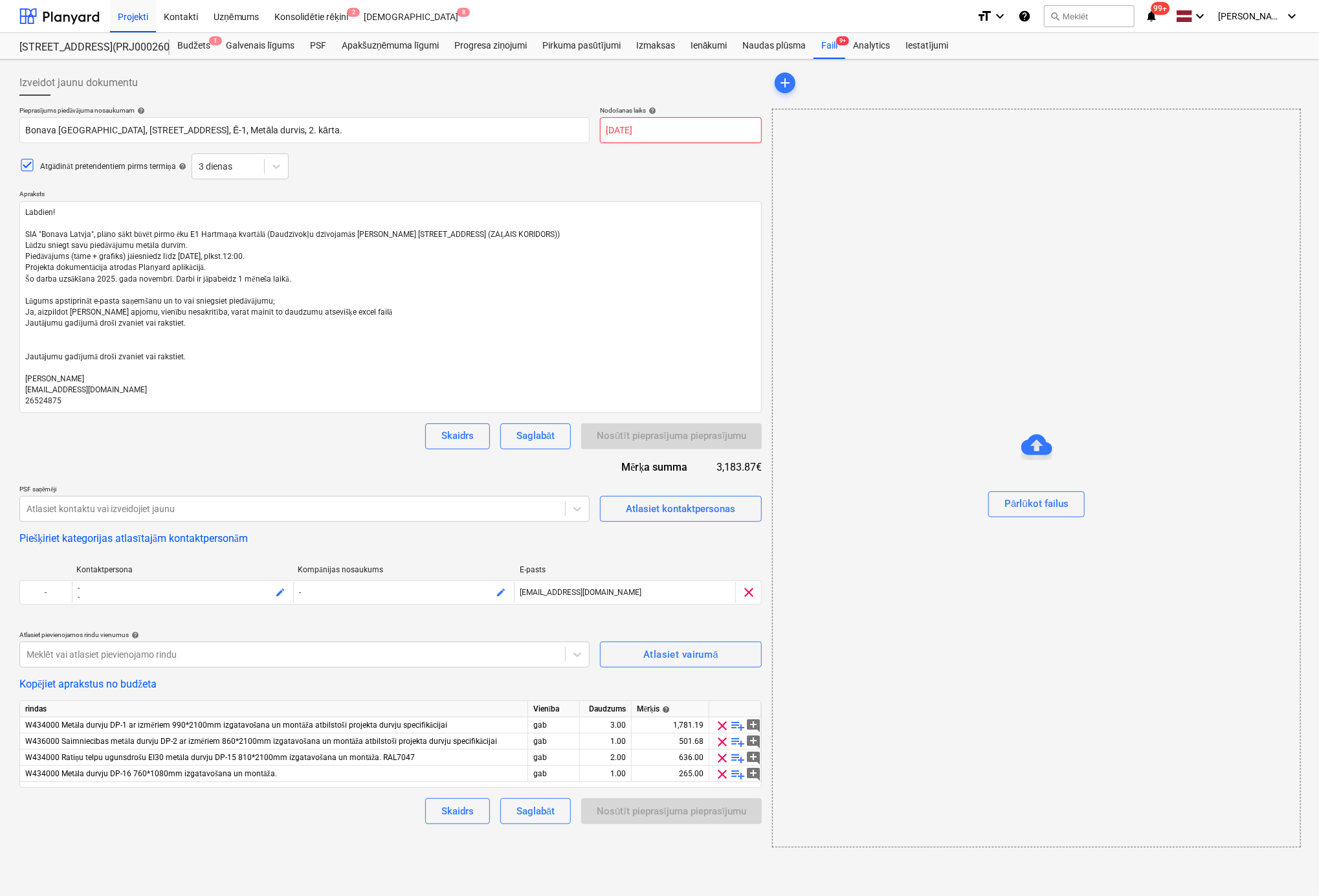
click at [663, 128] on body "Projekti Kontakti Uzņēmums Konsolidētie rēķini 2 Iesūtne 8 format_size keyboard…" at bounding box center [660, 448] width 1319 height 896
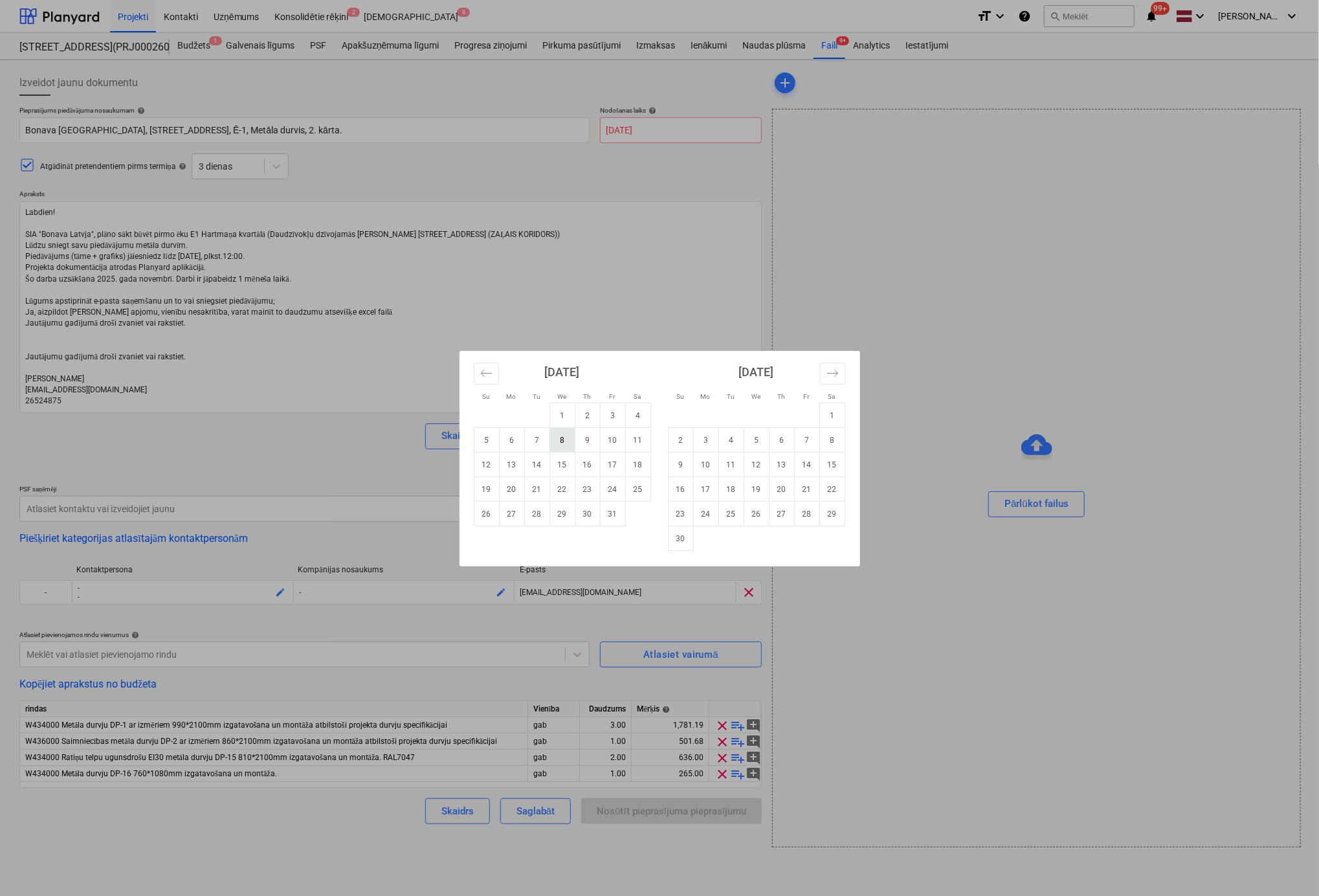
click at [563, 438] on td "8" at bounding box center [561, 441] width 25 height 25
type textarea "x"
type input "[DATE]"
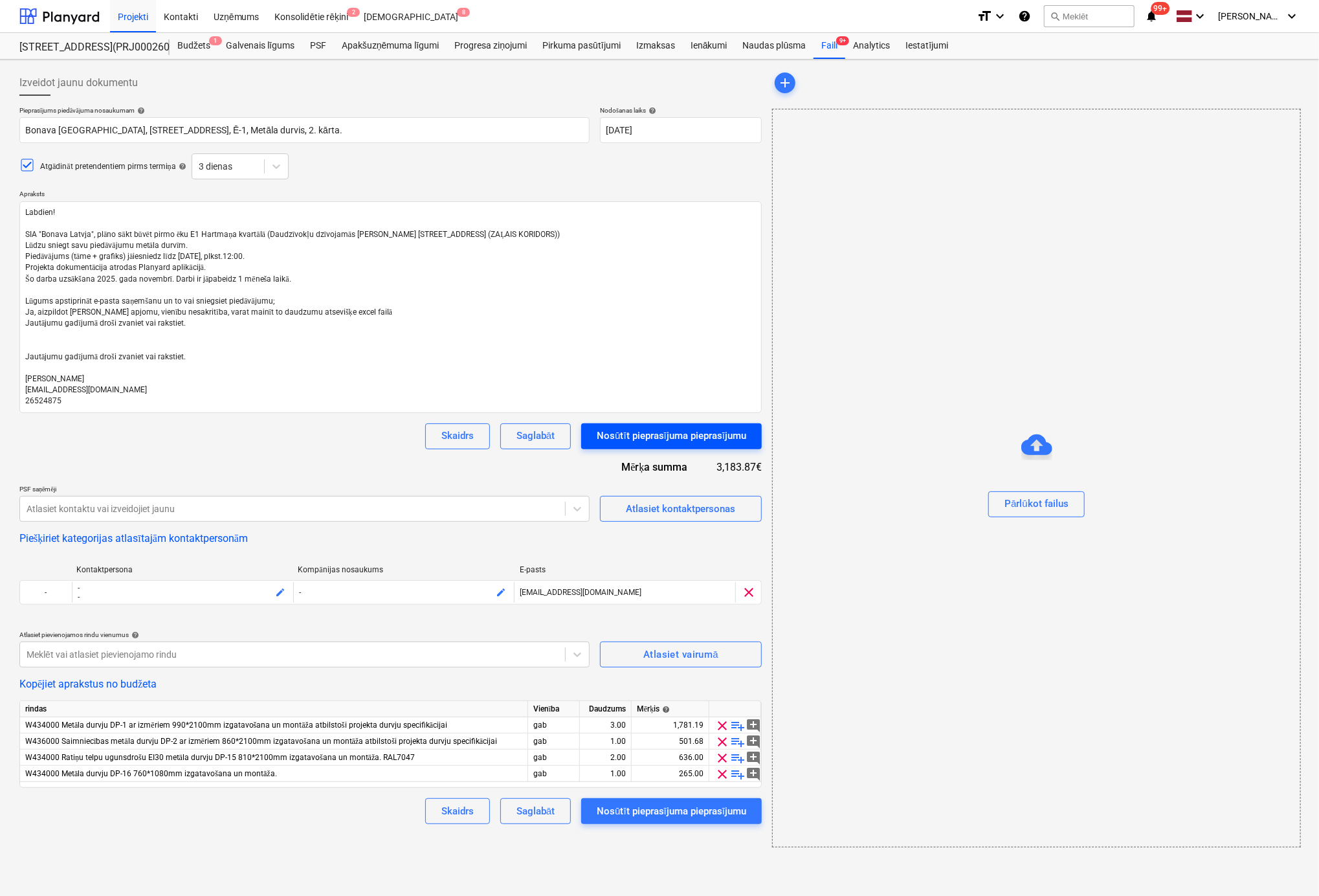
click at [683, 437] on div "Nosūtīt pieprasījuma pieprasījumu" at bounding box center [671, 435] width 150 height 17
type textarea "x"
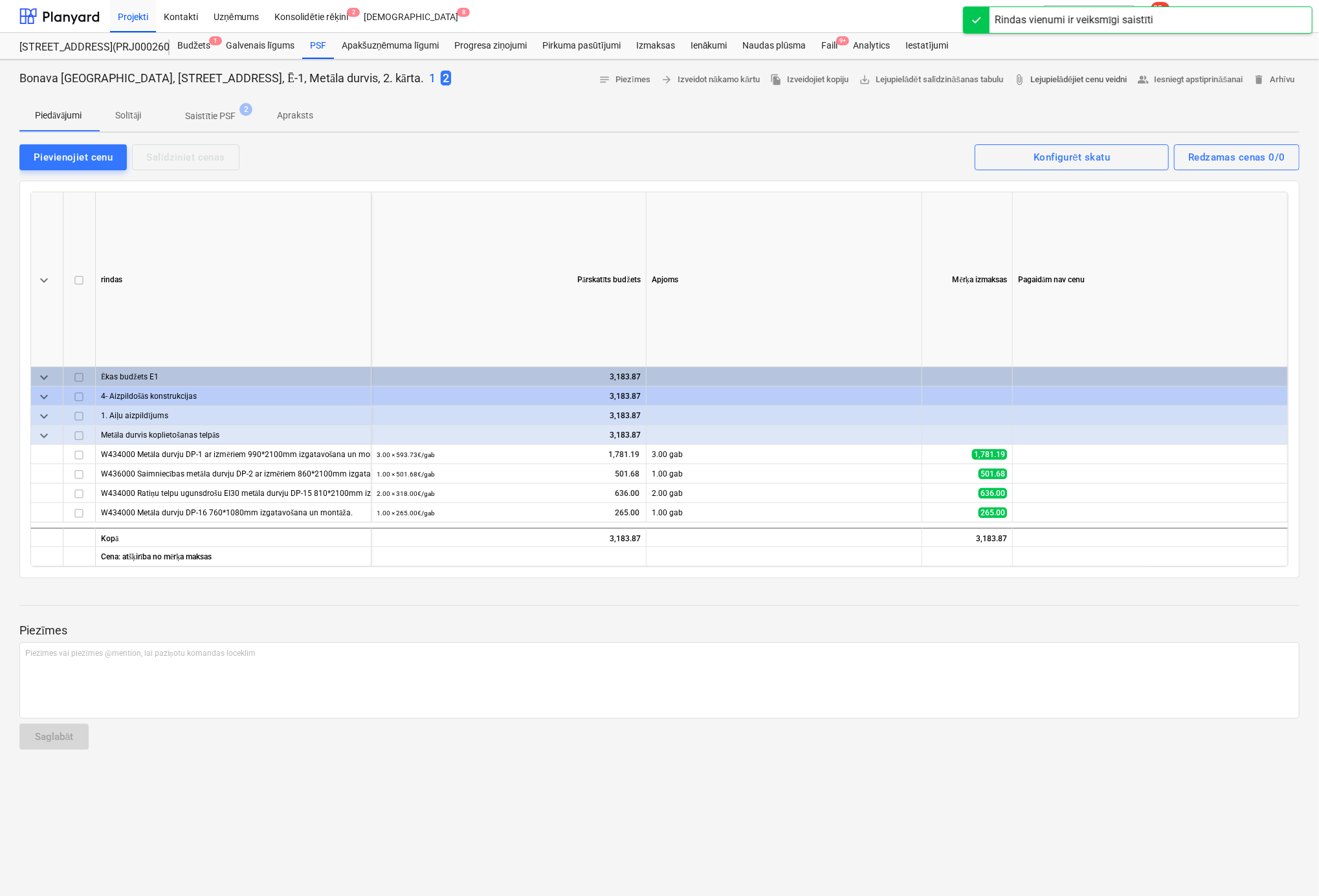
click at [960, 76] on span "attach_file Lejupielādējiet cenu veidni" at bounding box center [1069, 80] width 113 height 15
click at [6, 178] on div "Bonava [GEOGRAPHIC_DATA], [STREET_ADDRESS], Ē-1, Metāla durvis, 2. kārta. 1 2 n…" at bounding box center [660, 477] width 1319 height 836
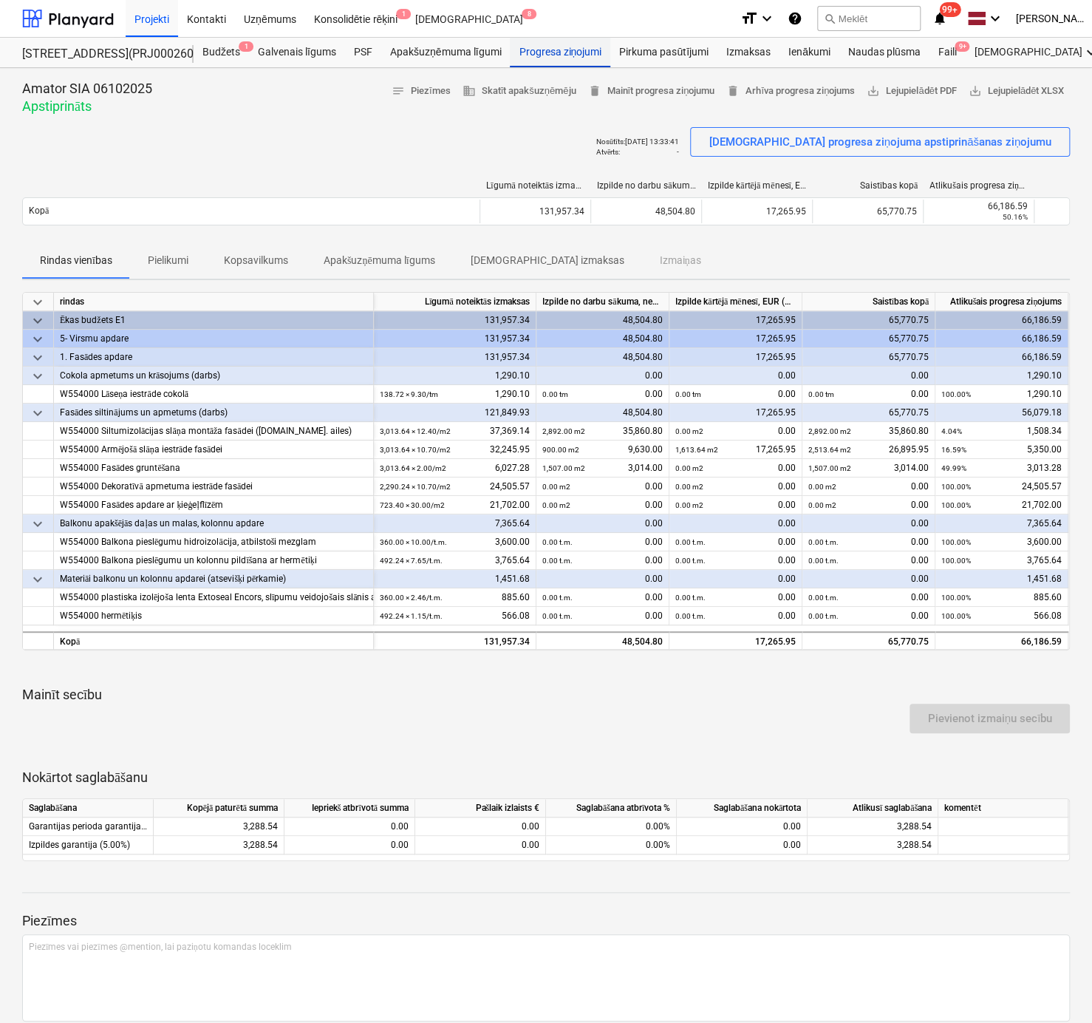
click at [544, 51] on div "Progresa ziņojumi" at bounding box center [560, 53] width 101 height 30
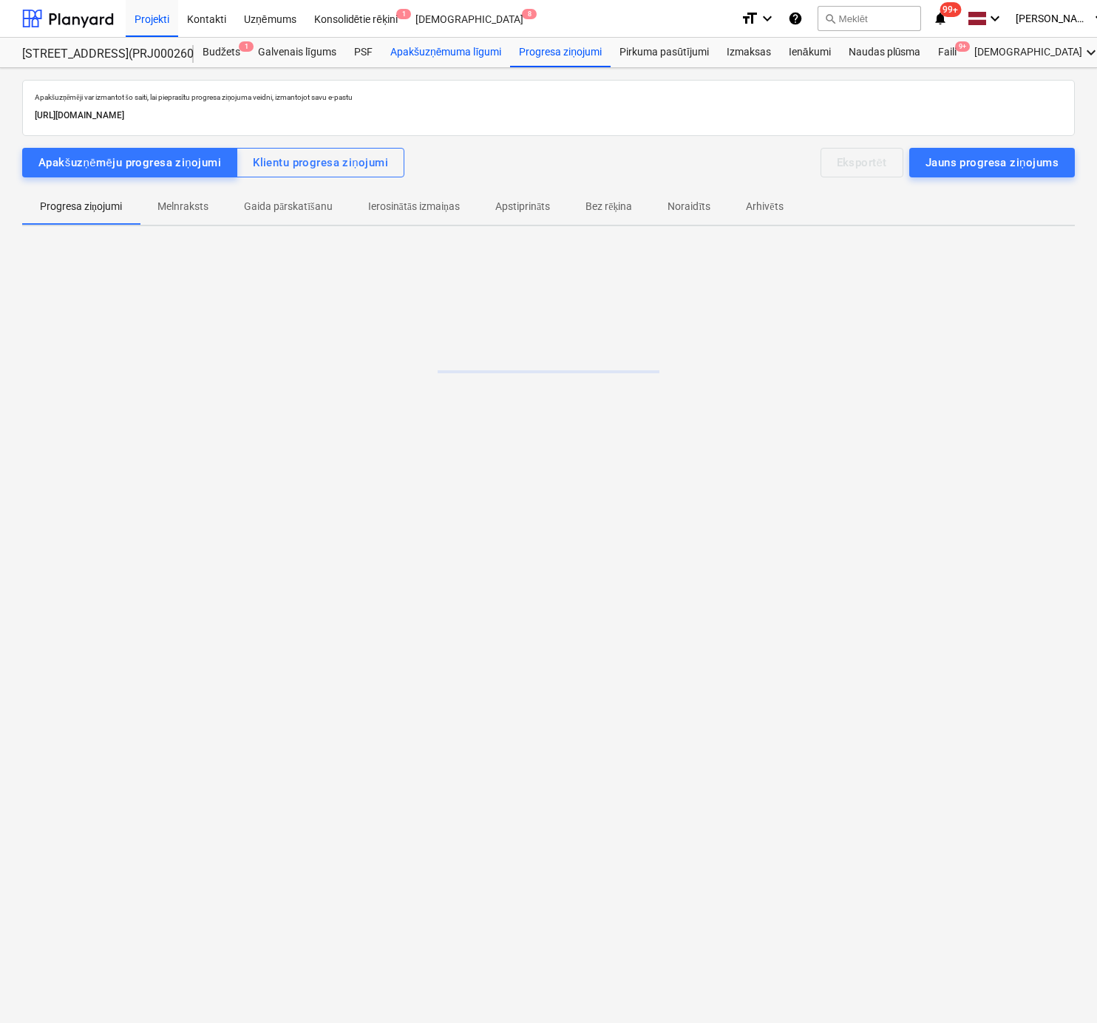
click at [457, 54] on div "Apakšuzņēmuma līgumi" at bounding box center [445, 53] width 129 height 30
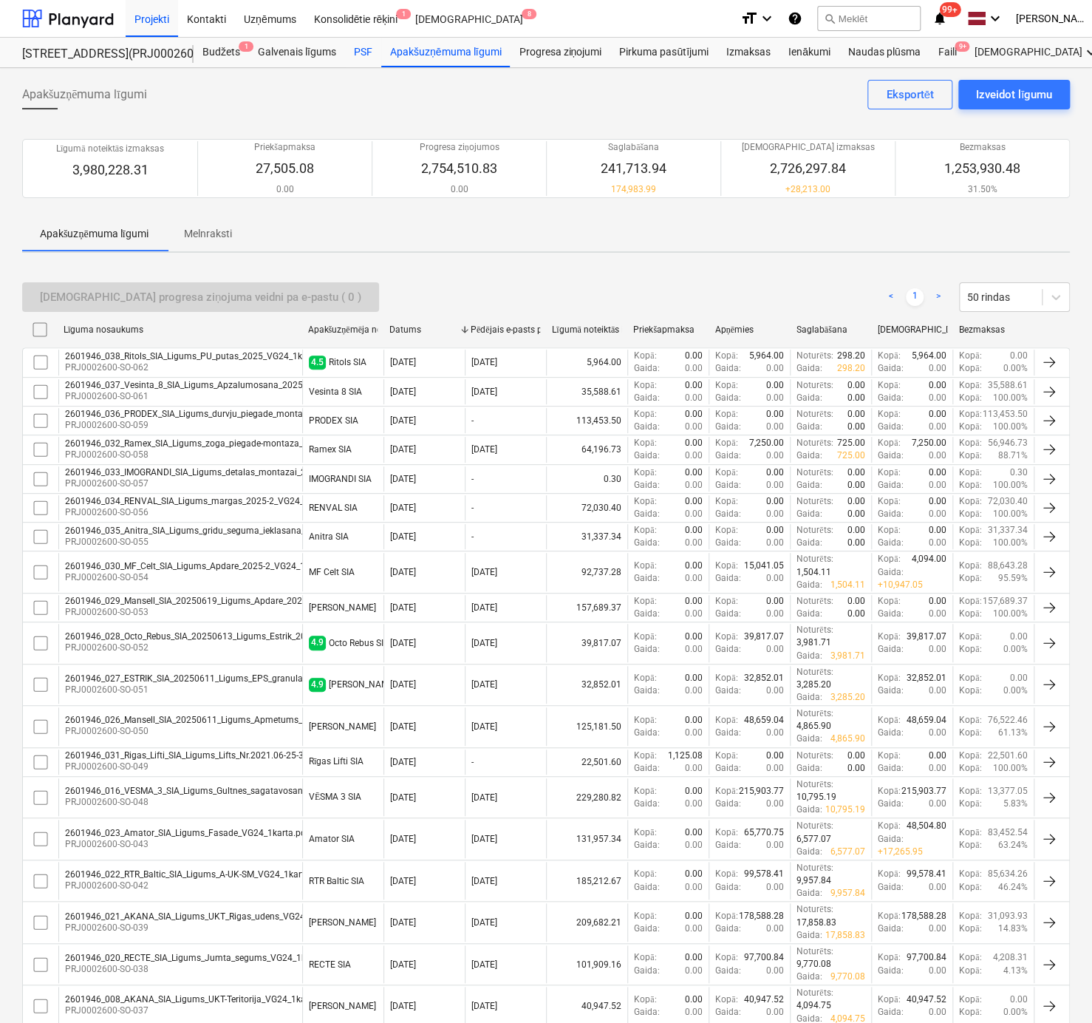
click at [355, 51] on div "PSF" at bounding box center [363, 53] width 36 height 30
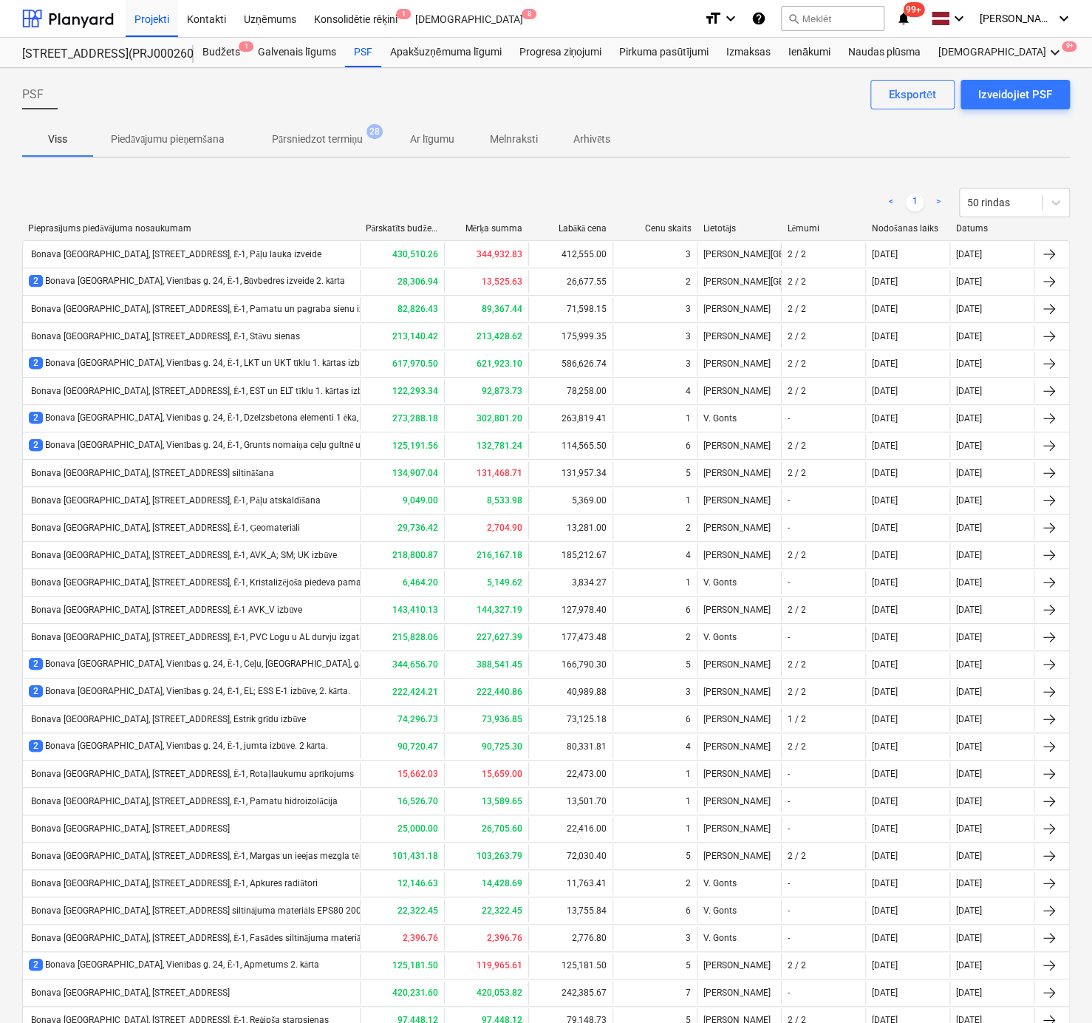
scroll to position [387, 0]
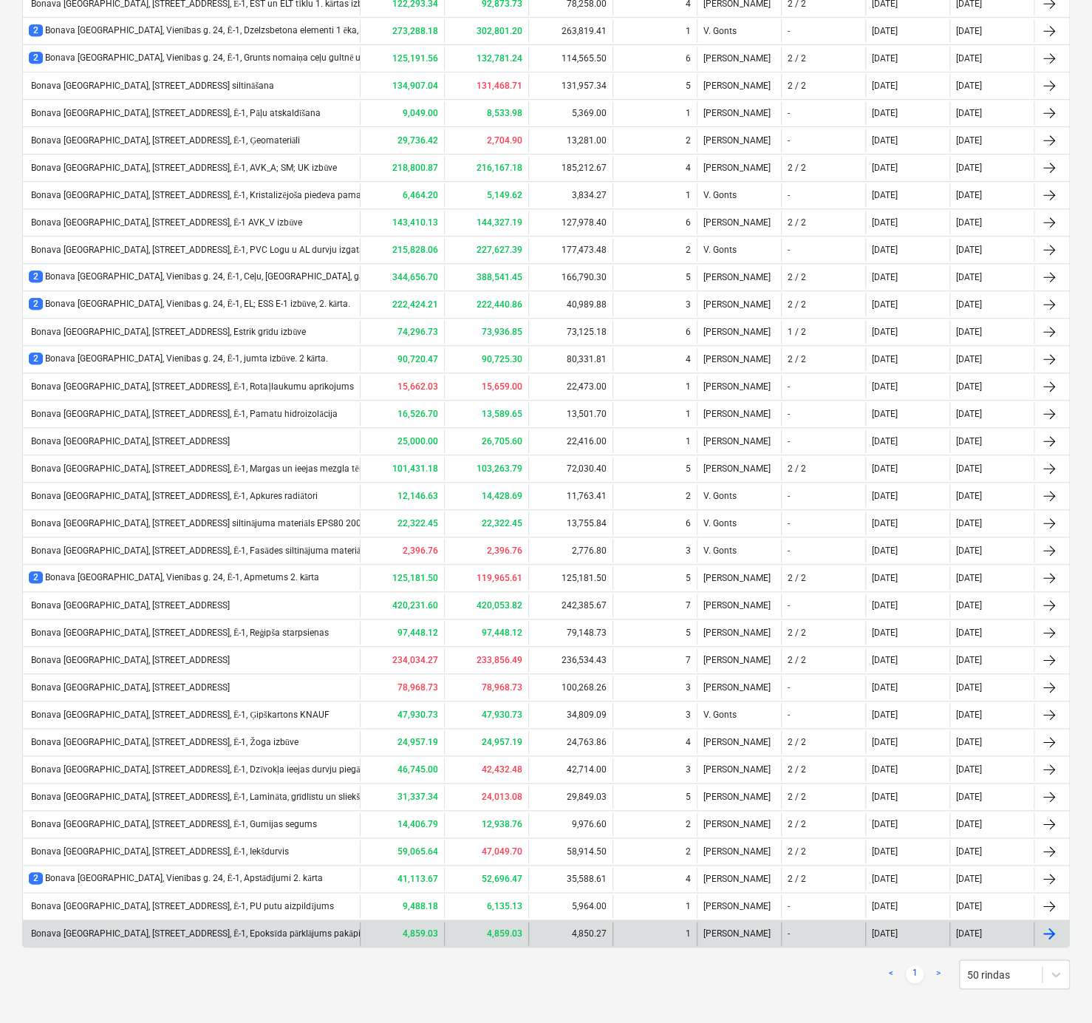
click at [174, 928] on div "Bonava [GEOGRAPHIC_DATA], [STREET_ADDRESS], Ē-1, Epoksīda pārklājums pakāpieniem" at bounding box center [207, 933] width 356 height 11
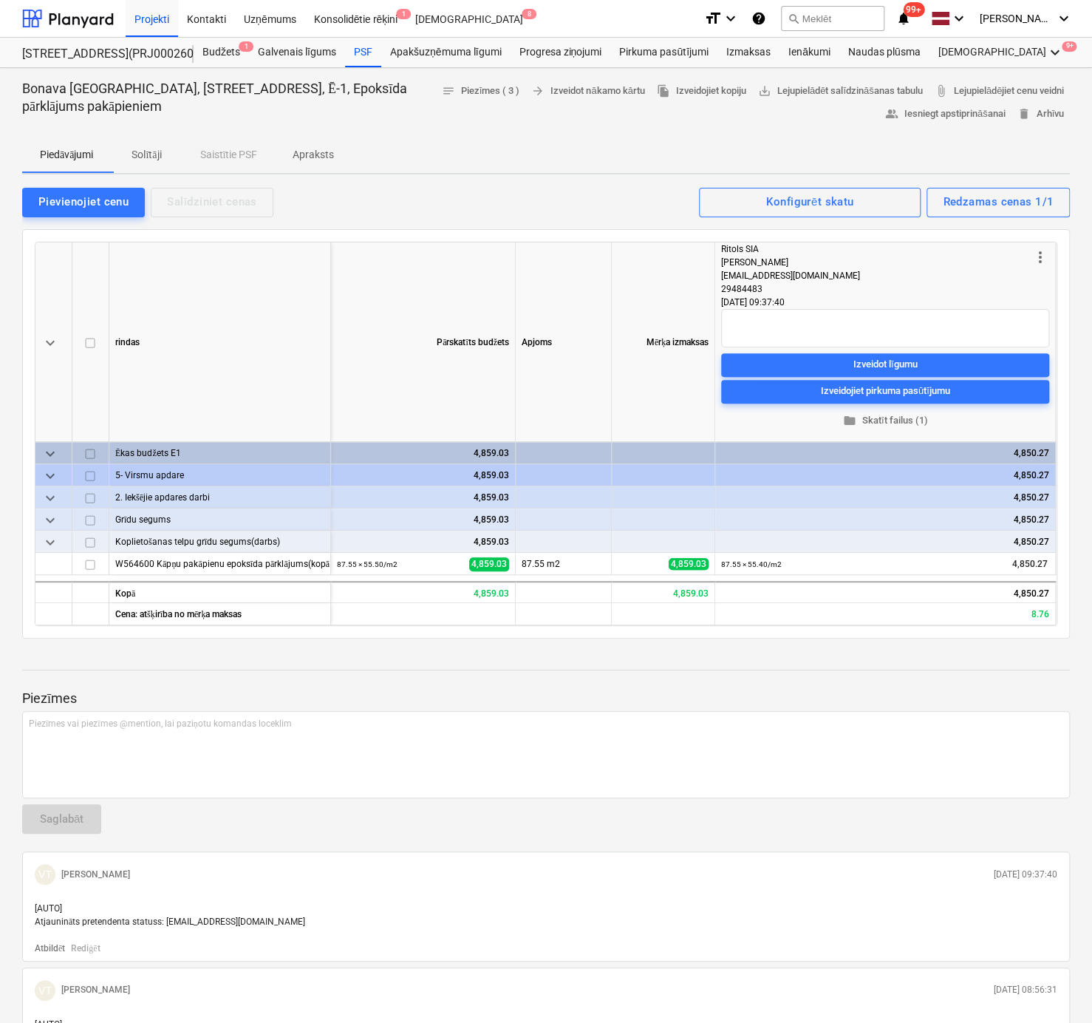
click at [317, 153] on p "Apraksts" at bounding box center [313, 155] width 41 height 16
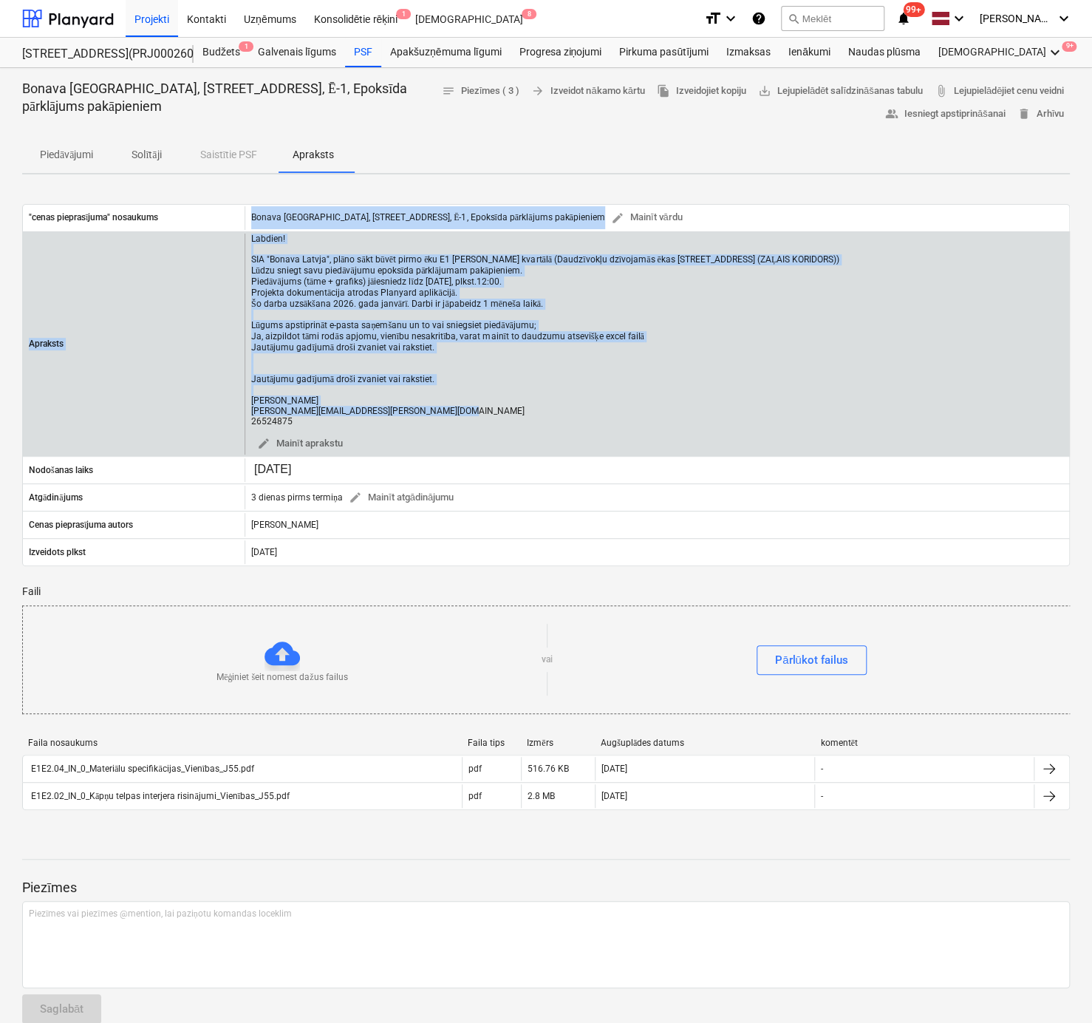
drag, startPoint x: 251, startPoint y: 212, endPoint x: 414, endPoint y: 416, distance: 261.3
click at [414, 416] on div ""cenas pieprasījuma" nosaukums Bonava Latvija, Vienības gatve 24, Ē-1, Epoksīda…" at bounding box center [546, 385] width 1048 height 363
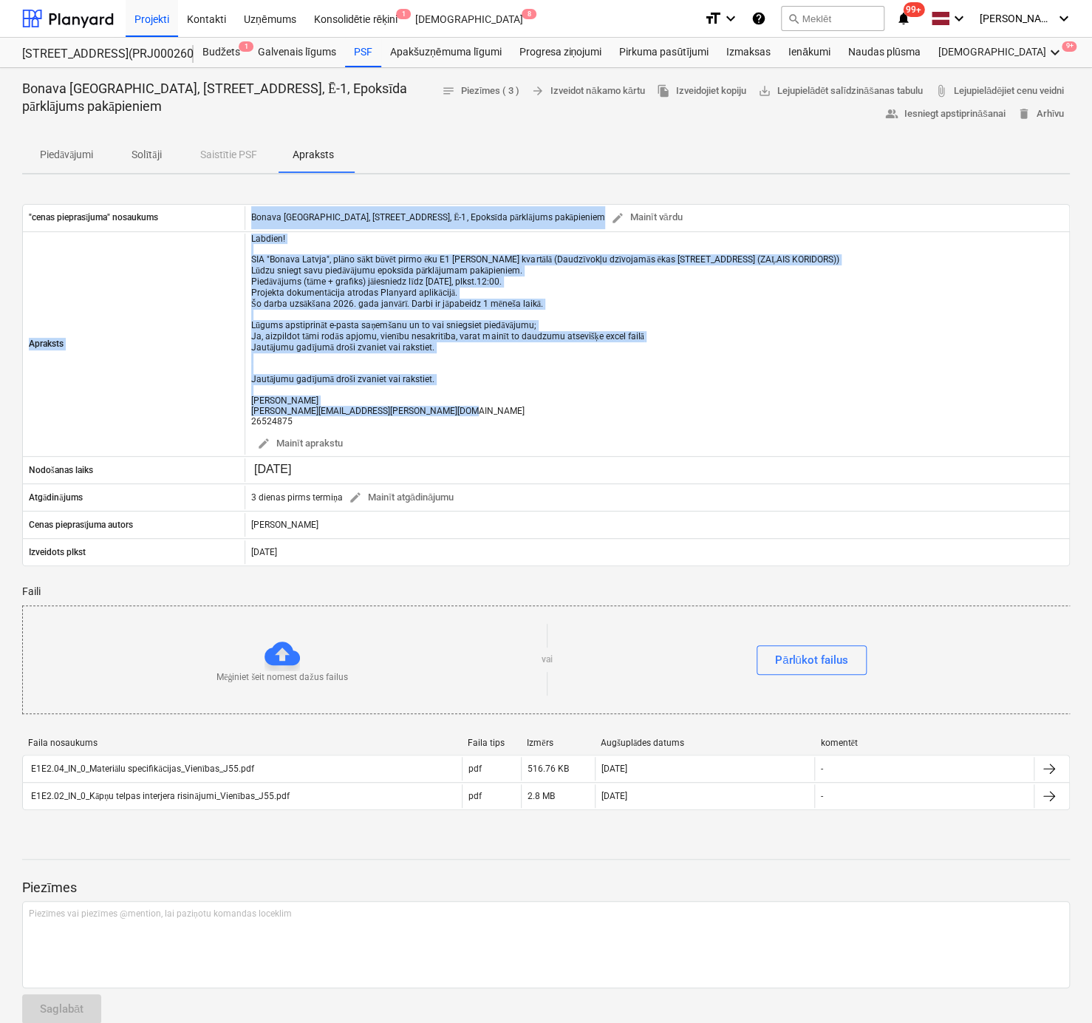
copy div "Bonava Latvija, Vienības gatve 24, Ē-1, Epoksīda pārklājums pakāpieniem edit Ma…"
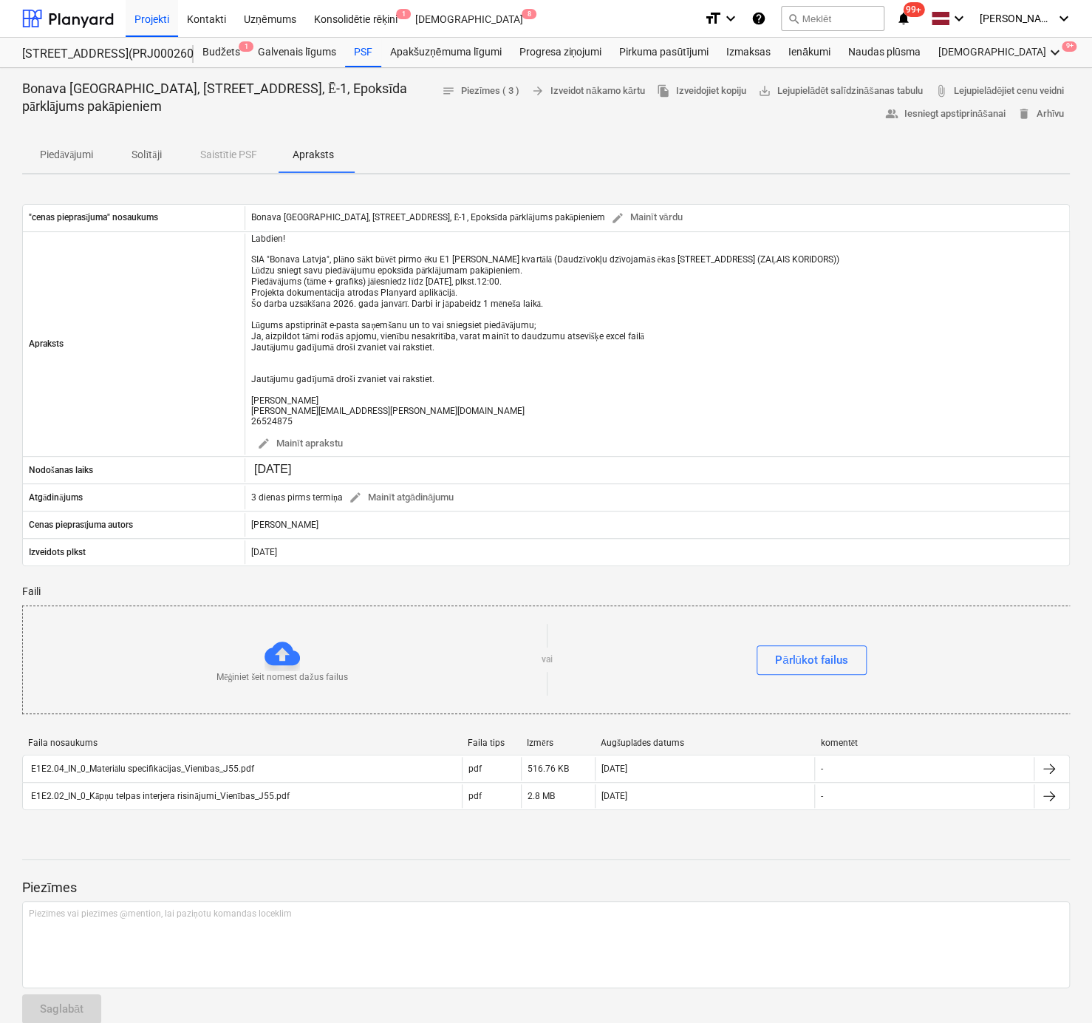
click at [208, 590] on p "Faili" at bounding box center [546, 592] width 1048 height 16
click at [109, 584] on p "Faili" at bounding box center [546, 592] width 1048 height 16
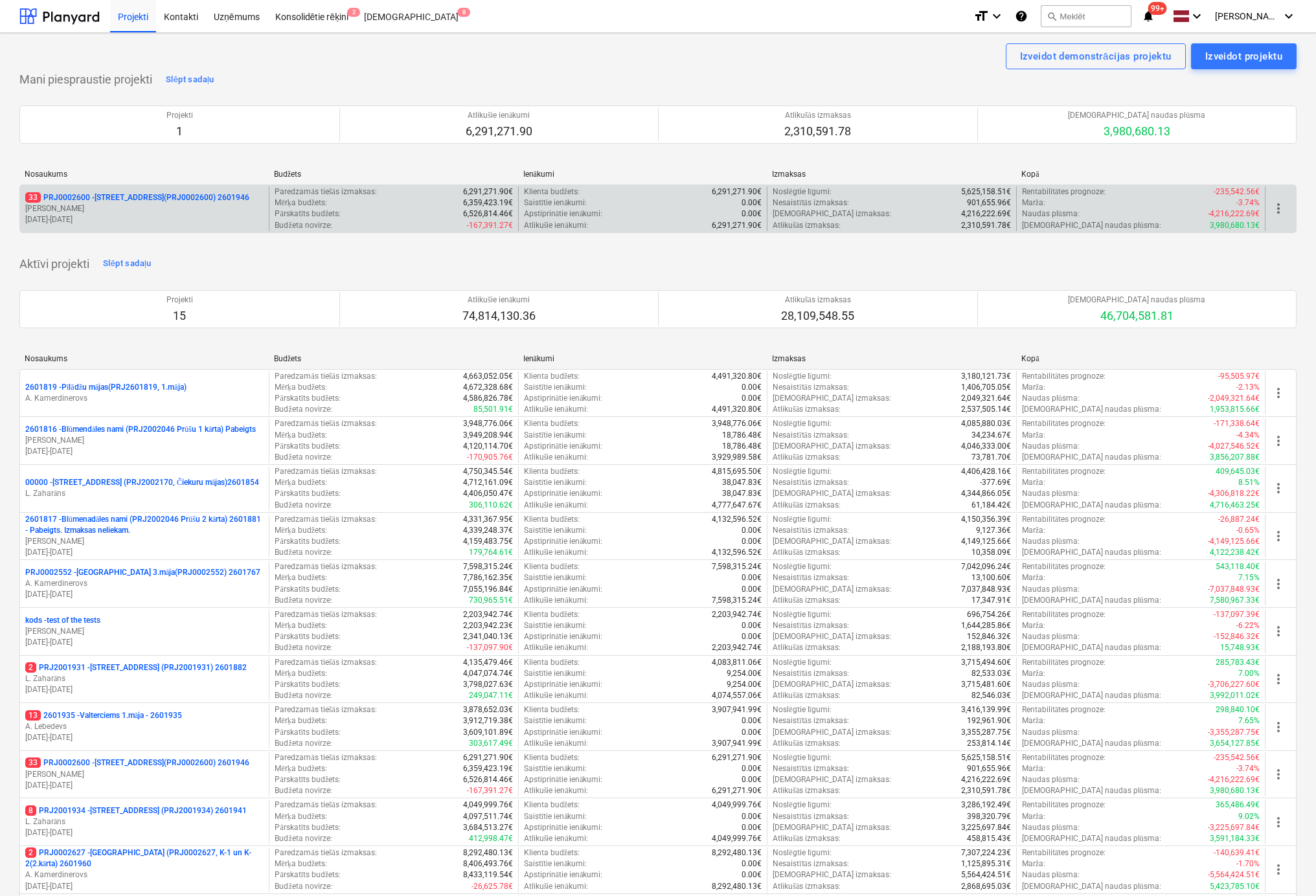
click at [171, 192] on p "33 PRJ0002600 - Vienības gatve 24, E1 ēka(PRJ0002600) 2601946" at bounding box center [138, 197] width 224 height 11
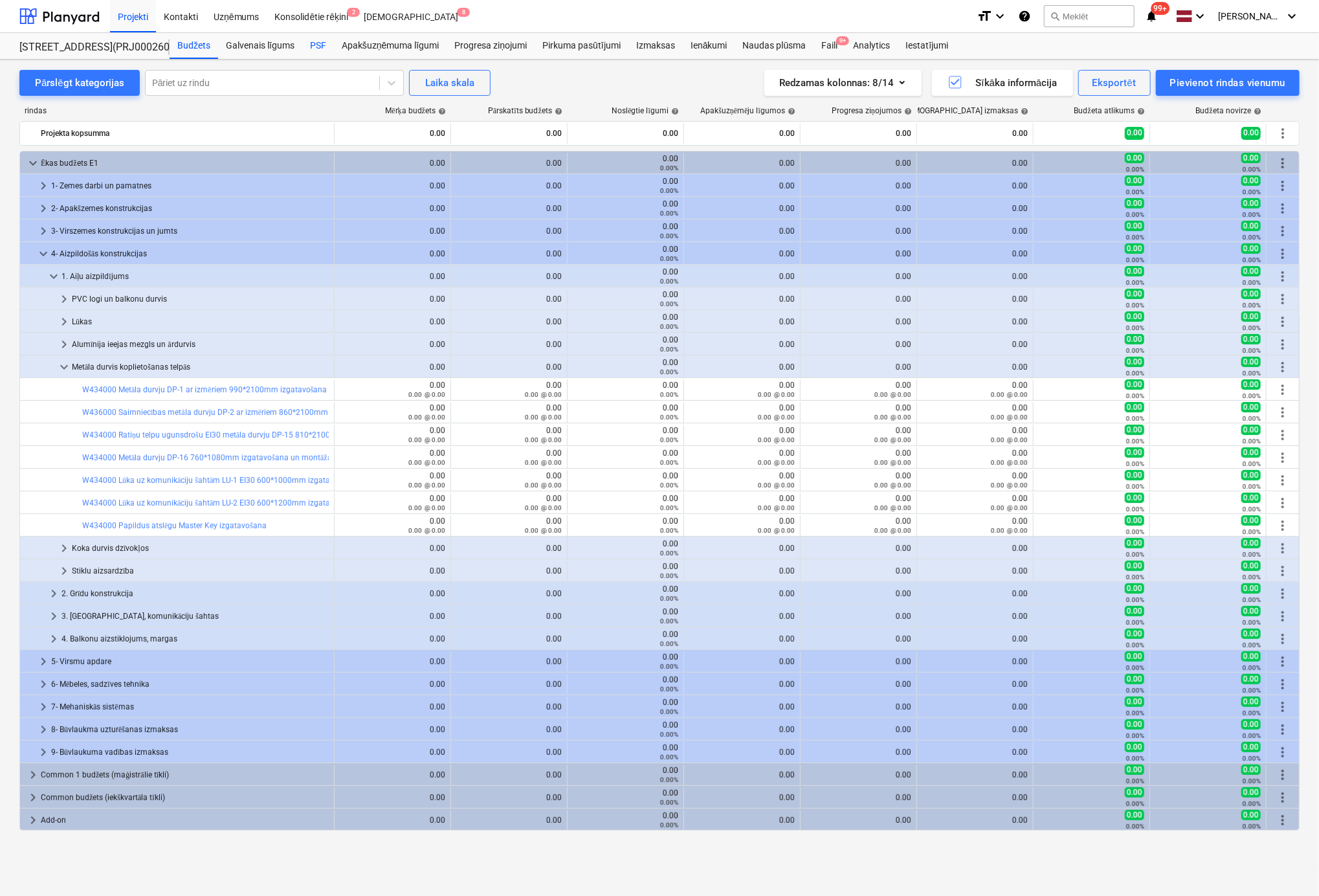
click at [316, 41] on div "PSF" at bounding box center [318, 46] width 32 height 26
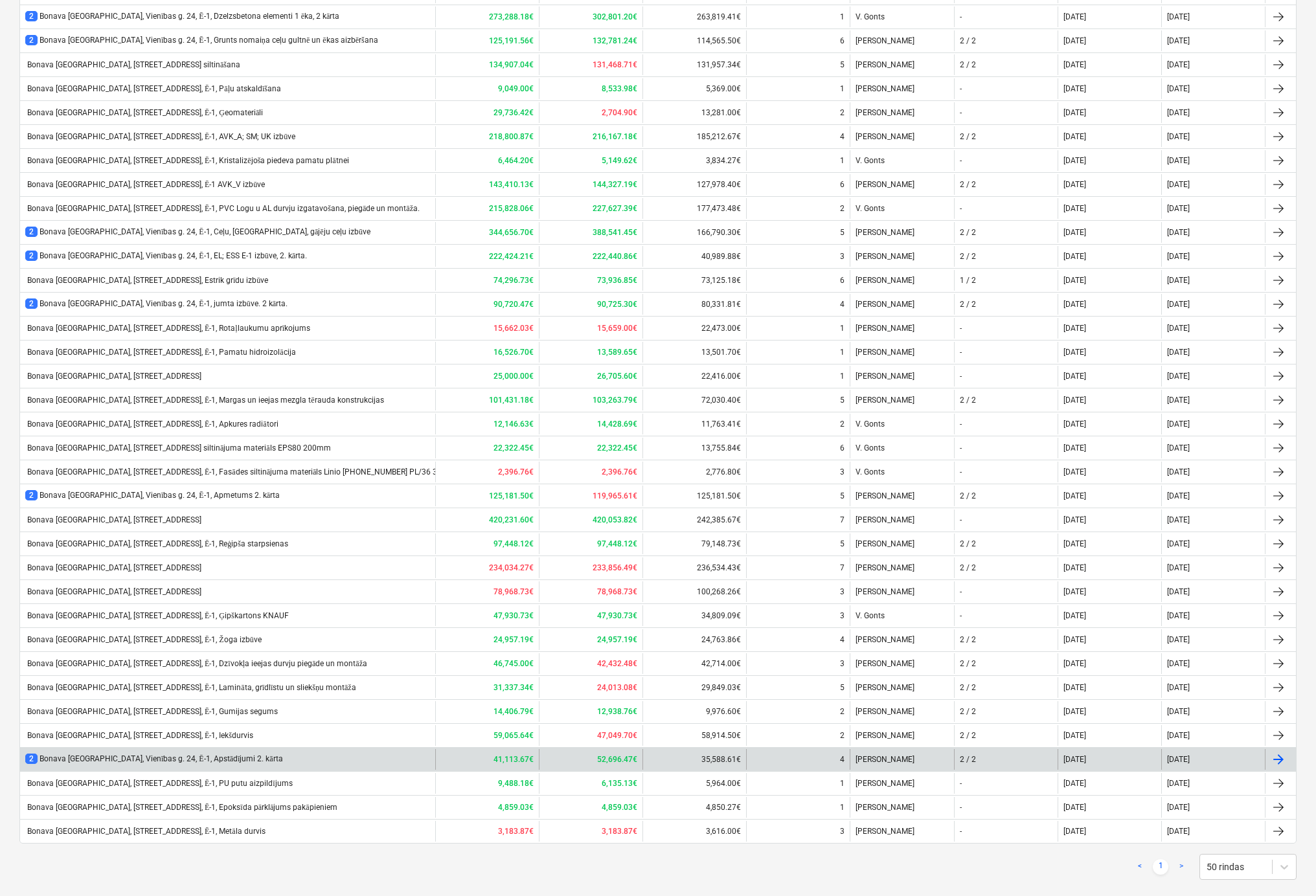
scroll to position [363, 0]
